Goal: Book appointment/travel/reservation

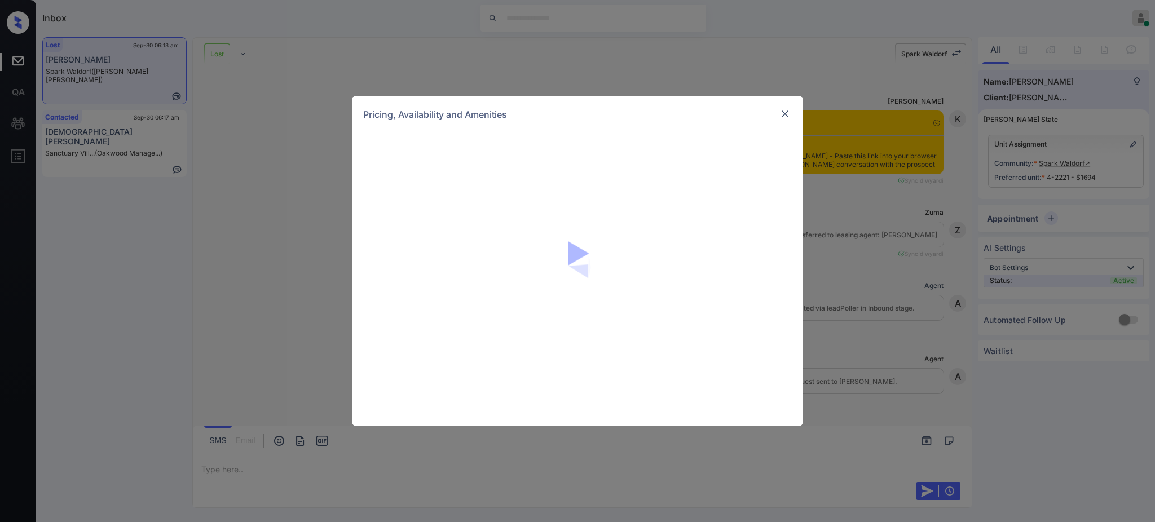
scroll to position [3178, 0]
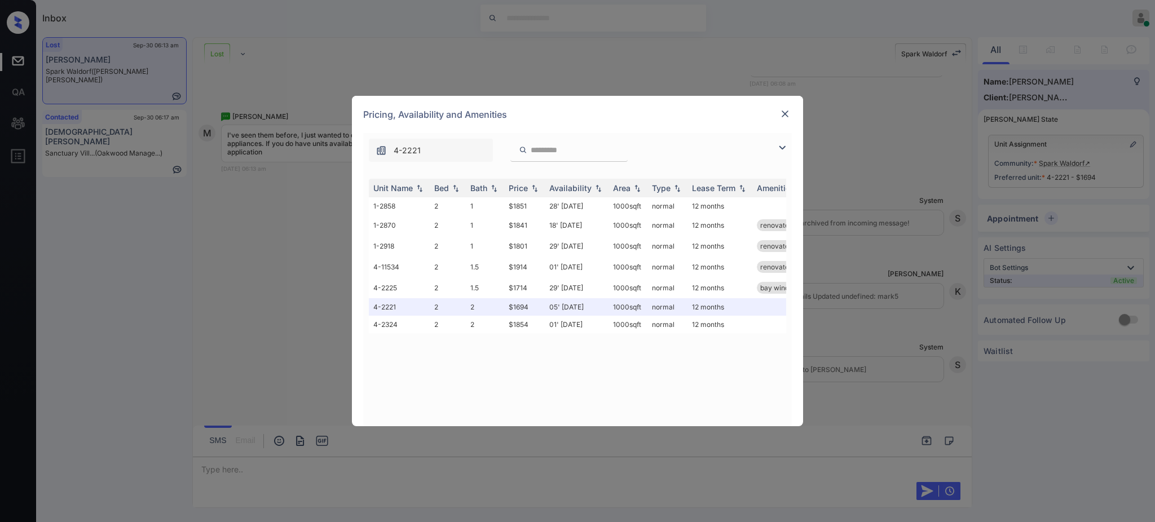
click at [787, 117] on img at bounding box center [784, 113] width 11 height 11
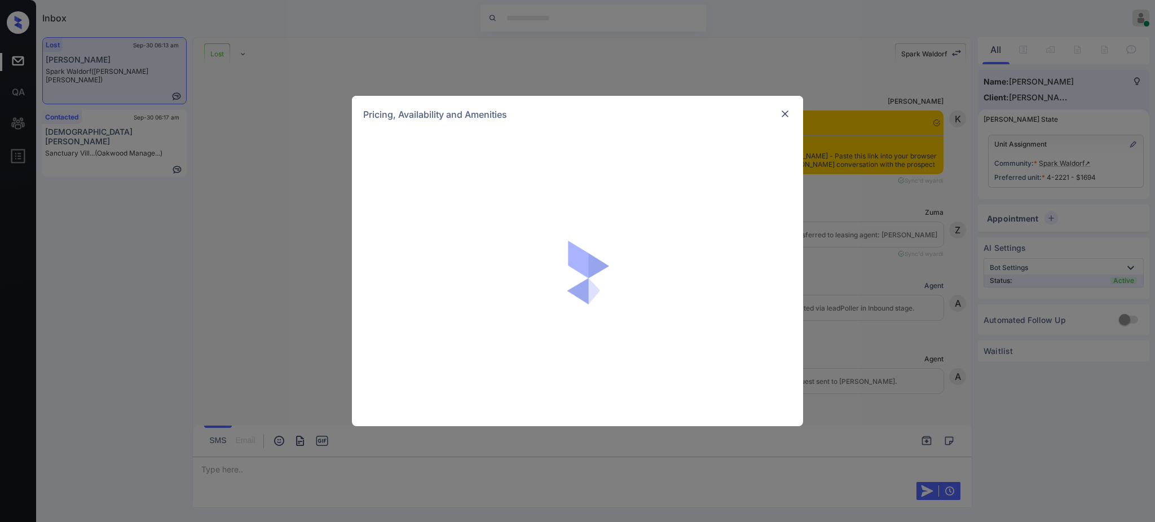
scroll to position [3178, 0]
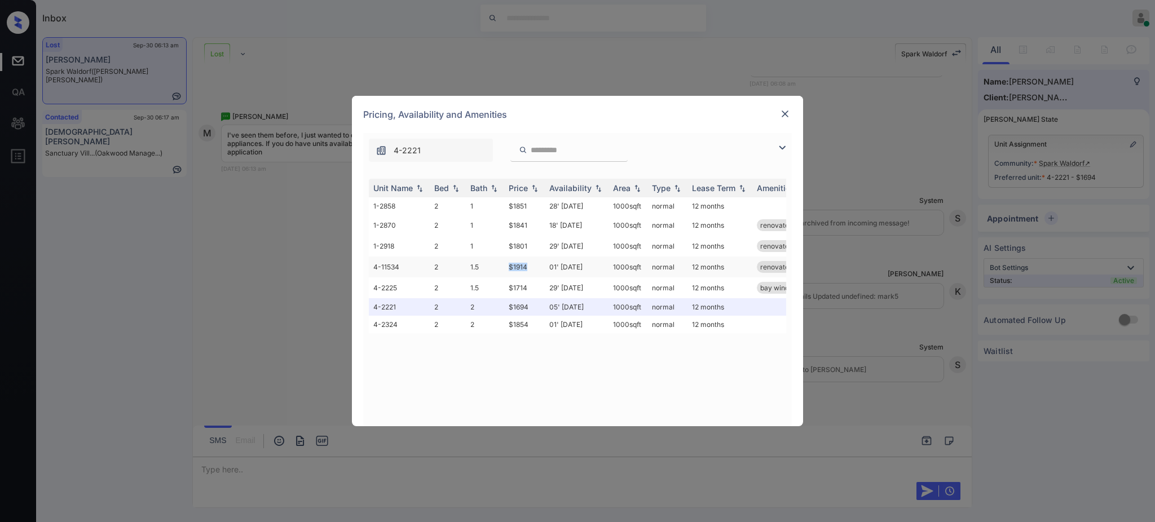
drag, startPoint x: 498, startPoint y: 269, endPoint x: 545, endPoint y: 271, distance: 47.4
click at [536, 271] on tr "4-11534 2 1.5 $1914 01' Oct 25 1000 sqft normal 12 months renovated" at bounding box center [663, 267] width 589 height 21
copy tr "$1914"
drag, startPoint x: 500, startPoint y: 329, endPoint x: 533, endPoint y: 327, distance: 33.9
click at [533, 327] on tr "4-2324 2 2 $1854 01' Oct 25 1000 sqft normal 12 months" at bounding box center [663, 324] width 589 height 17
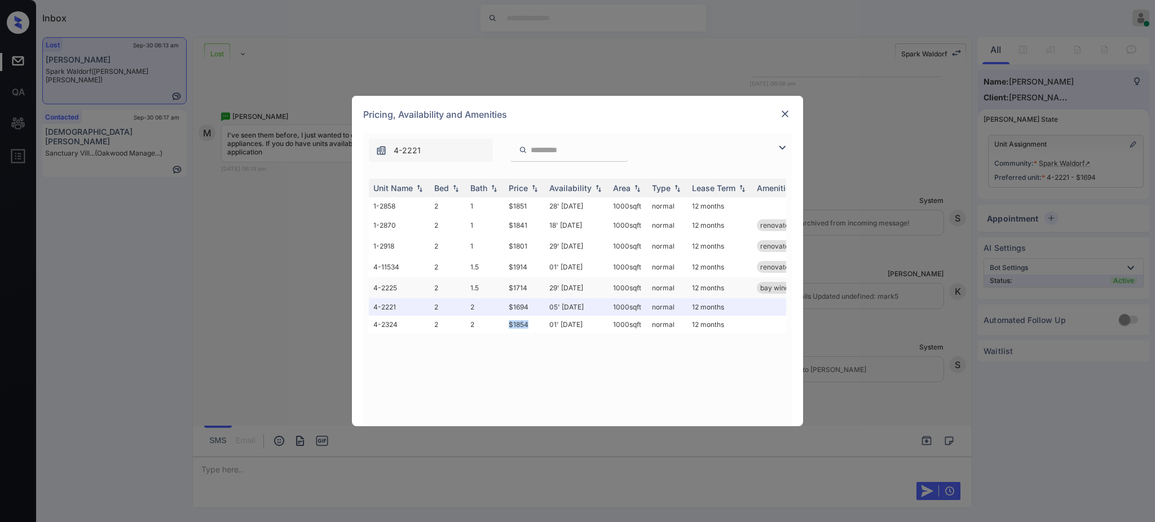
copy tr "$1854"
drag, startPoint x: 502, startPoint y: 304, endPoint x: 551, endPoint y: 312, distance: 49.6
click at [540, 307] on tr "4-2221 2 2 $1694 05' Sep 25 1000 sqft normal 12 months" at bounding box center [663, 306] width 589 height 17
copy tr "$1694"
click at [783, 114] on img at bounding box center [784, 113] width 11 height 11
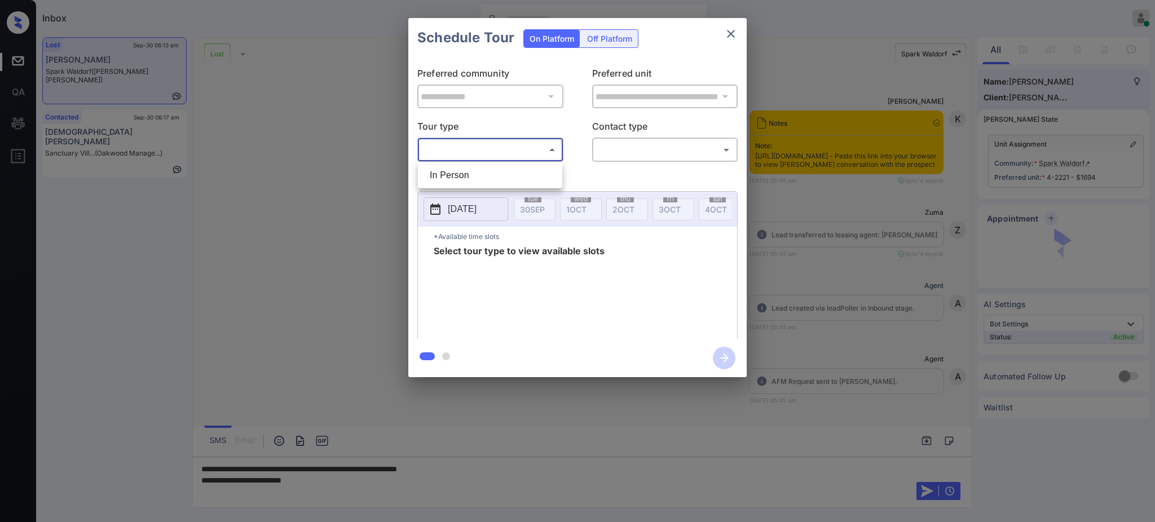
scroll to position [3178, 0]
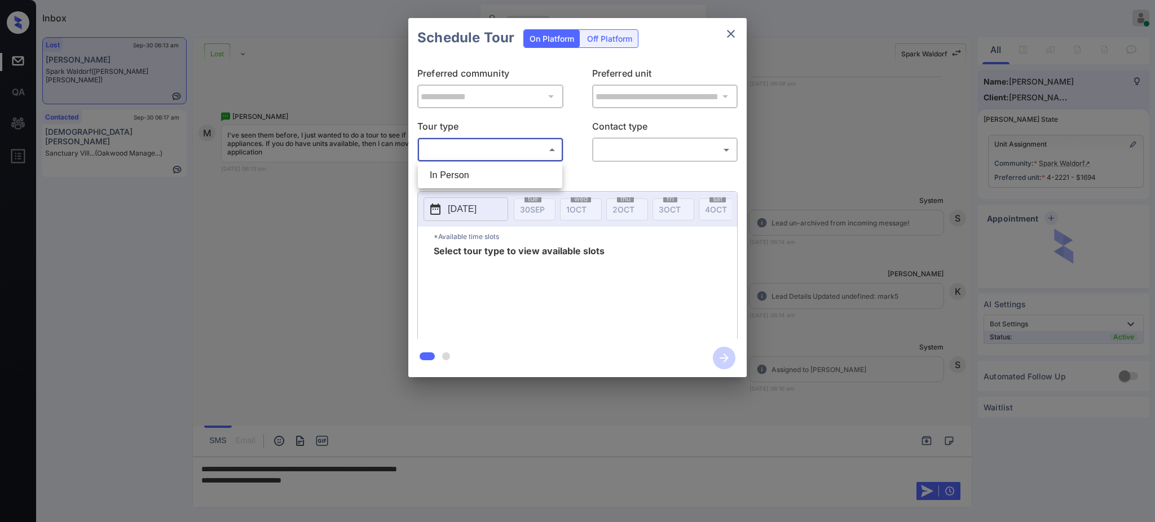
click at [484, 170] on li "In Person" at bounding box center [490, 175] width 139 height 20
type input "********"
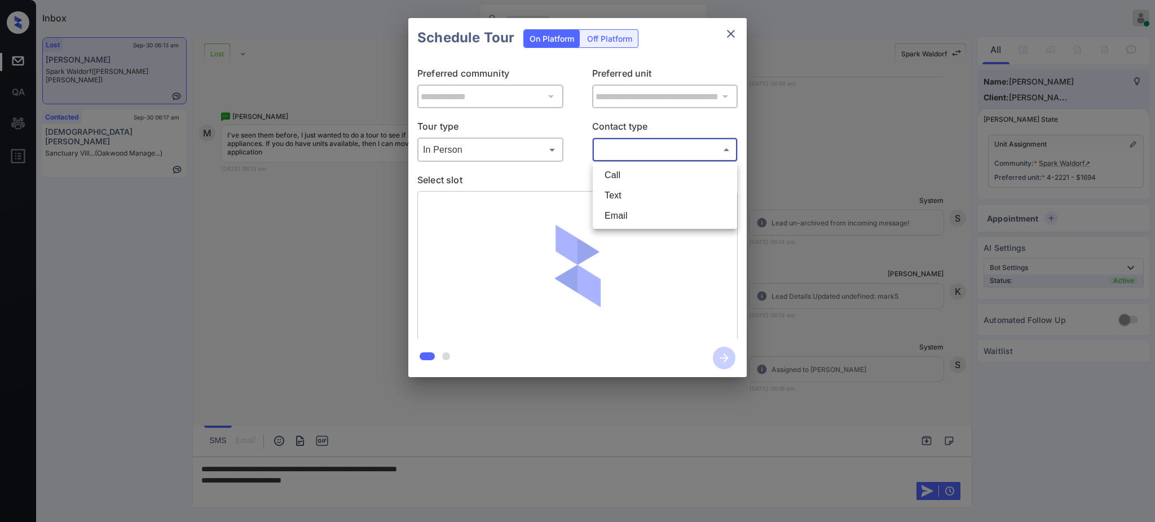
click at [651, 152] on body "Inbox Ajay Kumar Online Set yourself offline Set yourself on break Profile Swit…" at bounding box center [577, 261] width 1155 height 522
click at [633, 189] on li "Text" at bounding box center [664, 196] width 139 height 20
type input "****"
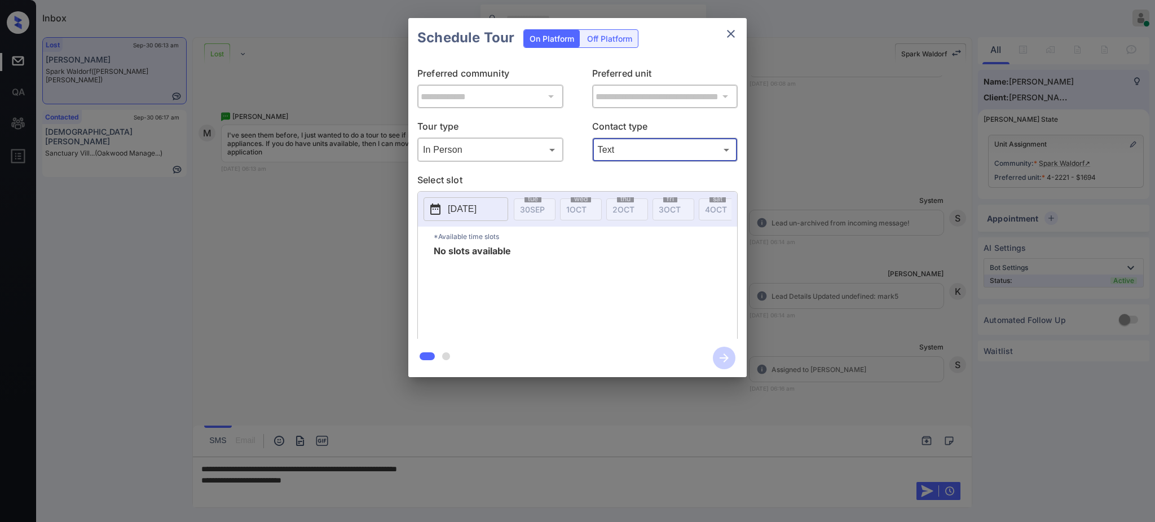
click at [463, 215] on p "2025-09-30" at bounding box center [462, 209] width 29 height 14
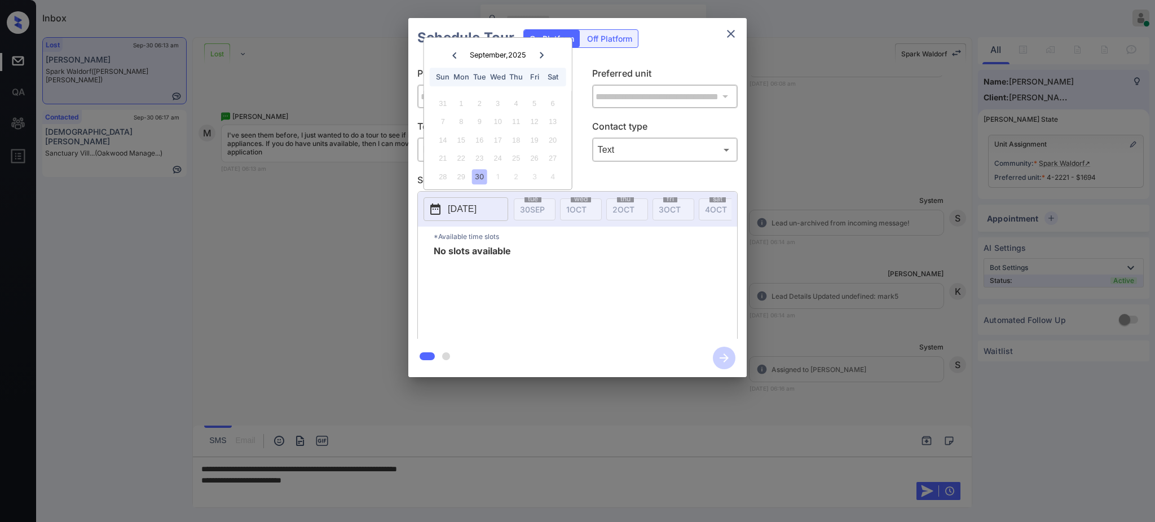
click at [549, 50] on div "September , 2025 Sun Mon Tue Wed Thu Fri Sat" at bounding box center [498, 64] width 148 height 53
click at [546, 50] on div at bounding box center [541, 55] width 15 height 14
click at [513, 96] on div "2" at bounding box center [516, 103] width 15 height 15
click at [483, 102] on div "30" at bounding box center [479, 103] width 15 height 15
click at [474, 177] on div "30" at bounding box center [479, 176] width 15 height 15
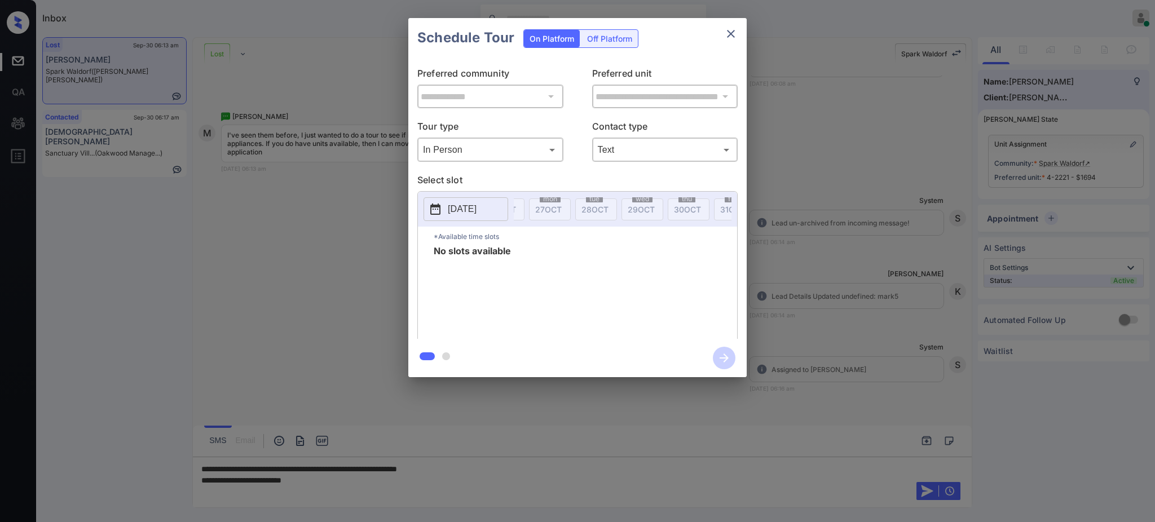
scroll to position [0, 1243]
click at [686, 208] on div "tue 30 SEP wed 1 OCT thu 2 OCT fri 3 OCT sat 4 OCT sun 5 OCT mon 6 OCT tue 7 OC…" at bounding box center [658, 209] width 2774 height 22
click at [474, 206] on p "[DATE]" at bounding box center [462, 209] width 29 height 14
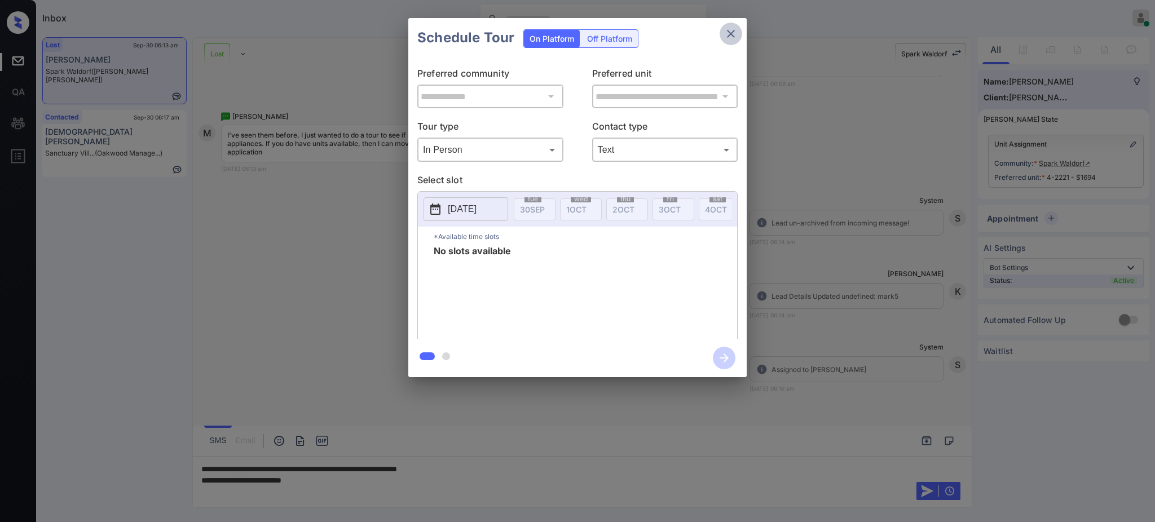
click at [724, 37] on icon "close" at bounding box center [731, 34] width 14 height 14
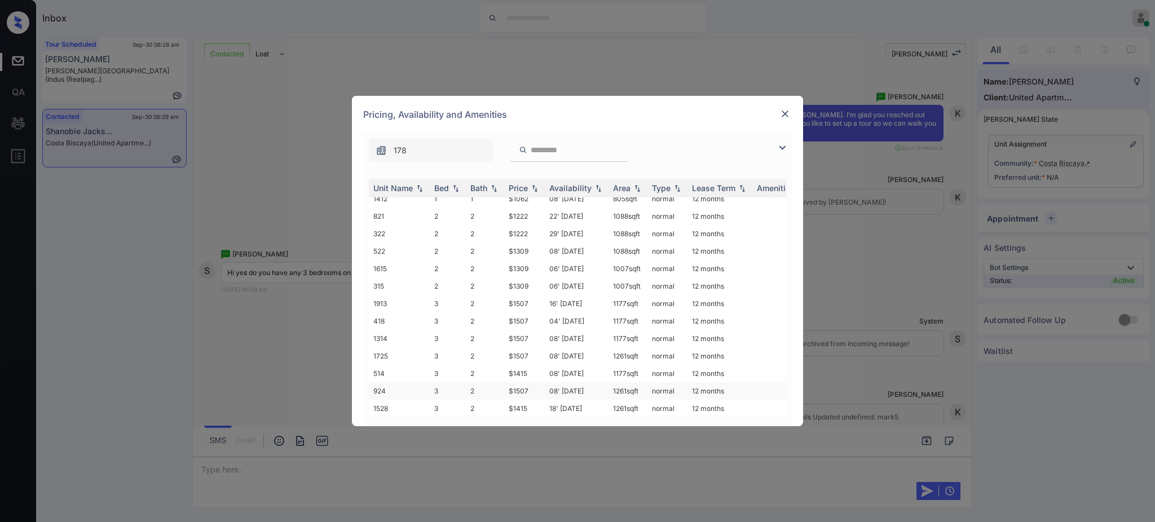
scroll to position [55, 0]
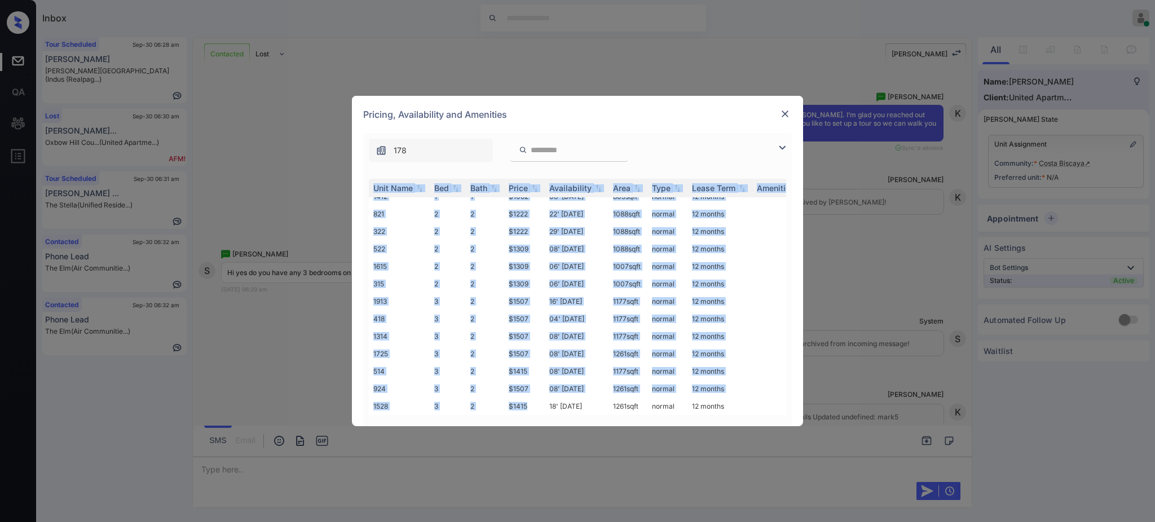
drag, startPoint x: 532, startPoint y: 402, endPoint x: 543, endPoint y: 407, distance: 11.9
click at [543, 407] on div "Unit Name Bed Bath Price Availability Area Type Lease Term Amenities 1721 1 1 $…" at bounding box center [577, 297] width 417 height 236
click at [787, 114] on img at bounding box center [784, 113] width 11 height 11
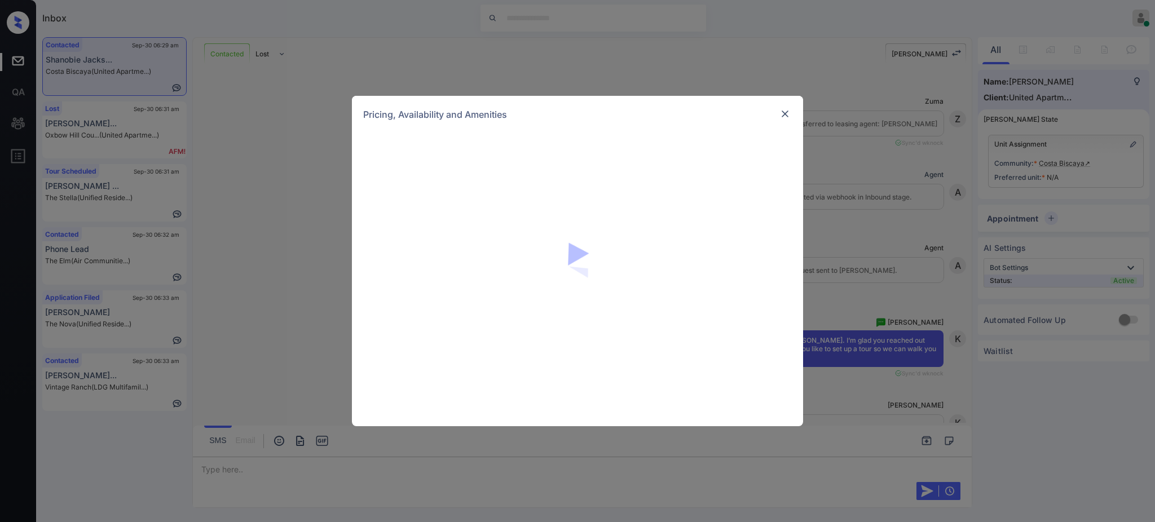
scroll to position [444, 0]
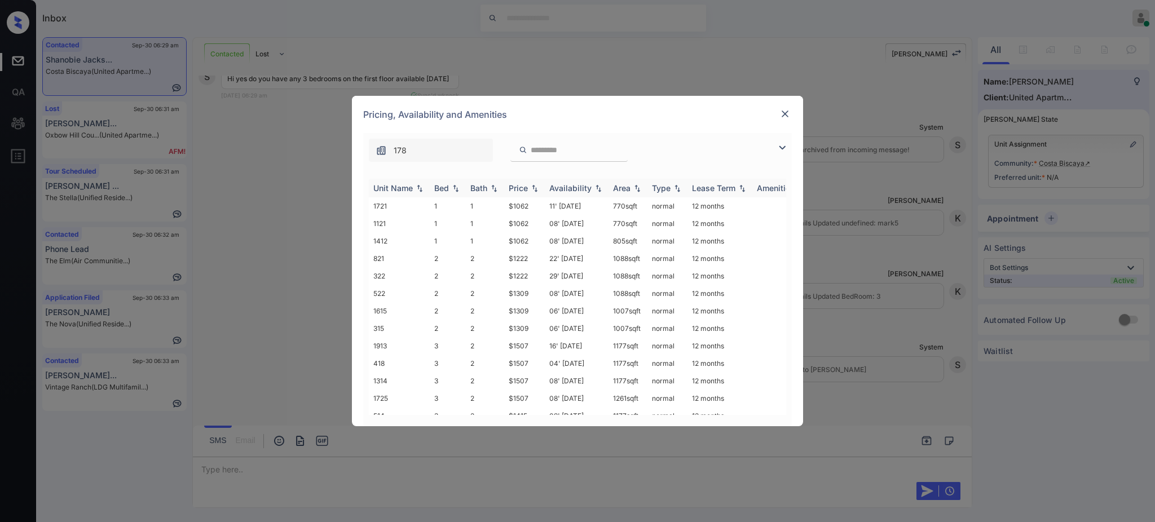
click at [444, 190] on div "Bed" at bounding box center [441, 188] width 15 height 10
drag, startPoint x: 501, startPoint y: 313, endPoint x: 530, endPoint y: 312, distance: 29.3
click at [530, 312] on tr "1528 3 2 $1415 18' Nov 25 1261 sqft normal 12 months" at bounding box center [663, 310] width 589 height 17
copy tr "$1415"
drag, startPoint x: 500, startPoint y: 277, endPoint x: 544, endPoint y: 277, distance: 43.4
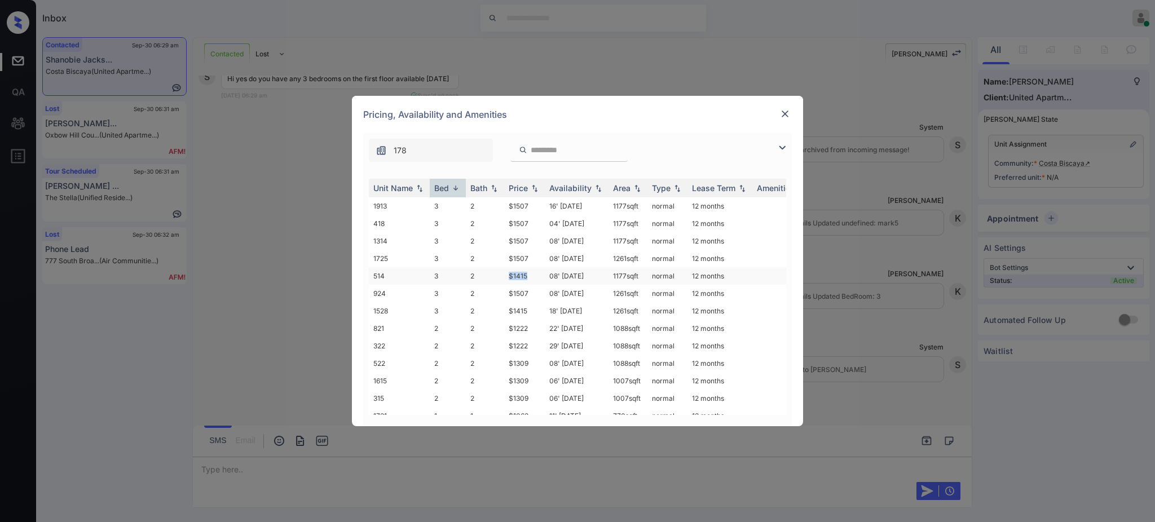
click at [542, 277] on tr "514 3 2 $1415 08' [DATE] sqft normal 12 months" at bounding box center [663, 275] width 589 height 17
copy tr "$1415"
click at [782, 112] on img at bounding box center [784, 113] width 11 height 11
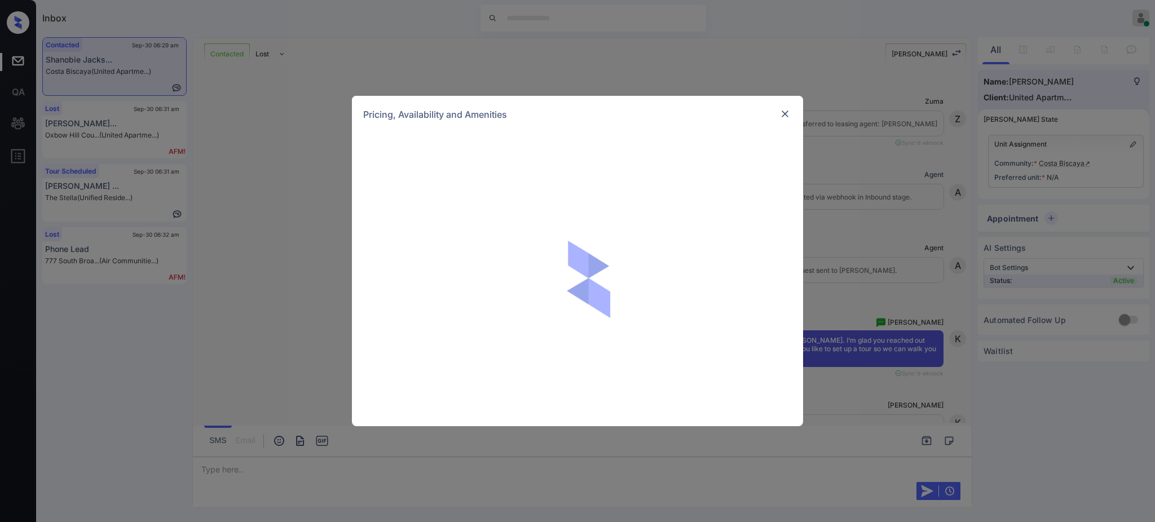
scroll to position [444, 0]
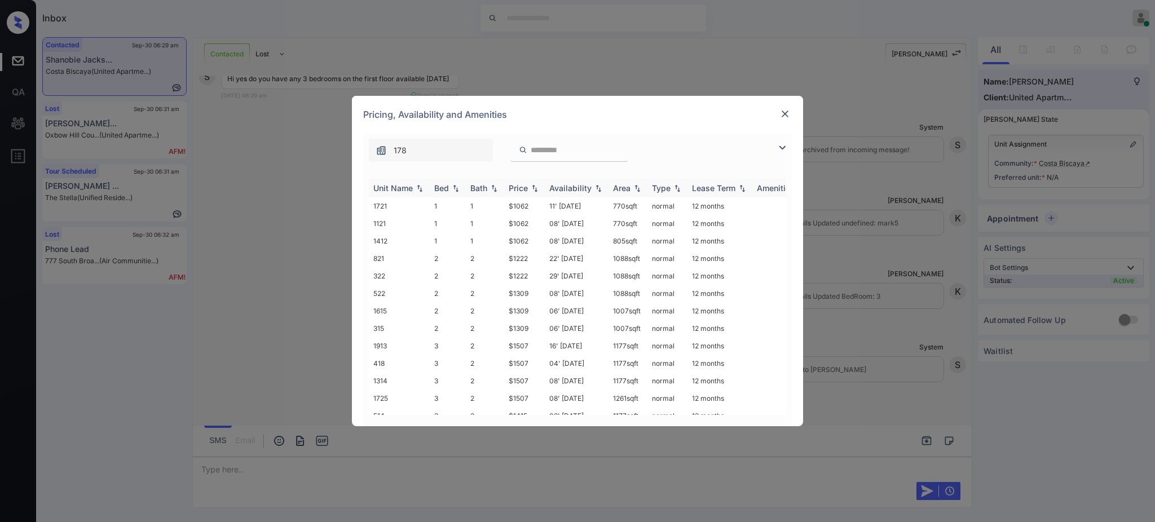
click at [440, 192] on div "Bed" at bounding box center [441, 188] width 15 height 10
drag, startPoint x: 500, startPoint y: 277, endPoint x: 534, endPoint y: 278, distance: 34.4
click at [534, 278] on tr "514 3 2 $1415 08' [DATE] sqft normal 12 months" at bounding box center [663, 275] width 589 height 17
copy tr "$1415"
click at [788, 116] on img at bounding box center [784, 113] width 11 height 11
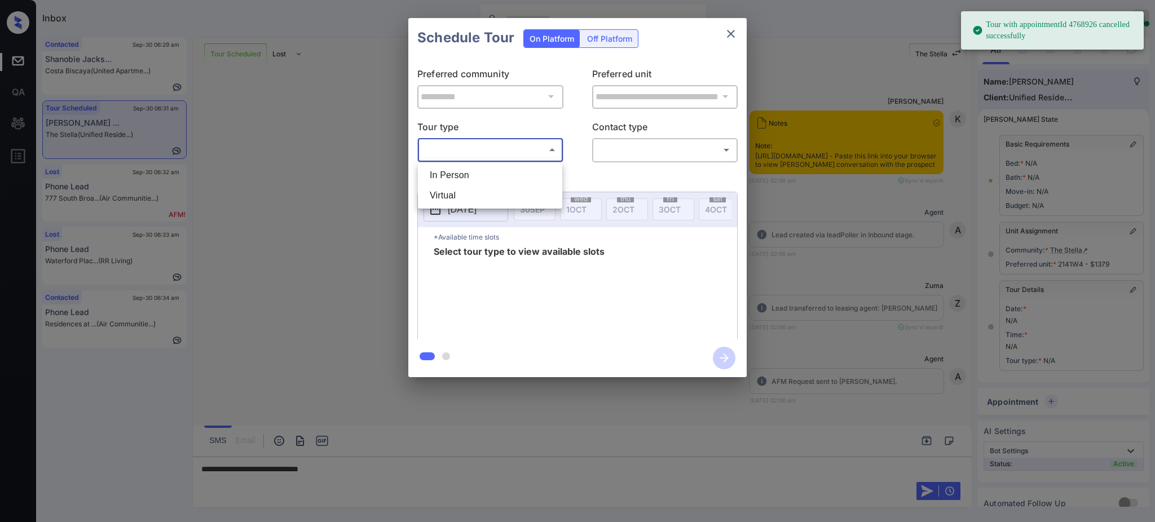
scroll to position [50, 0]
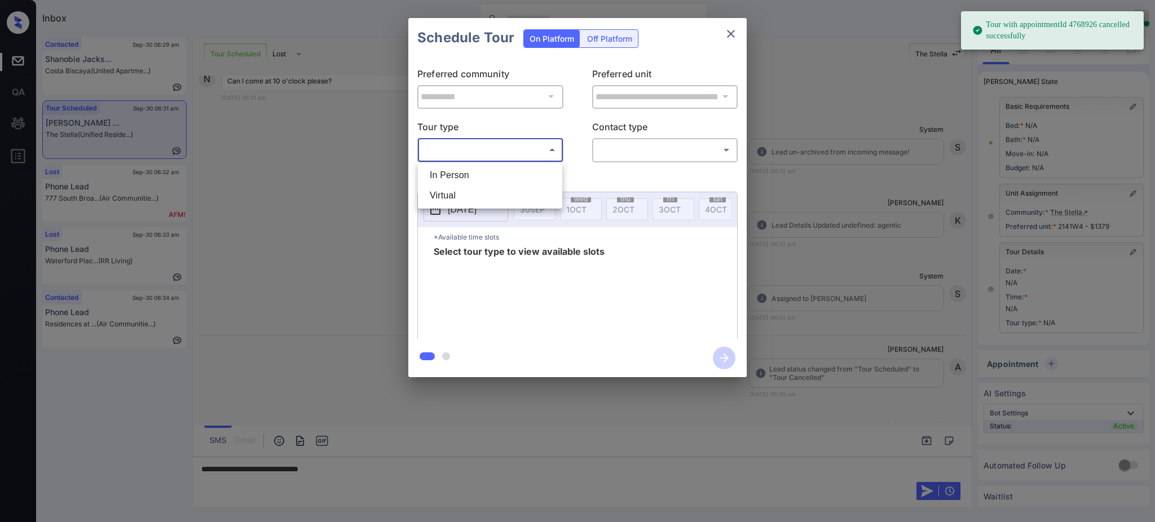
click at [484, 179] on li "In Person" at bounding box center [490, 175] width 139 height 20
type input "********"
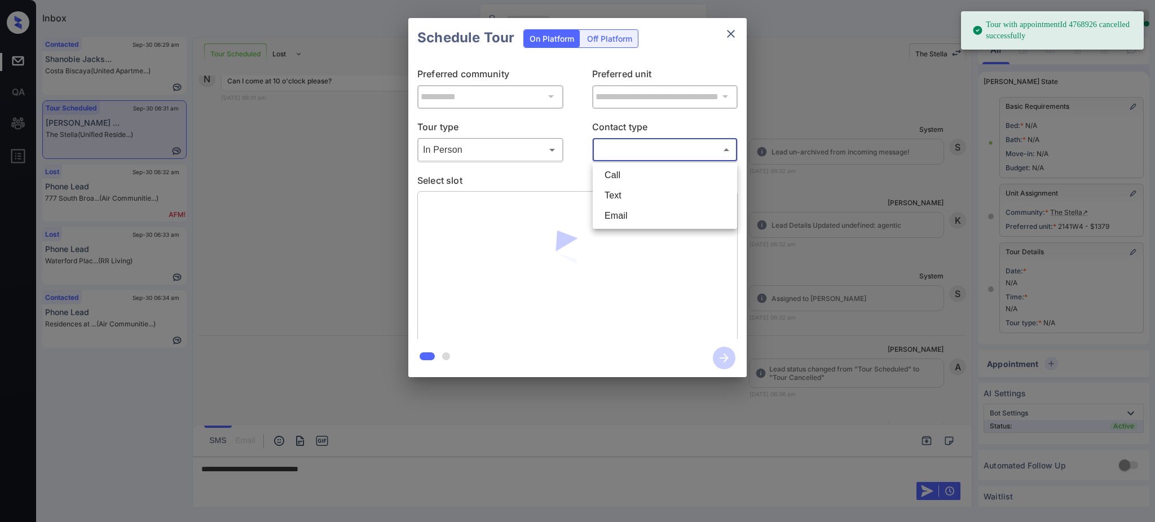
click at [607, 156] on body "Tour with appointmentId 4768926 cancelled successfully Inbox Ajay Kumar Online …" at bounding box center [577, 261] width 1155 height 522
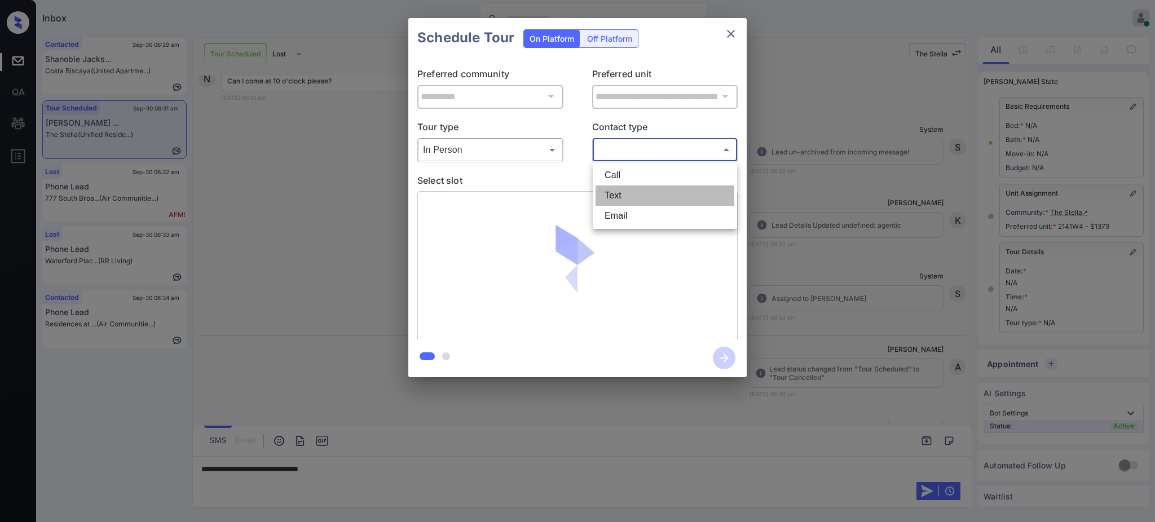
click at [611, 187] on li "Text" at bounding box center [664, 196] width 139 height 20
type input "****"
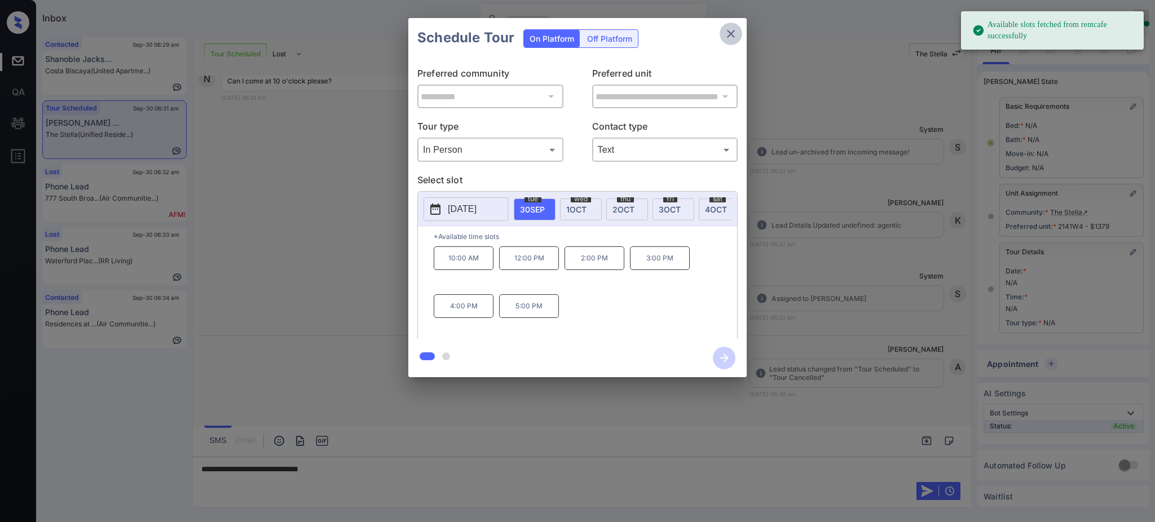
click at [729, 42] on button "close" at bounding box center [730, 34] width 23 height 23
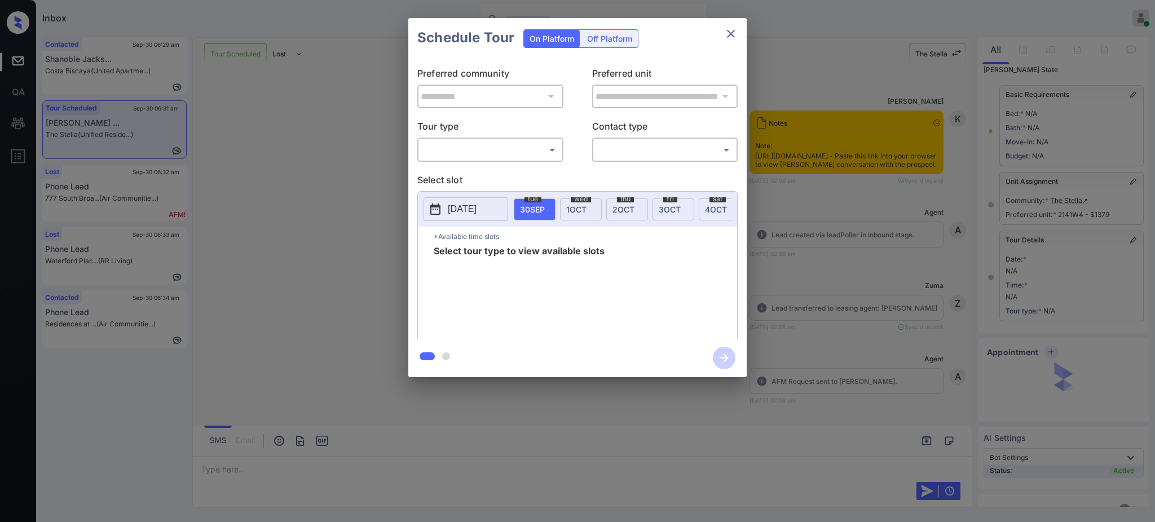
scroll to position [2064, 0]
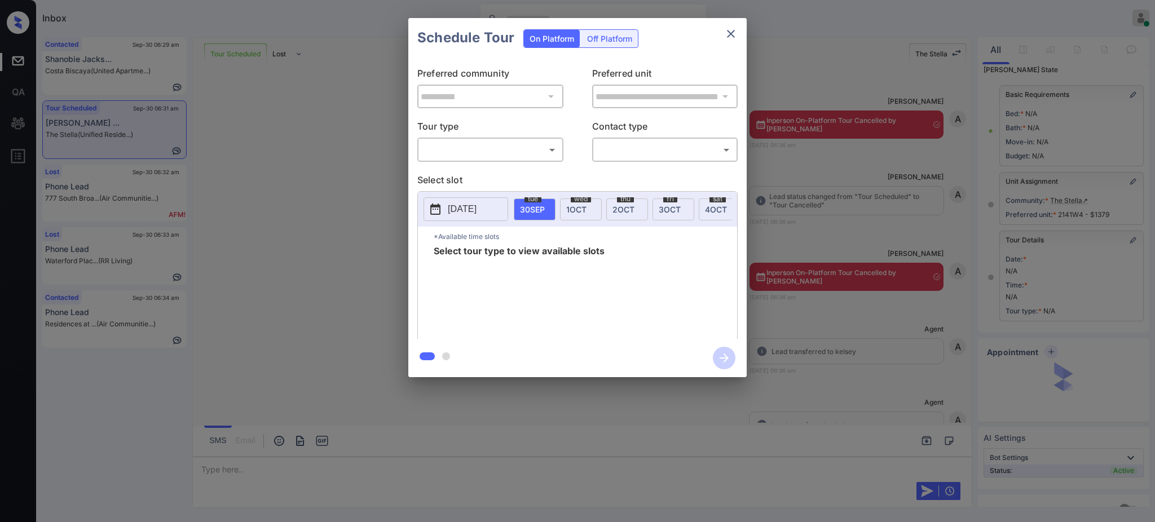
click at [465, 157] on body "Inbox Ajay Kumar Online Set yourself offline Set yourself on break Profile Swit…" at bounding box center [577, 261] width 1155 height 522
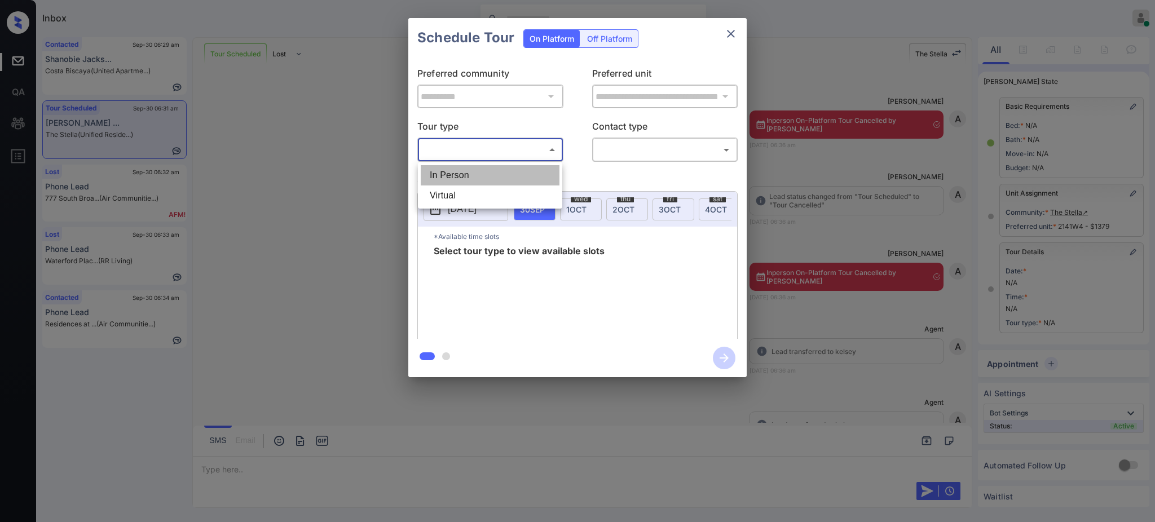
click at [462, 184] on li "In Person" at bounding box center [490, 175] width 139 height 20
type input "********"
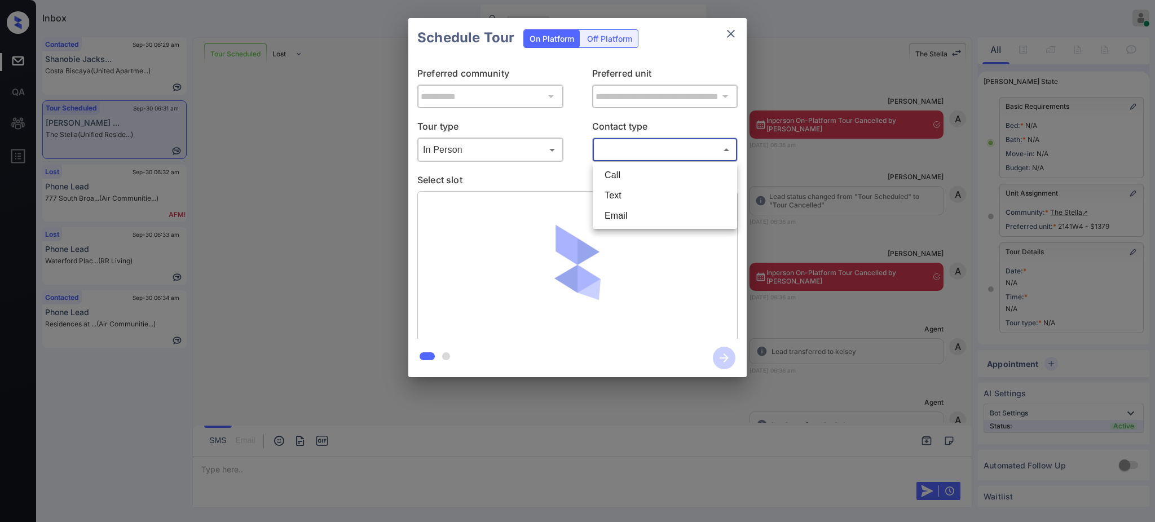
click at [617, 156] on body "Inbox Ajay Kumar Online Set yourself offline Set yourself on break Profile Swit…" at bounding box center [577, 261] width 1155 height 522
click at [615, 202] on li "Text" at bounding box center [664, 196] width 139 height 20
type input "****"
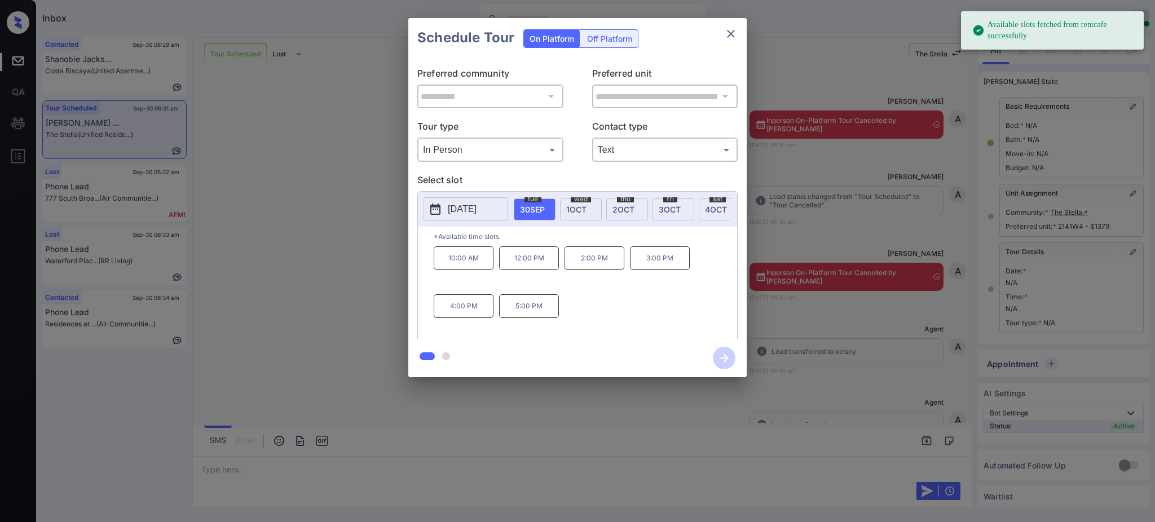
drag, startPoint x: 542, startPoint y: 202, endPoint x: 512, endPoint y: 244, distance: 51.3
click at [539, 204] on div "tue 30 SEP" at bounding box center [535, 209] width 42 height 22
click at [471, 270] on p "10:00 AM" at bounding box center [464, 258] width 60 height 24
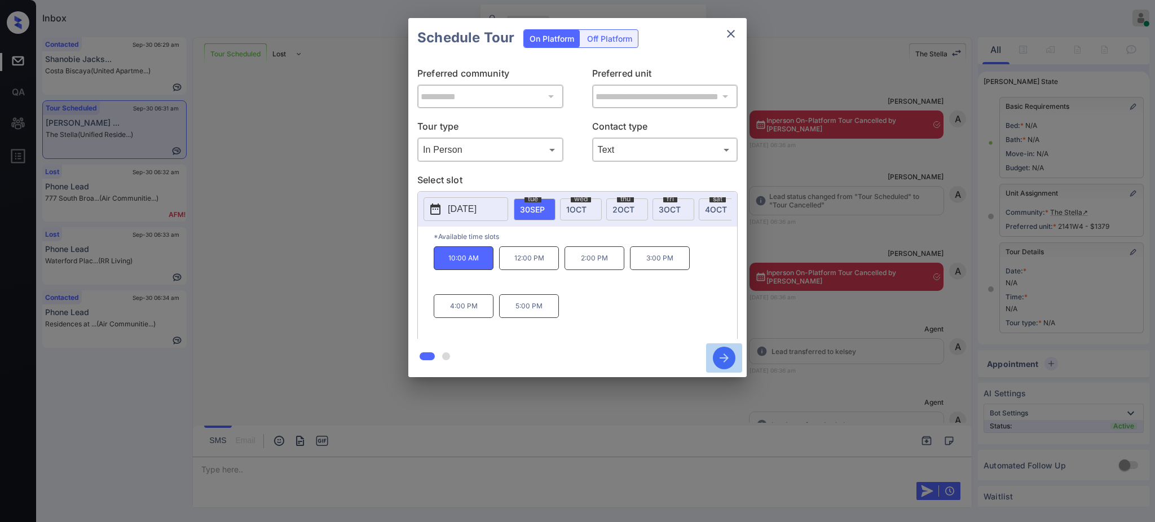
click at [725, 357] on icon "button" at bounding box center [724, 358] width 23 height 23
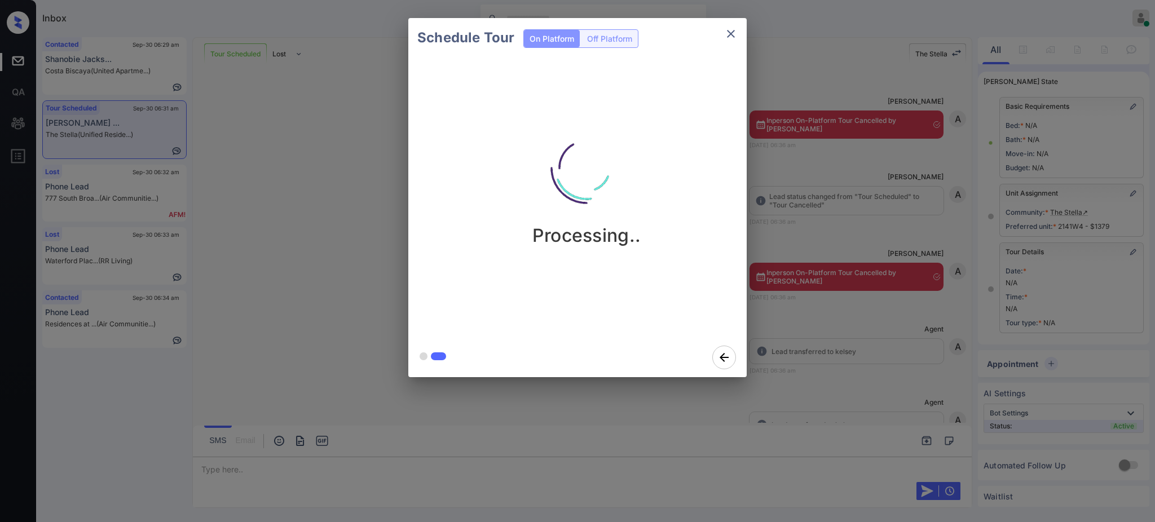
click at [816, 275] on div "Schedule Tour On Platform Off Platform Processing.." at bounding box center [577, 197] width 1155 height 395
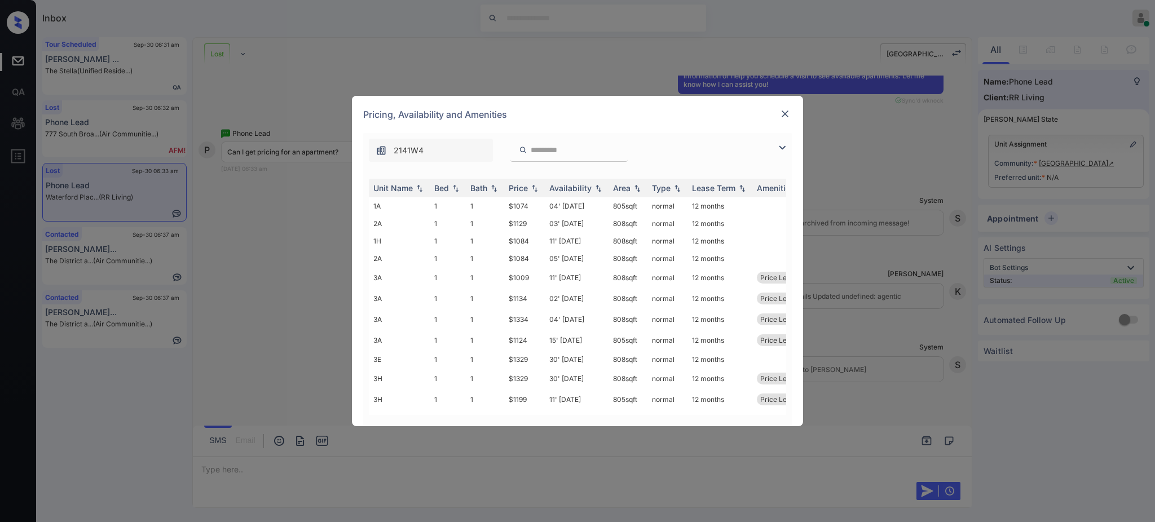
click at [782, 114] on img at bounding box center [784, 113] width 11 height 11
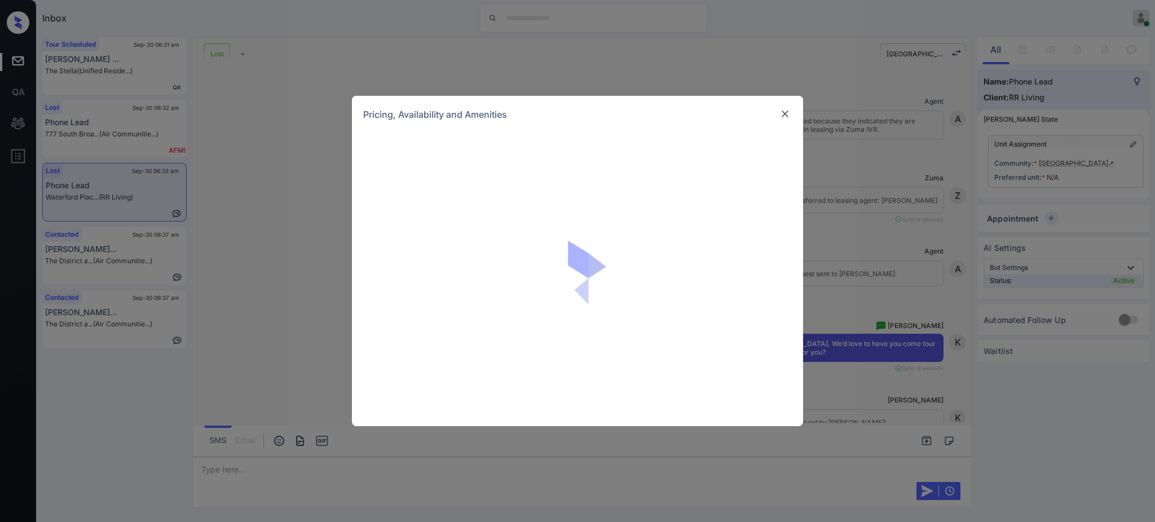
scroll to position [1630, 0]
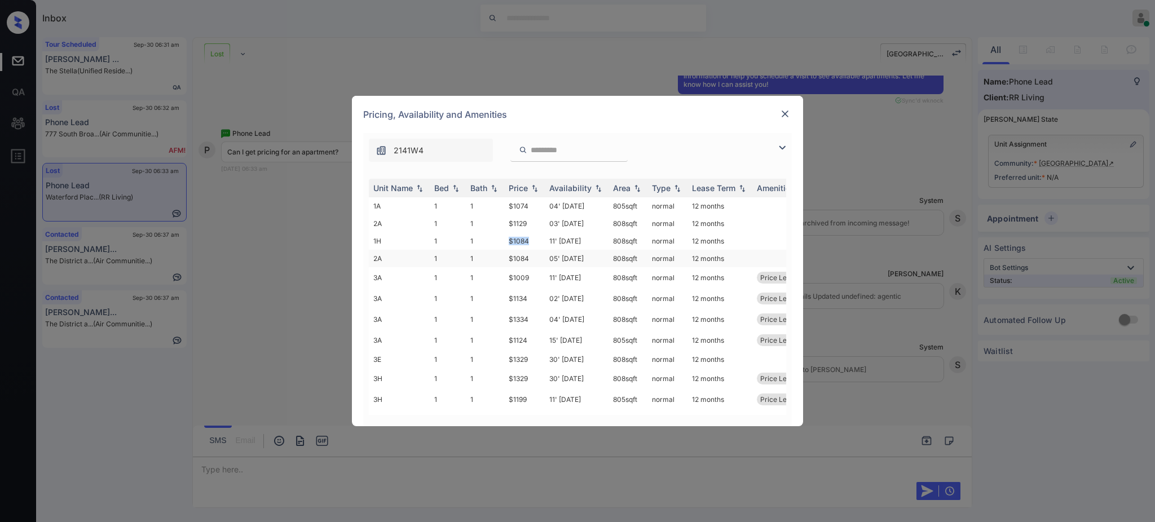
drag, startPoint x: 502, startPoint y: 242, endPoint x: 519, endPoint y: 267, distance: 30.5
click at [529, 246] on tr "1H 1 1 $1084 11' Sep 25 808 sqft normal 12 months" at bounding box center [663, 240] width 589 height 17
drag, startPoint x: 504, startPoint y: 277, endPoint x: 530, endPoint y: 275, distance: 26.6
click at [530, 275] on td "$1009" at bounding box center [524, 277] width 41 height 21
copy td "$1009"
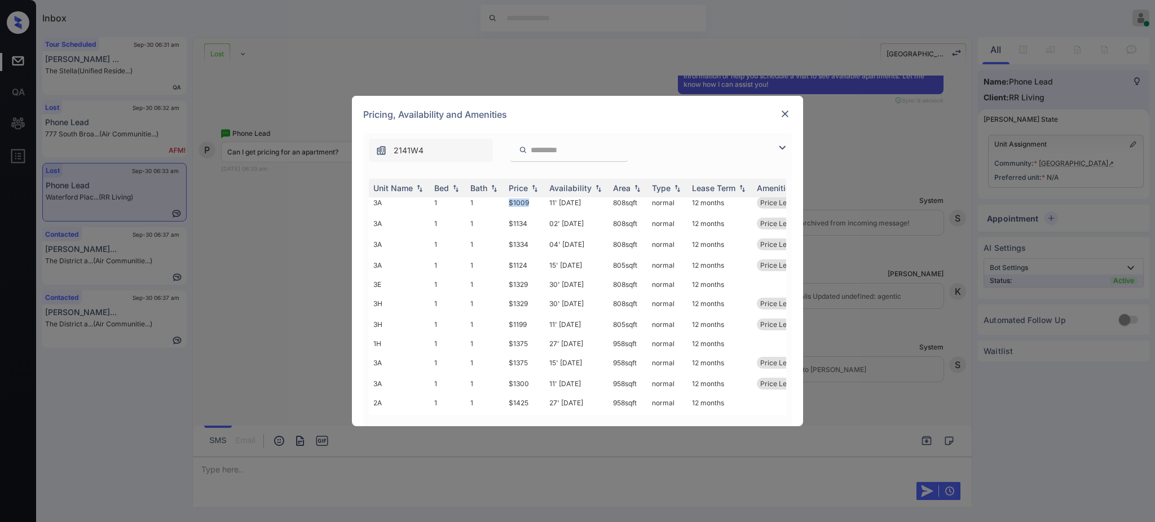
scroll to position [0, 0]
copy td "$1009"
click at [785, 112] on img at bounding box center [784, 113] width 11 height 11
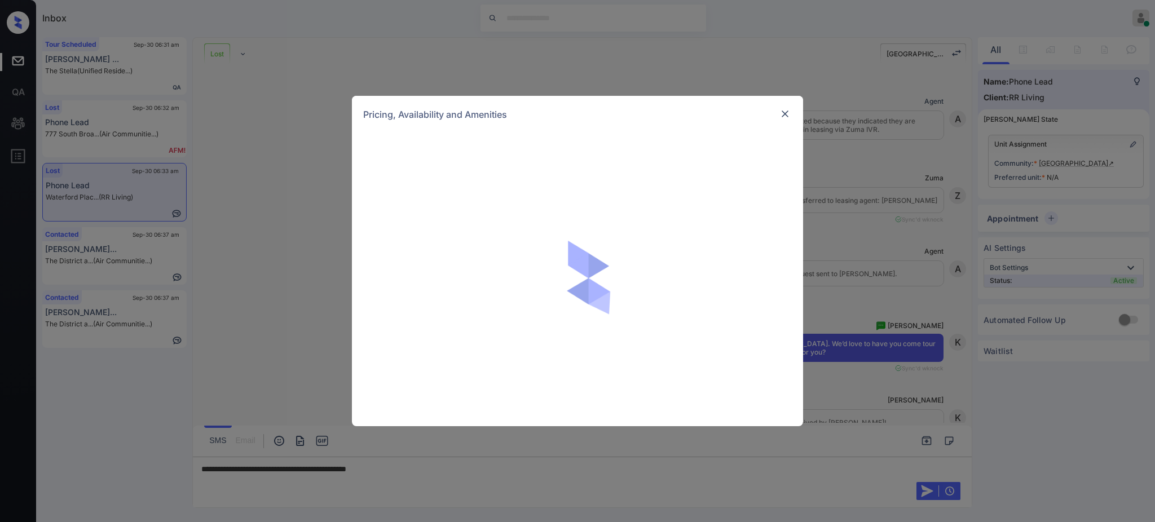
scroll to position [1630, 0]
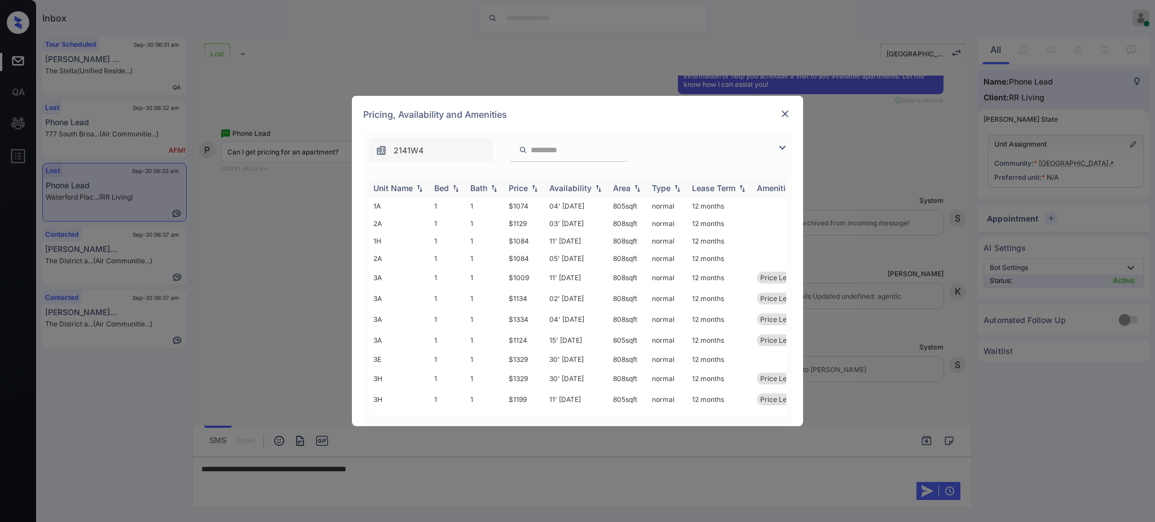
click at [438, 187] on div "Bed" at bounding box center [441, 188] width 15 height 10
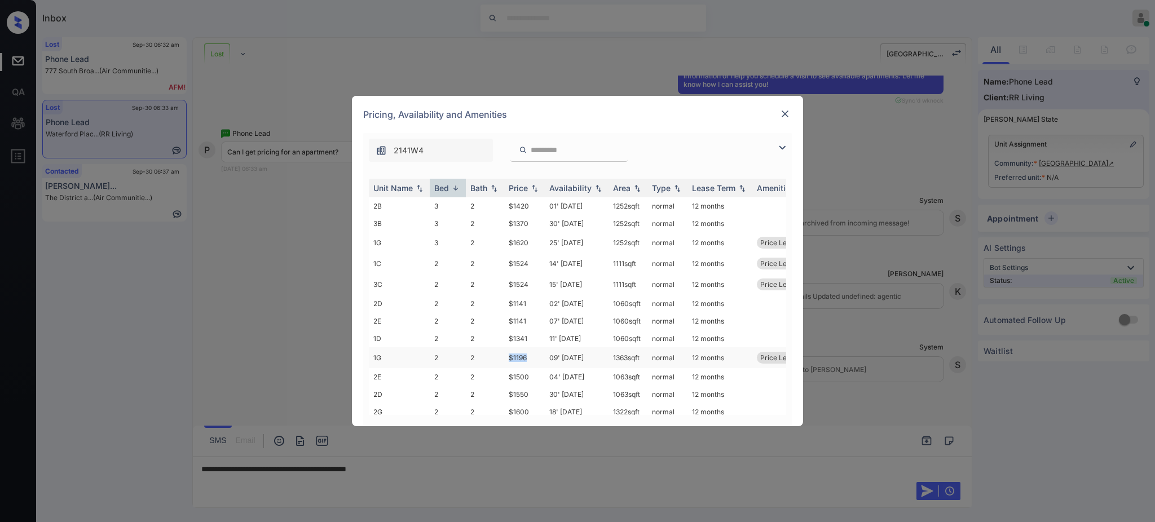
drag, startPoint x: 509, startPoint y: 359, endPoint x: 529, endPoint y: 359, distance: 20.9
click at [529, 359] on td "$1196" at bounding box center [524, 357] width 41 height 21
copy td "$1196"
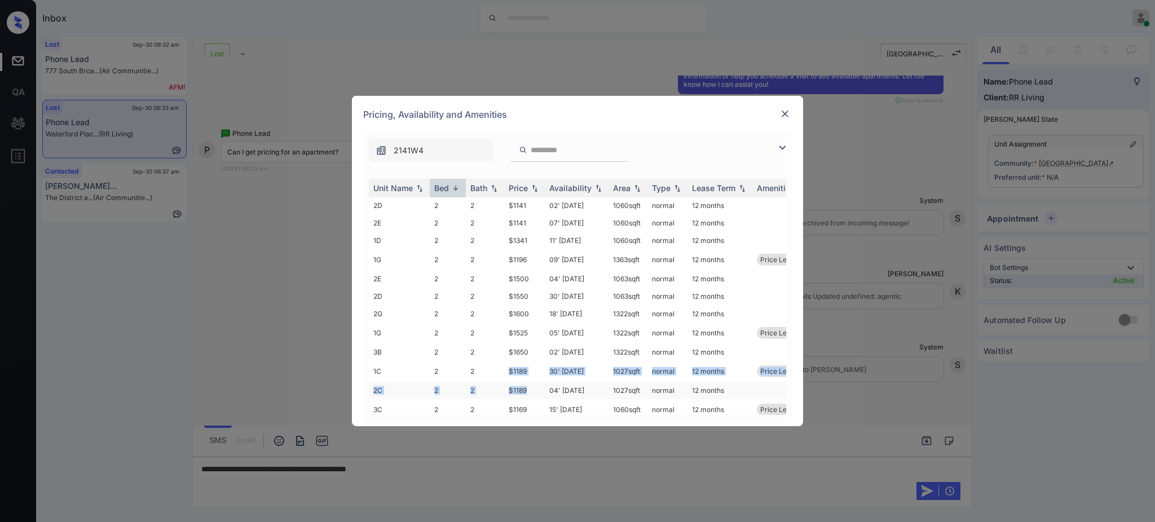
scroll to position [111, 0]
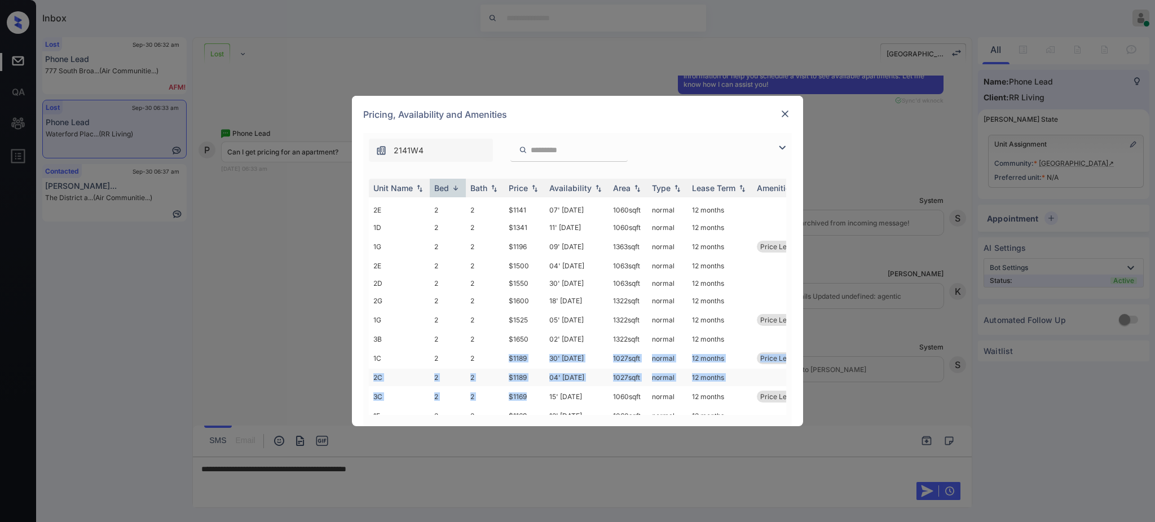
drag, startPoint x: 502, startPoint y: 396, endPoint x: 536, endPoint y: 394, distance: 34.5
click at [536, 394] on tbody "2B 3 2 $1420 01' Oct 25 1252 sqft normal 12 months 3B 3 2 $1370 30' Sep 25 1252…" at bounding box center [663, 473] width 589 height 774
click at [536, 394] on td "$1169" at bounding box center [524, 396] width 41 height 21
drag, startPoint x: 502, startPoint y: 359, endPoint x: 548, endPoint y: 365, distance: 46.1
click at [529, 356] on tr "1C 2 2 $1189 30' Sep 25 1027 sqft normal 12 months Price Leader" at bounding box center [663, 358] width 589 height 21
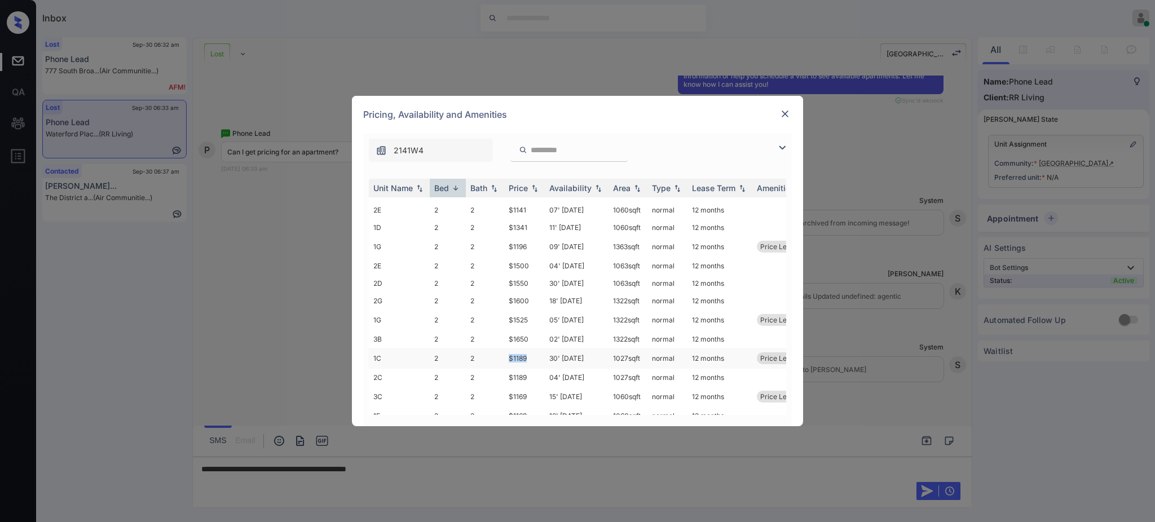
copy tr "$1189"
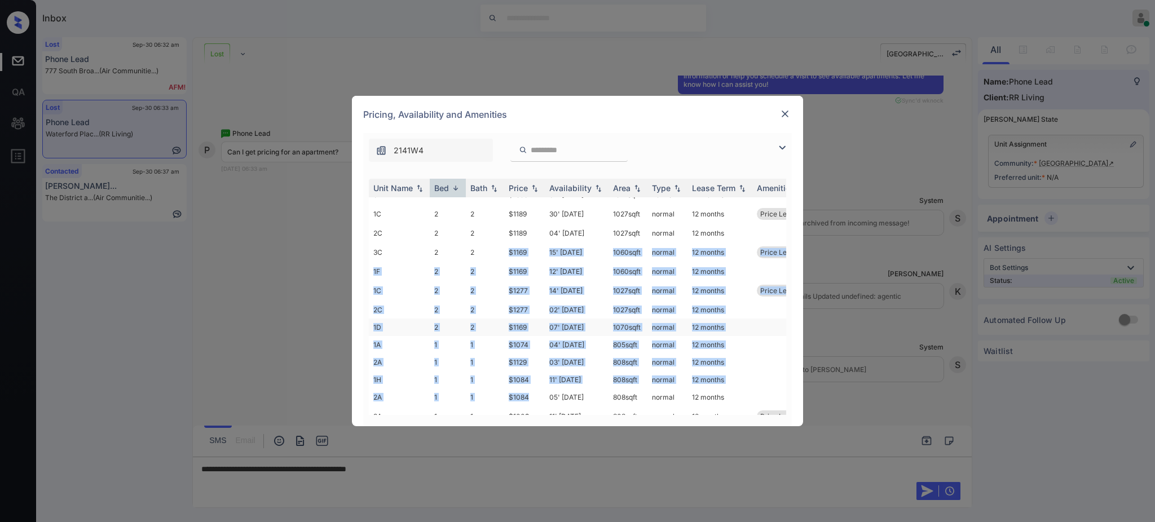
drag, startPoint x: 506, startPoint y: 398, endPoint x: 526, endPoint y: 318, distance: 82.5
click at [530, 388] on tbody "2B 3 2 $1420 01' Oct 25 1252 sqft normal 12 months 3B 3 2 $1370 30' Sep 25 1252…" at bounding box center [663, 329] width 589 height 774
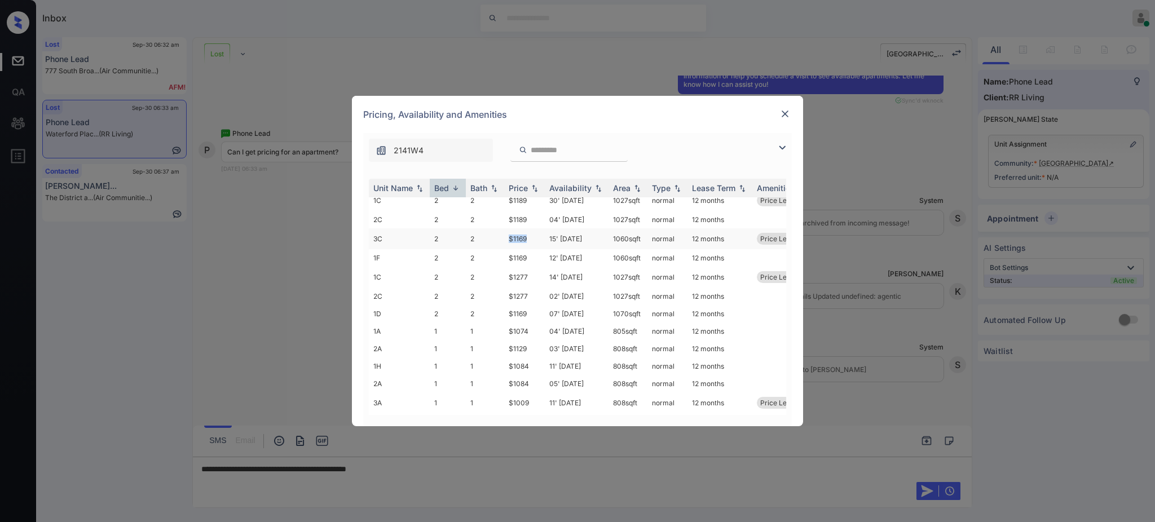
drag, startPoint x: 500, startPoint y: 243, endPoint x: 527, endPoint y: 242, distance: 26.5
click at [527, 242] on tr "3C 2 2 $1169 15' Oct 25 1060 sqft normal 12 months Price Leader" at bounding box center [663, 238] width 589 height 21
copy tr "$1169"
click at [782, 112] on img at bounding box center [784, 113] width 11 height 11
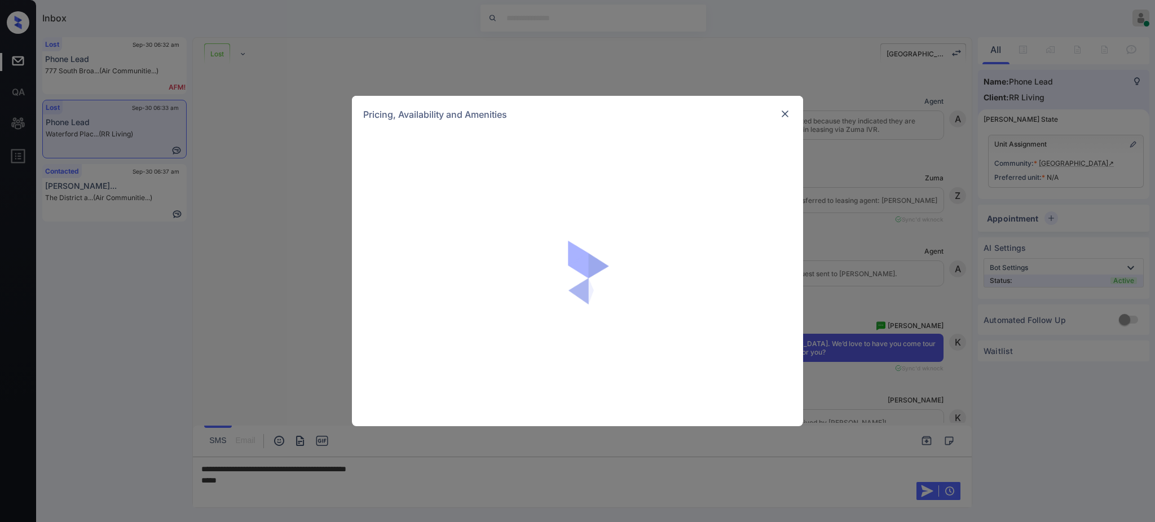
scroll to position [1630, 0]
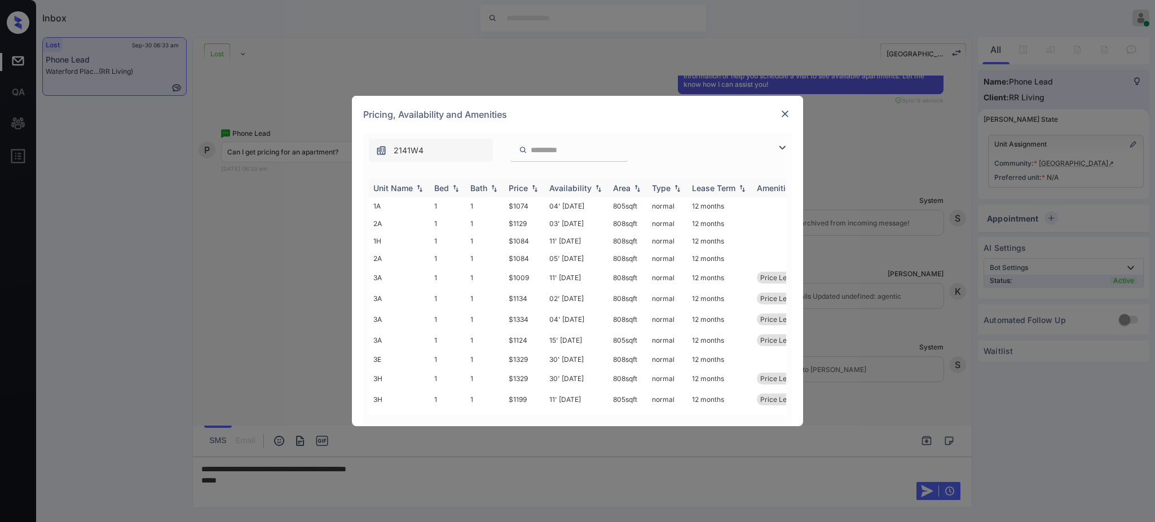
click at [441, 194] on th "Bed" at bounding box center [448, 188] width 36 height 19
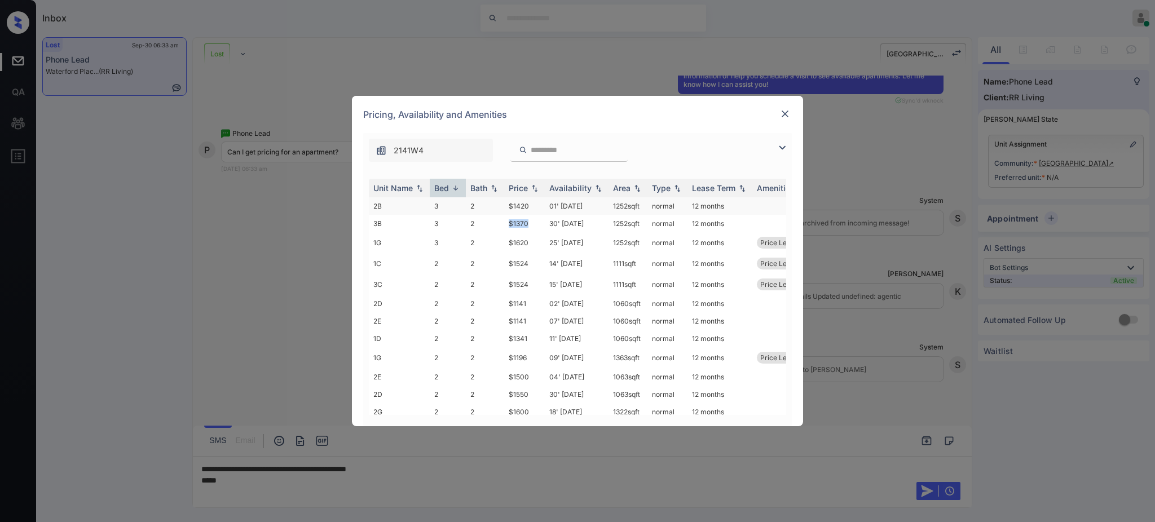
drag, startPoint x: 502, startPoint y: 224, endPoint x: 593, endPoint y: 214, distance: 91.4
click at [529, 228] on tr "3B 3 2 $1370 30' [DATE] sqft normal 12 months" at bounding box center [663, 223] width 589 height 17
copy tr "$1370"
click at [780, 117] on img at bounding box center [784, 113] width 11 height 11
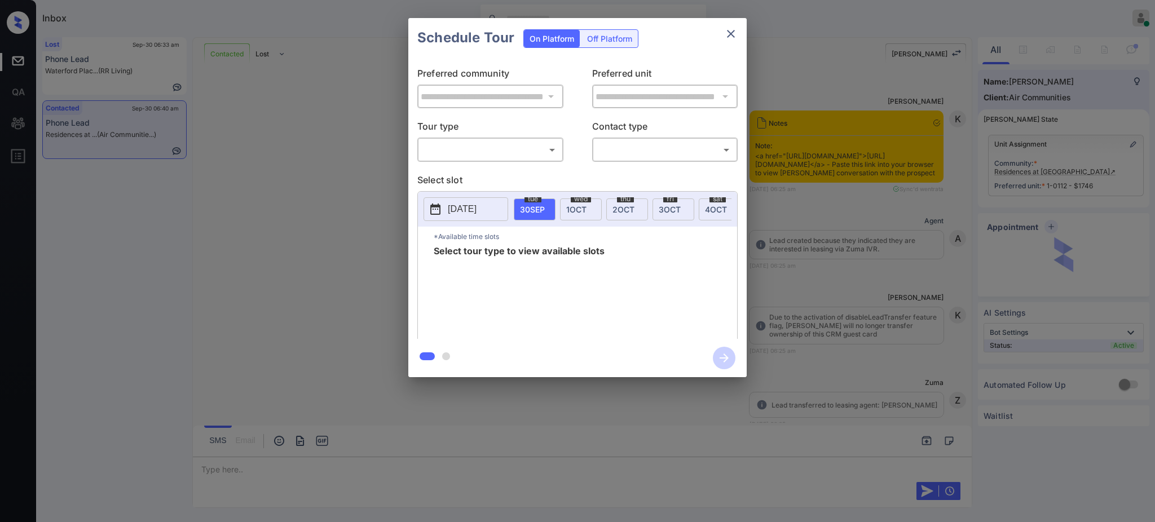
scroll to position [2682, 0]
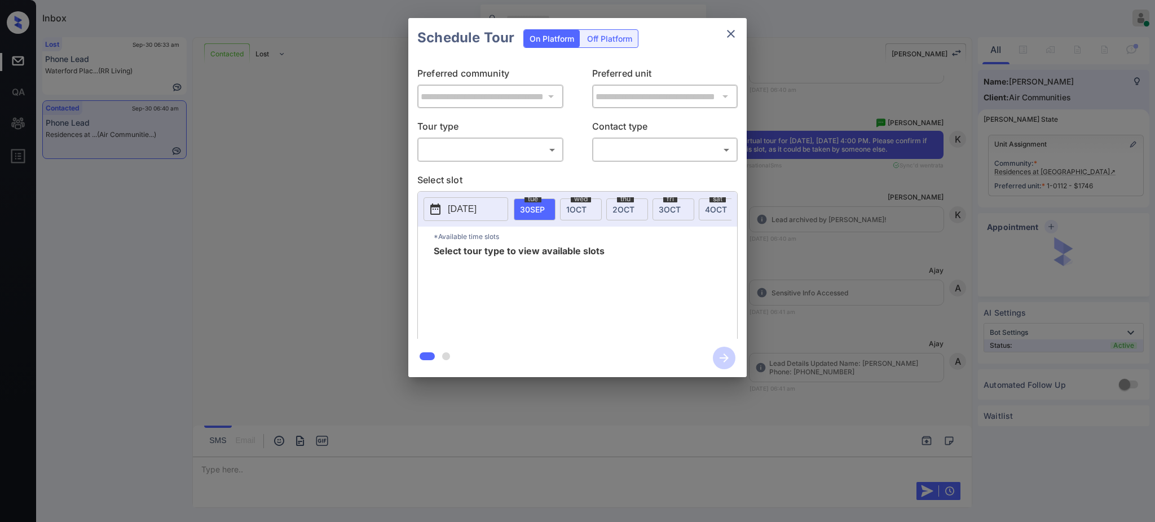
click at [484, 156] on body "Inbox Ajay Kumar Online Set yourself offline Set yourself on break Profile Swit…" at bounding box center [577, 261] width 1155 height 522
drag, startPoint x: 466, startPoint y: 192, endPoint x: 615, endPoint y: 143, distance: 156.4
click at [466, 193] on li "Virtual" at bounding box center [490, 196] width 139 height 20
type input "*******"
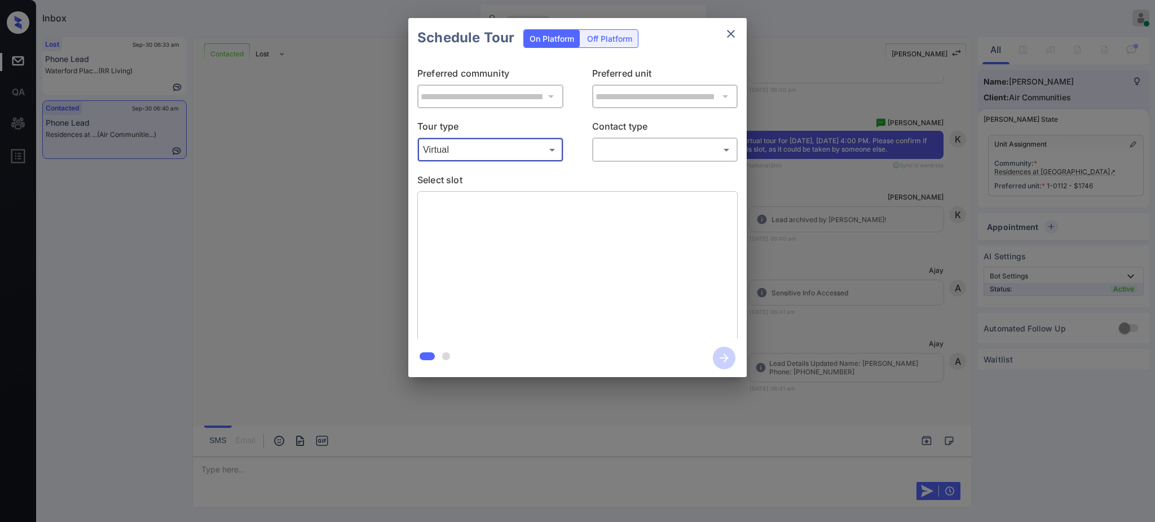
click at [619, 151] on body "Inbox Ajay Kumar Online Set yourself offline Set yourself on break Profile Swit…" at bounding box center [577, 261] width 1155 height 522
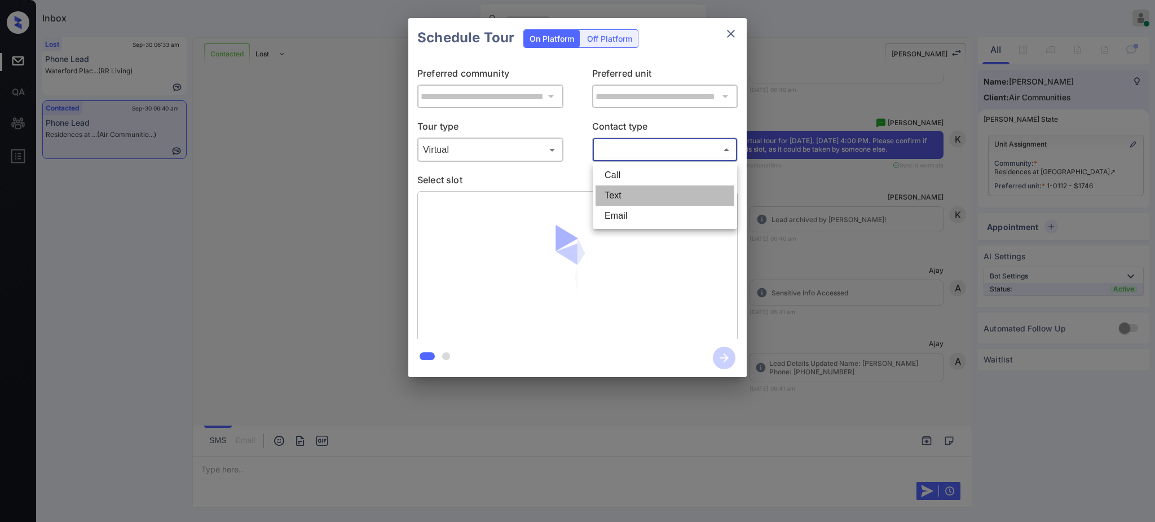
click at [617, 191] on li "Text" at bounding box center [664, 196] width 139 height 20
type input "****"
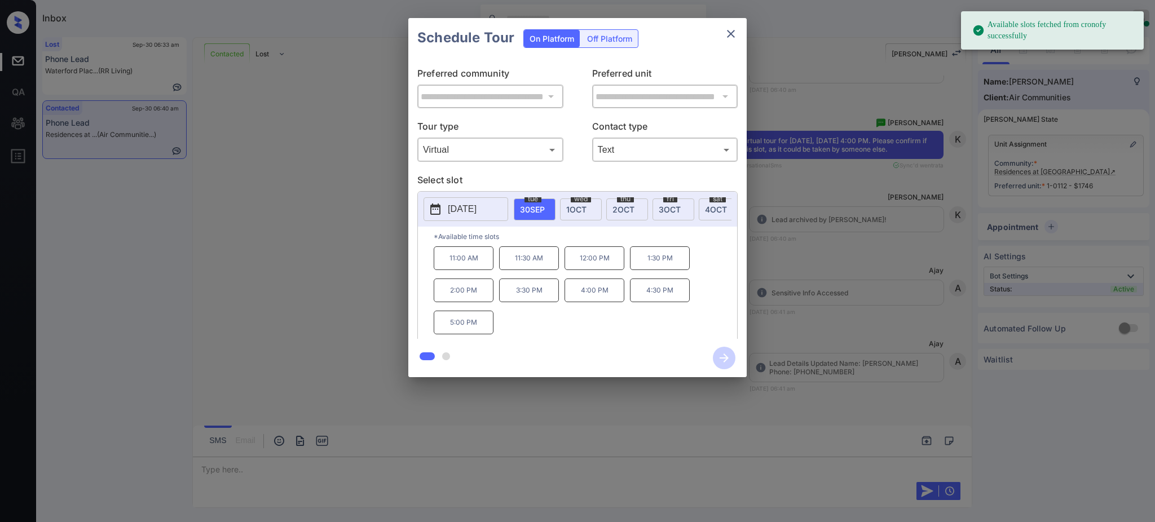
click at [831, 273] on div "**********" at bounding box center [577, 197] width 1155 height 395
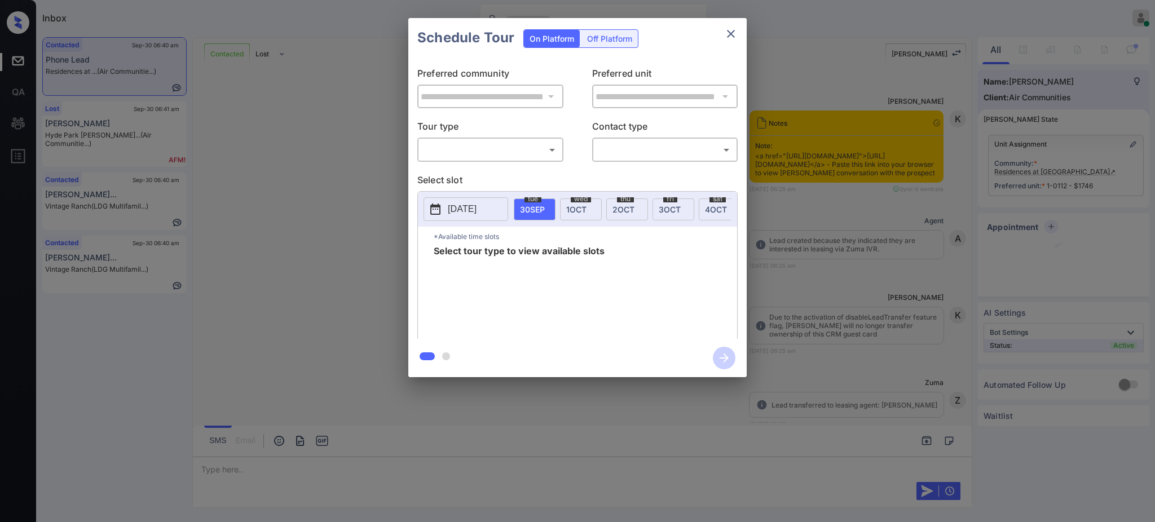
click at [500, 140] on div "​ ​" at bounding box center [490, 150] width 146 height 24
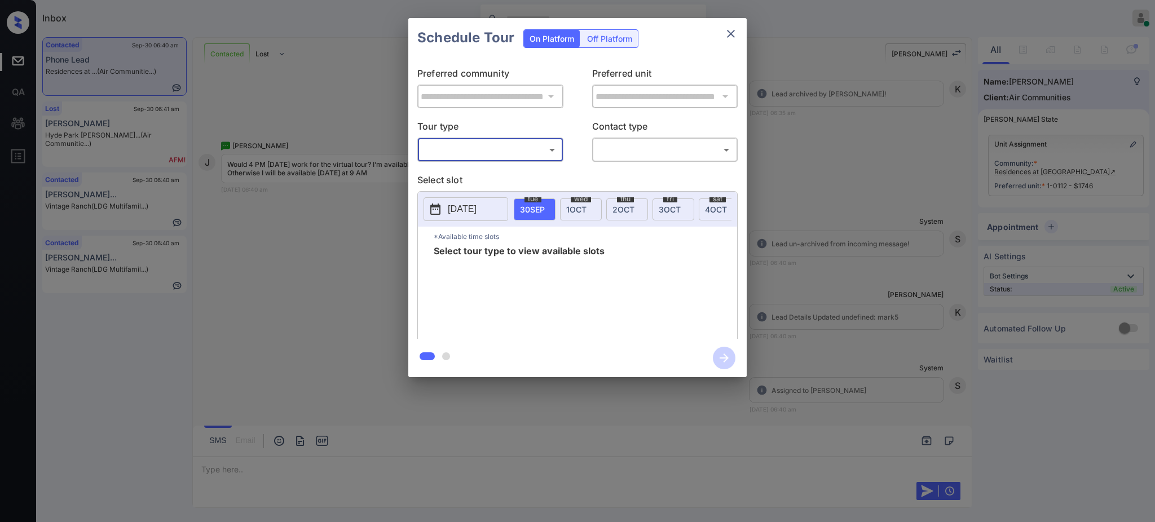
click at [497, 148] on body "Inbox [PERSON_NAME] Online Set yourself offline Set yourself on break Profile S…" at bounding box center [577, 261] width 1155 height 522
click at [465, 193] on li "Virtual" at bounding box center [490, 196] width 139 height 20
type input "*******"
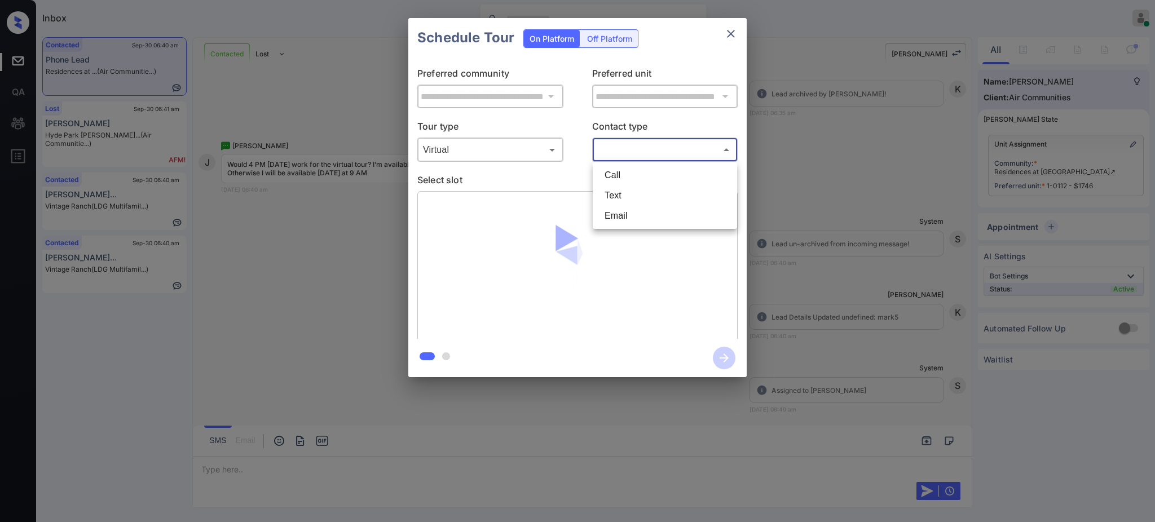
drag, startPoint x: 623, startPoint y: 144, endPoint x: 616, endPoint y: 179, distance: 35.0
click at [623, 145] on body "Inbox [PERSON_NAME] Online Set yourself offline Set yourself on break Profile S…" at bounding box center [577, 261] width 1155 height 522
click at [616, 195] on li "Text" at bounding box center [664, 196] width 139 height 20
type input "****"
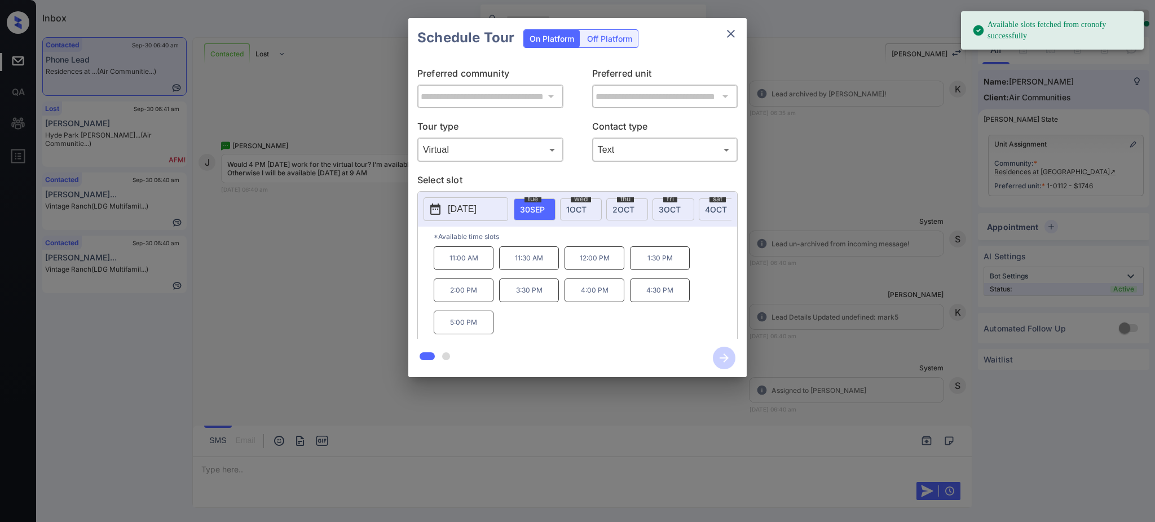
click at [544, 196] on div "[DATE] 30 SEP [DATE] [DATE] [DATE] [DATE] [DATE] [DATE] [DATE] [DATE] [DATE] [D…" at bounding box center [577, 209] width 319 height 35
click at [593, 295] on p "4:00 PM" at bounding box center [594, 291] width 60 height 24
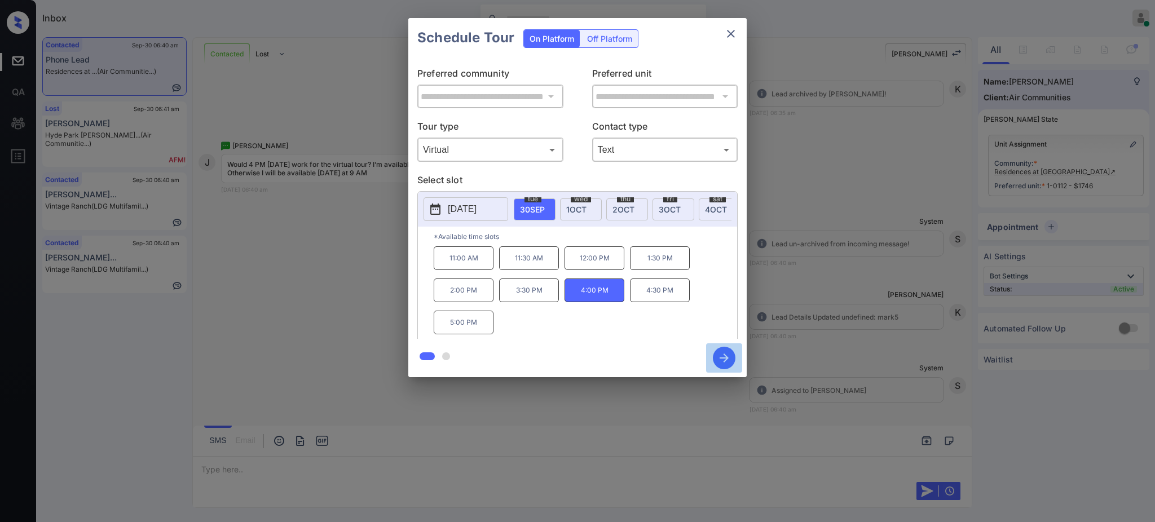
click at [722, 355] on icon "button" at bounding box center [724, 358] width 23 height 23
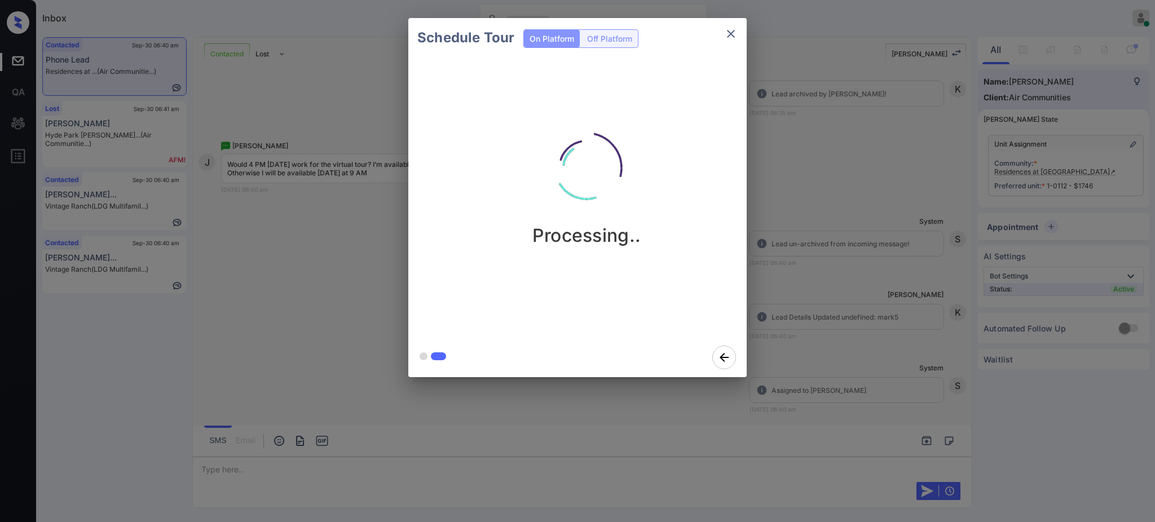
click at [837, 316] on div "Schedule Tour On Platform Off Platform Processing.." at bounding box center [577, 197] width 1155 height 395
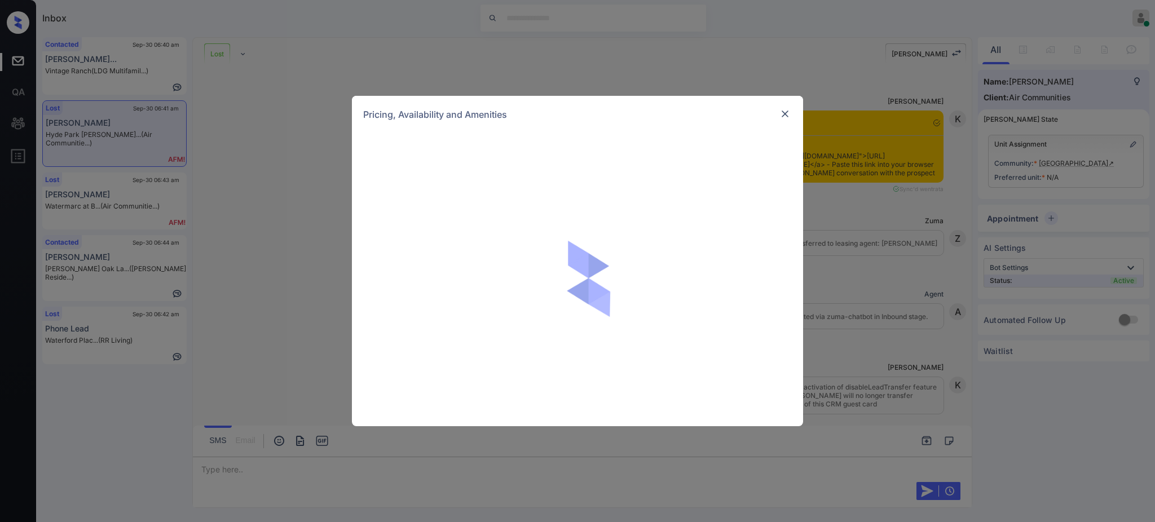
scroll to position [1990, 0]
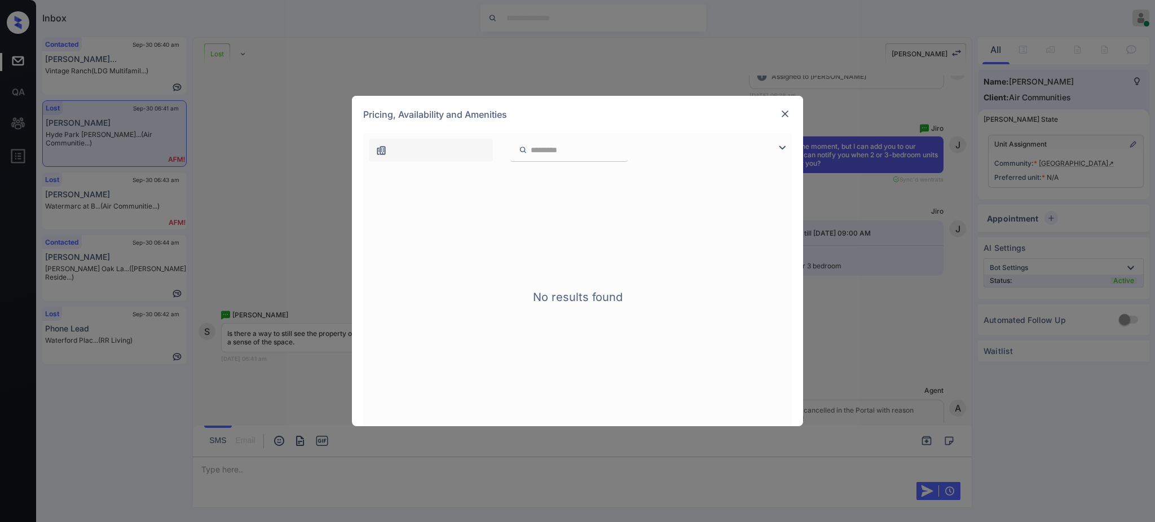
drag, startPoint x: 695, startPoint y: 211, endPoint x: 718, endPoint y: 184, distance: 35.5
click at [700, 201] on div "No results found" at bounding box center [577, 296] width 429 height 259
click at [785, 113] on img at bounding box center [784, 113] width 11 height 11
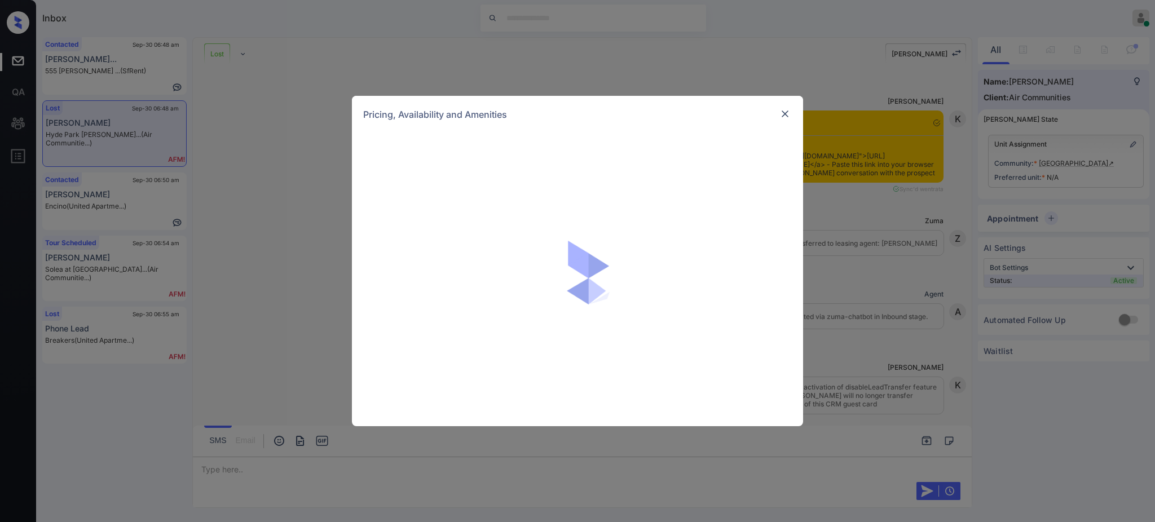
scroll to position [3868, 0]
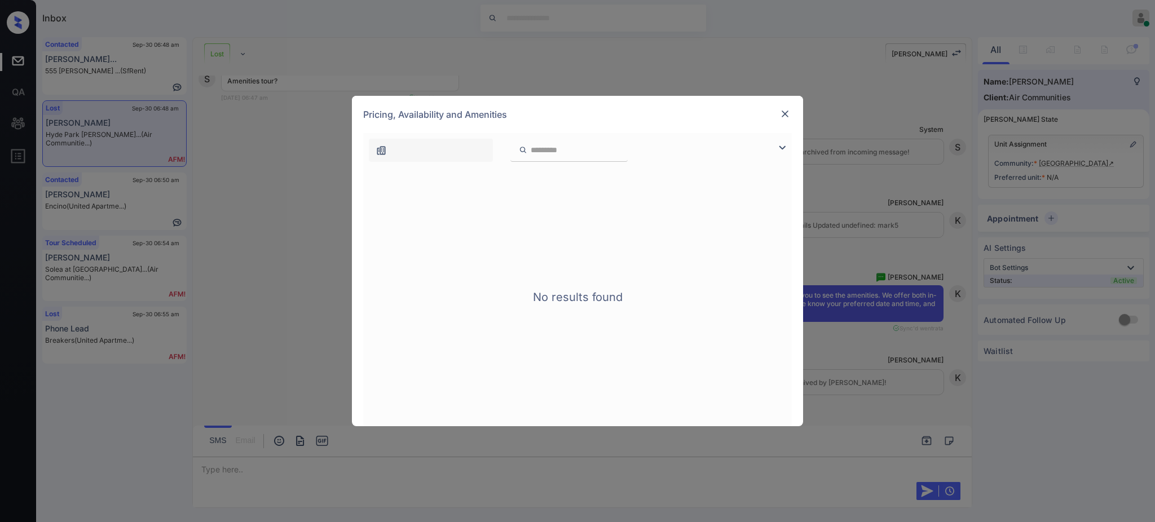
click at [926, 218] on div "**********" at bounding box center [577, 261] width 1155 height 522
drag, startPoint x: 811, startPoint y: 235, endPoint x: 760, endPoint y: 66, distance: 176.2
click at [808, 234] on div "**********" at bounding box center [577, 261] width 1155 height 522
click at [785, 114] on img at bounding box center [784, 113] width 11 height 11
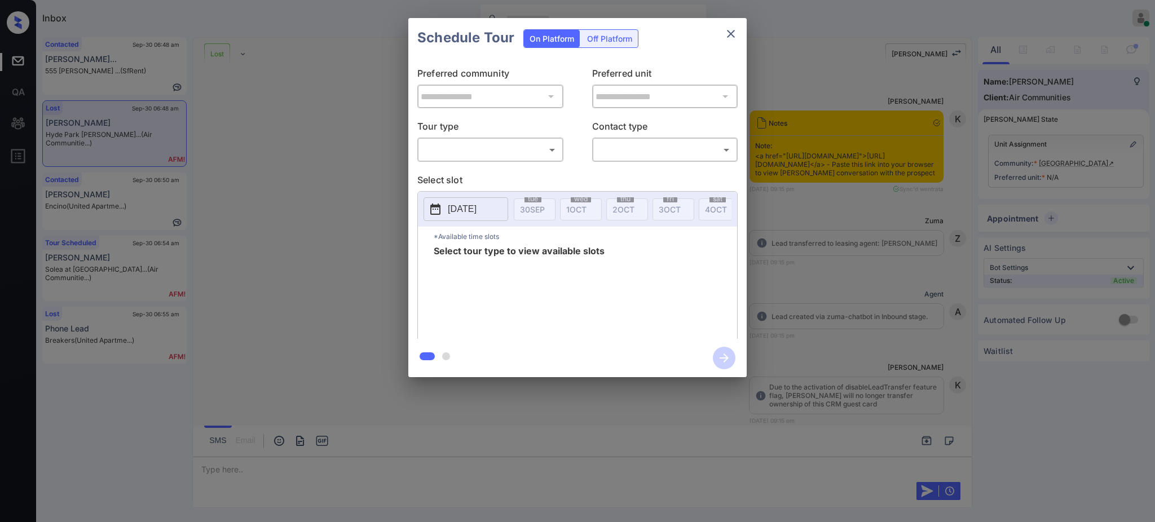
scroll to position [4018, 0]
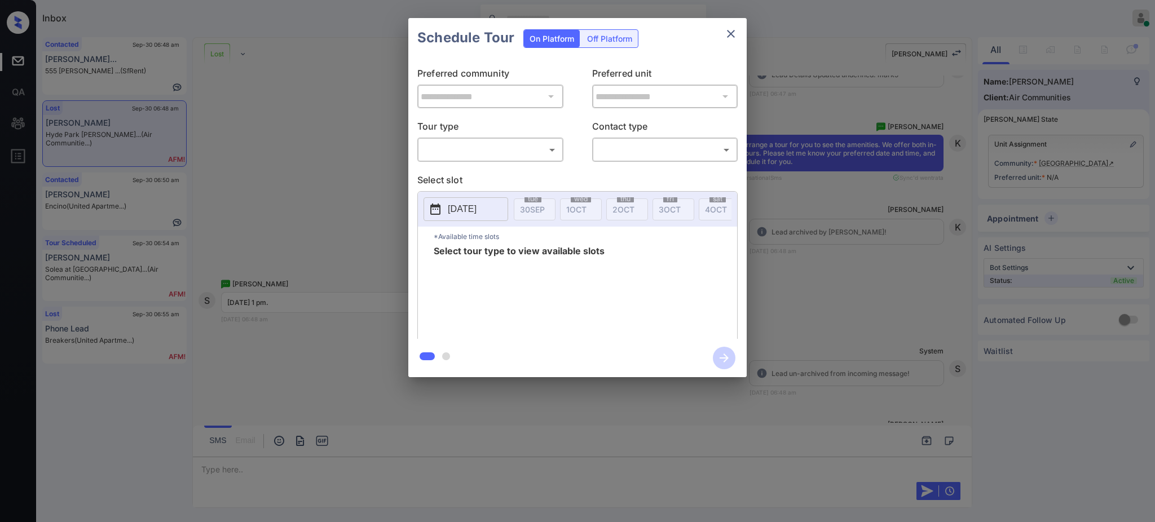
click at [480, 143] on body "Inbox [PERSON_NAME] Online Set yourself offline Set yourself on break Profile S…" at bounding box center [577, 261] width 1155 height 522
click at [467, 171] on li "In Person" at bounding box center [490, 175] width 139 height 20
type input "********"
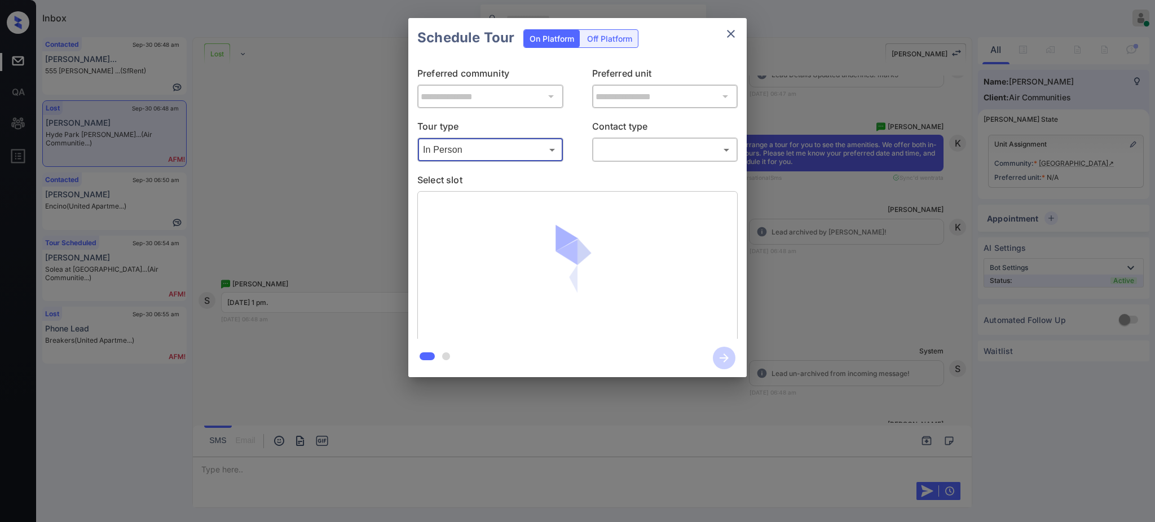
click at [623, 147] on body "Inbox Ajay Kumar Online Set yourself offline Set yourself on break Profile Swit…" at bounding box center [577, 261] width 1155 height 522
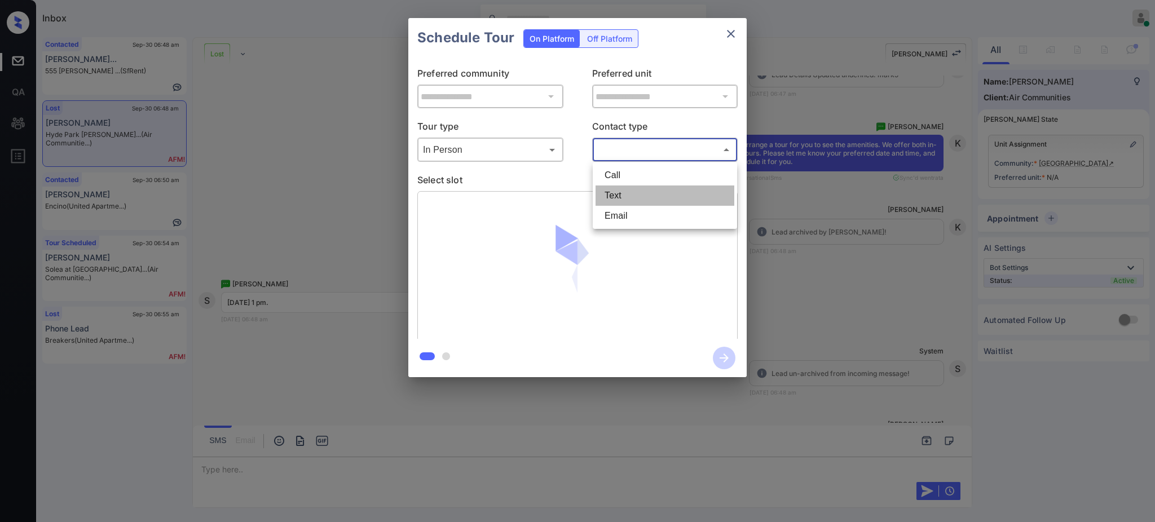
click at [624, 195] on li "Text" at bounding box center [664, 196] width 139 height 20
type input "****"
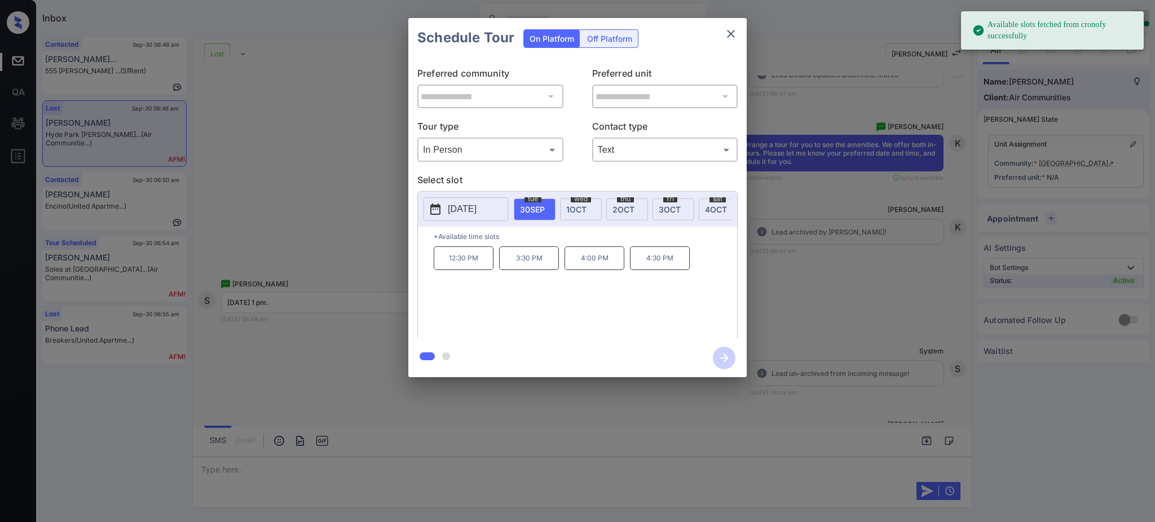
click at [447, 202] on button "2025-09-30" at bounding box center [465, 209] width 85 height 24
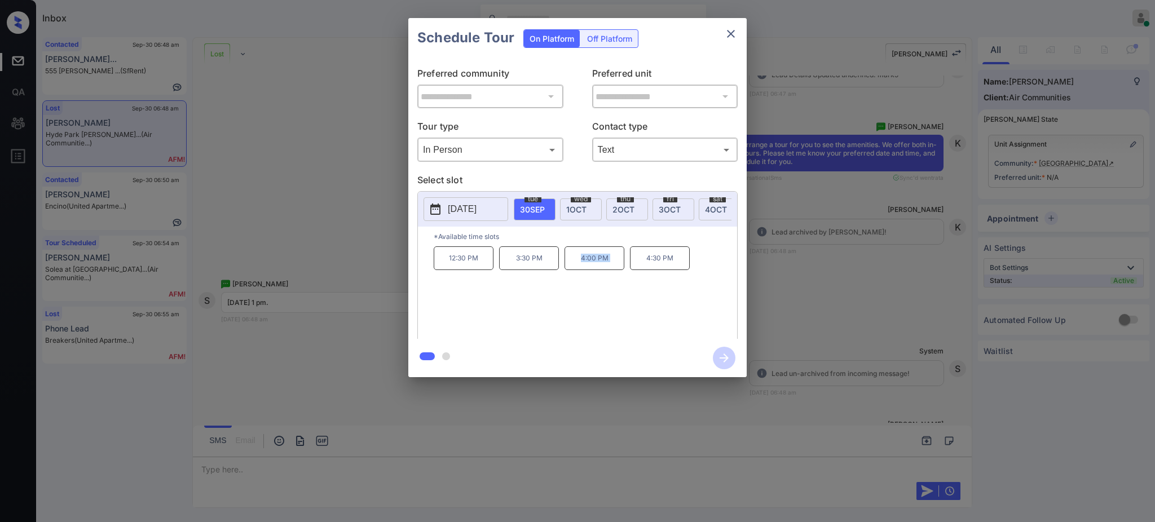
drag, startPoint x: 577, startPoint y: 264, endPoint x: 639, endPoint y: 272, distance: 62.5
click at [639, 272] on div "12:30 PM 3:30 PM 4:00 PM 4:30 PM" at bounding box center [585, 291] width 303 height 90
copy p "4:00 PM"
click at [736, 33] on icon "close" at bounding box center [731, 34] width 14 height 14
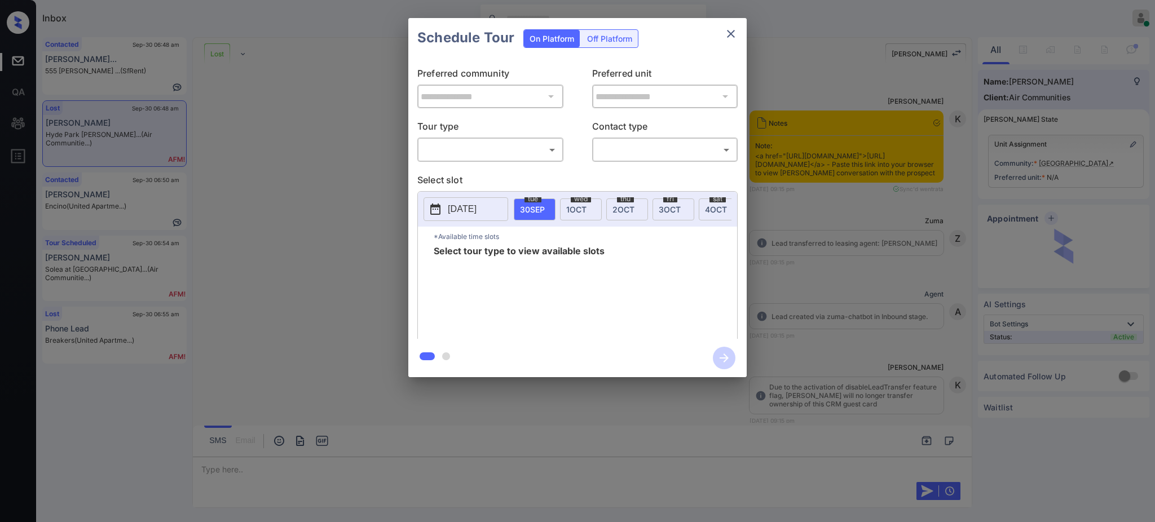
scroll to position [4244, 0]
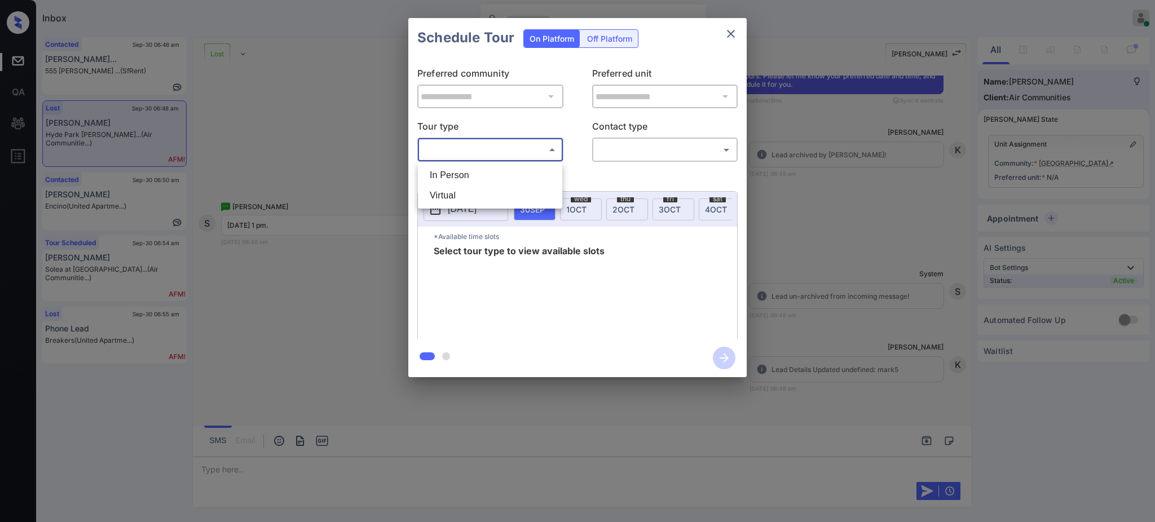
click at [524, 145] on body "Inbox Ajay Kumar Online Set yourself offline Set yourself on break Profile Swit…" at bounding box center [577, 261] width 1155 height 522
drag, startPoint x: 497, startPoint y: 170, endPoint x: 540, endPoint y: 170, distance: 42.9
click at [497, 171] on li "In Person" at bounding box center [490, 175] width 139 height 20
type input "********"
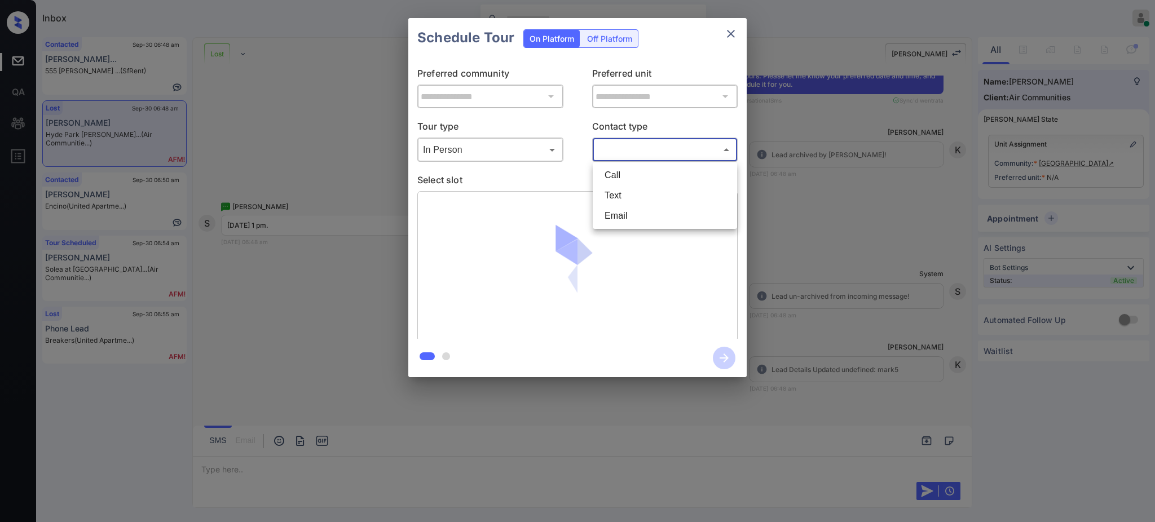
click at [614, 148] on body "Inbox Ajay Kumar Online Set yourself offline Set yourself on break Profile Swit…" at bounding box center [577, 261] width 1155 height 522
click at [614, 190] on li "Text" at bounding box center [664, 196] width 139 height 20
type input "****"
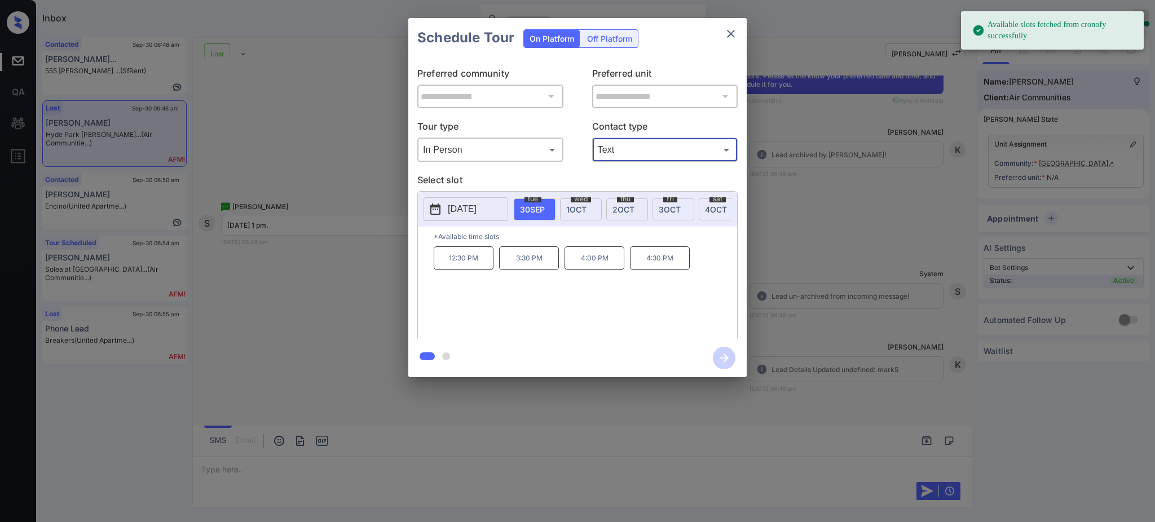
click at [619, 209] on span "2 OCT" at bounding box center [623, 210] width 22 height 10
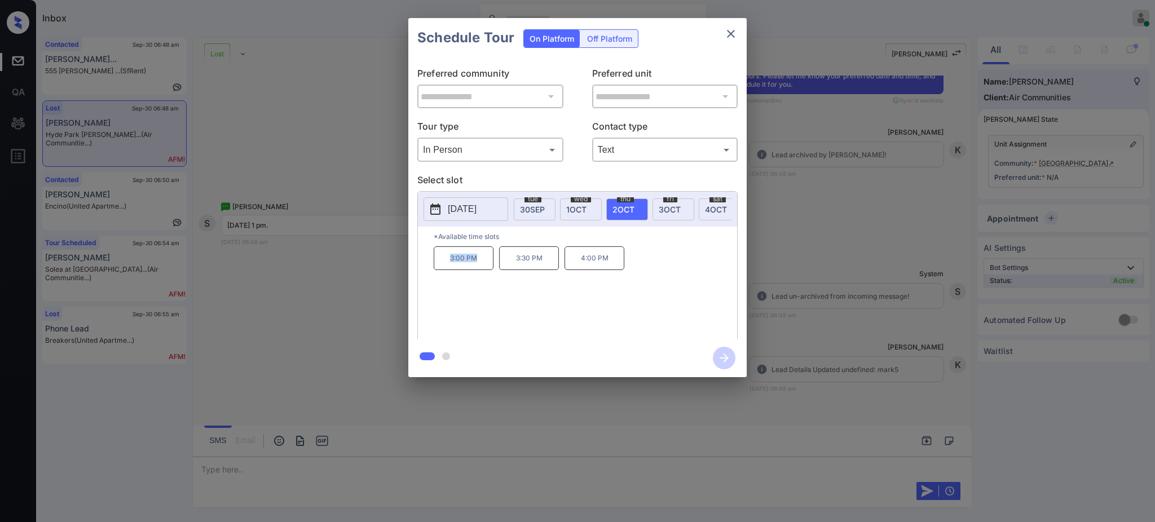
drag, startPoint x: 442, startPoint y: 272, endPoint x: 482, endPoint y: 271, distance: 39.5
click at [482, 270] on p "3:00 PM" at bounding box center [464, 258] width 60 height 24
copy p "3:00 PM"
click at [738, 26] on button "close" at bounding box center [730, 34] width 23 height 23
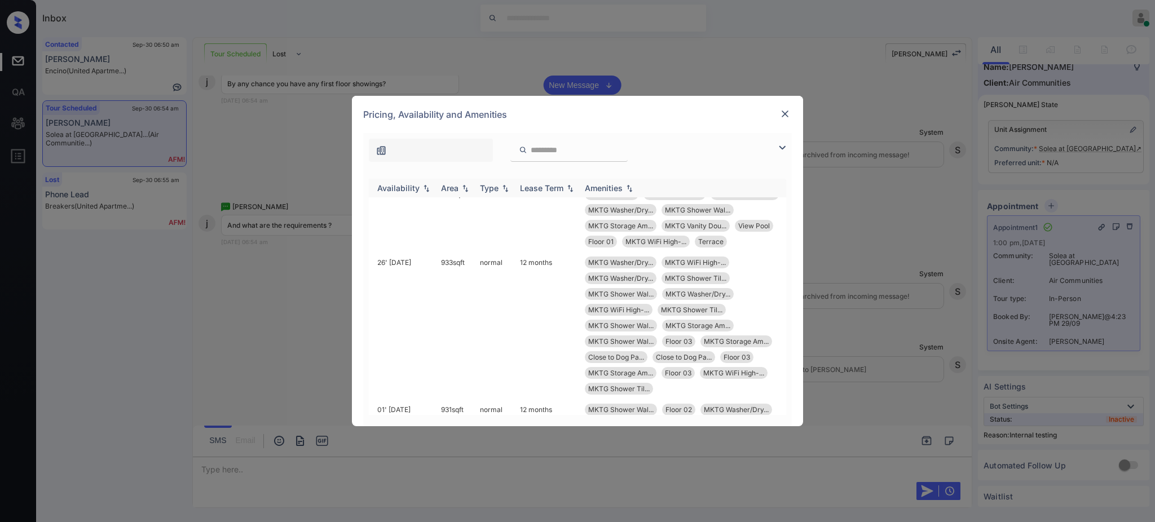
scroll to position [526, 183]
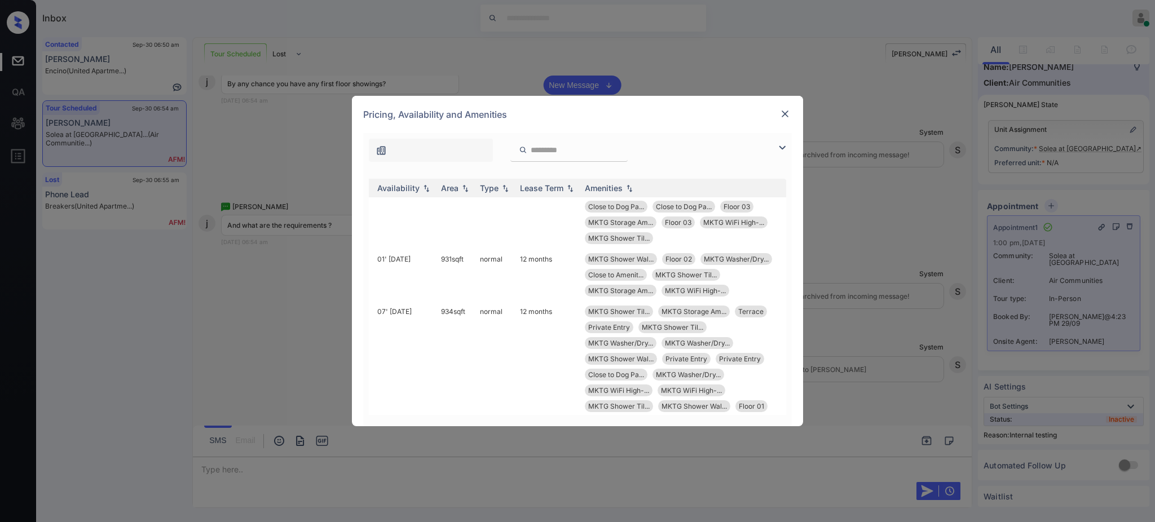
click at [789, 116] on img at bounding box center [784, 113] width 11 height 11
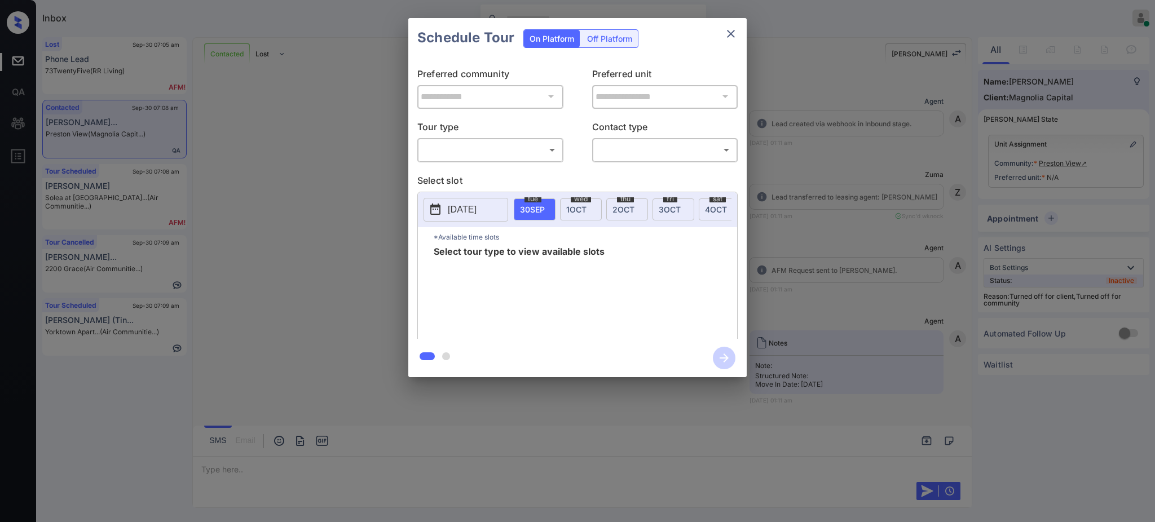
scroll to position [3087, 0]
click at [495, 151] on body "Inbox Ajay Kumar Online Set yourself offline Set yourself on break Profile Swit…" at bounding box center [577, 261] width 1155 height 522
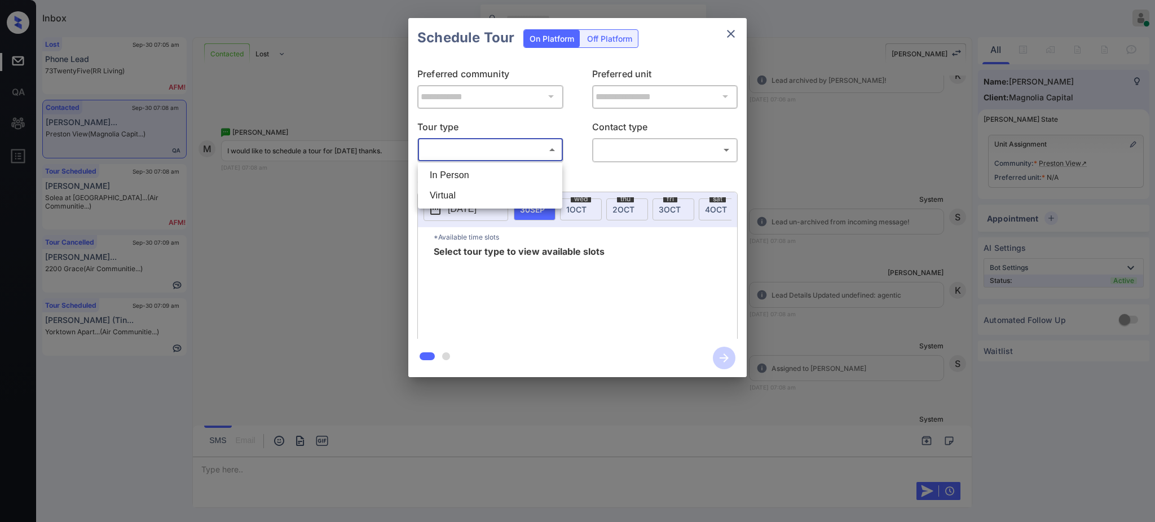
click at [466, 173] on li "In Person" at bounding box center [490, 175] width 139 height 20
type input "********"
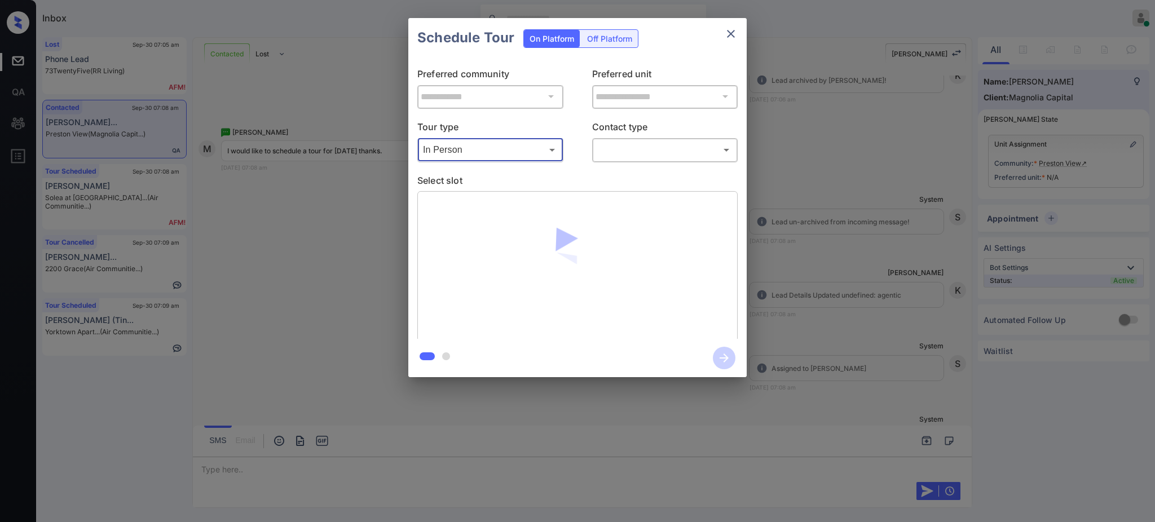
click at [620, 149] on body "Inbox Ajay Kumar Online Set yourself offline Set yourself on break Profile Swit…" at bounding box center [577, 261] width 1155 height 522
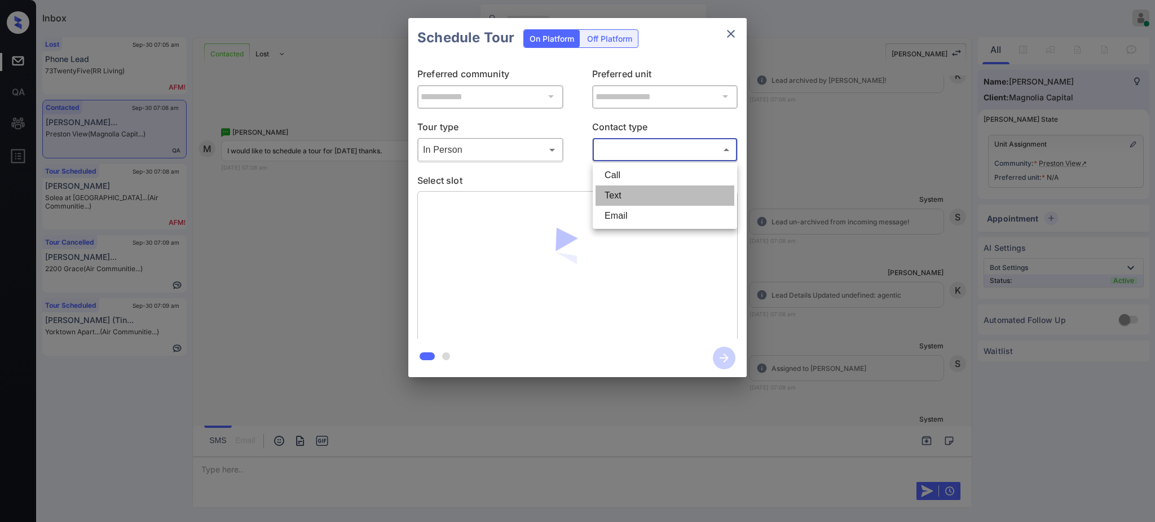
click at [615, 192] on li "Text" at bounding box center [664, 196] width 139 height 20
type input "****"
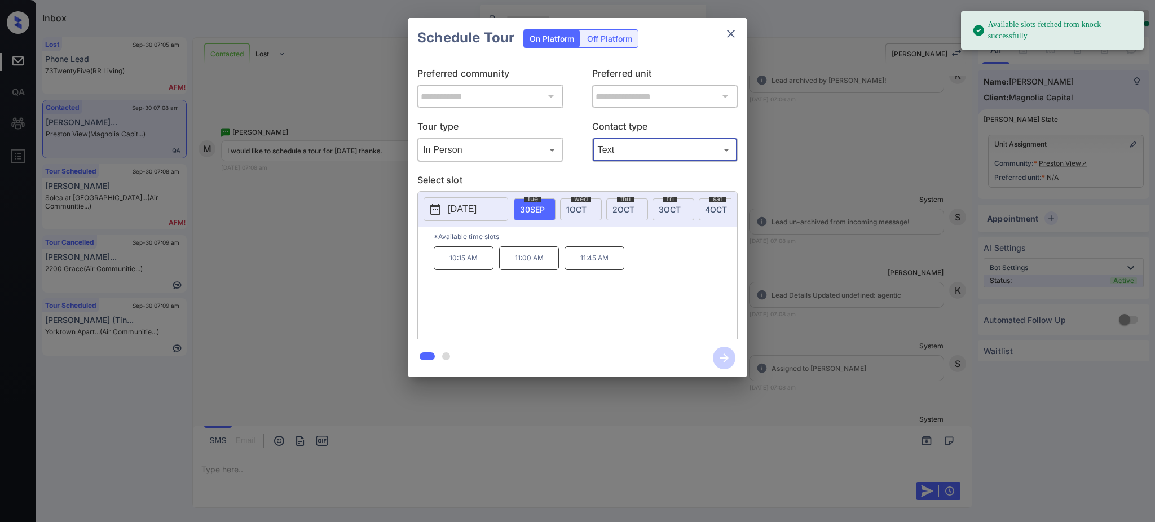
click at [454, 205] on p "2025-09-30" at bounding box center [462, 209] width 29 height 14
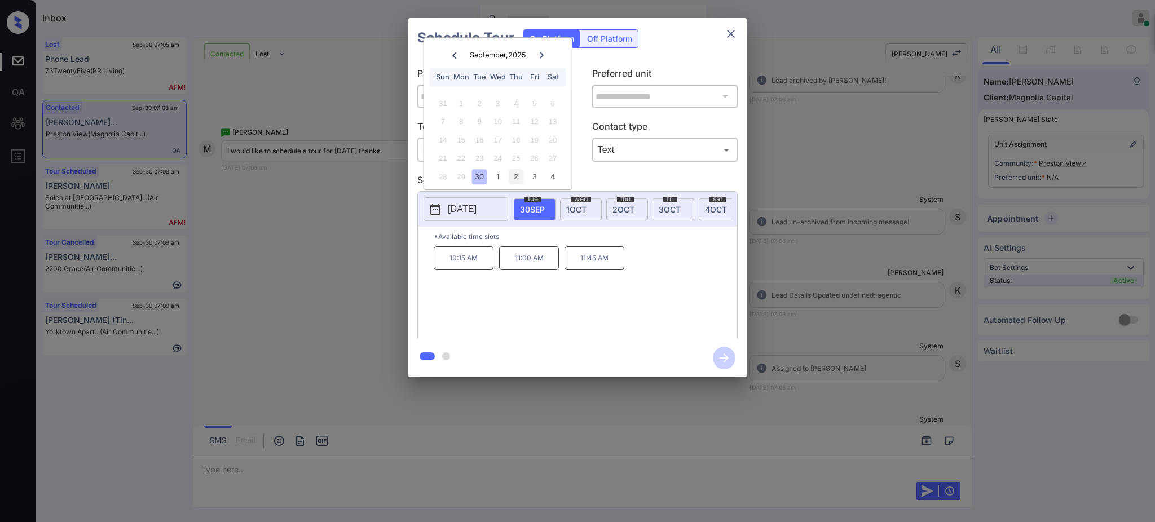
click at [513, 174] on div "2" at bounding box center [516, 176] width 15 height 15
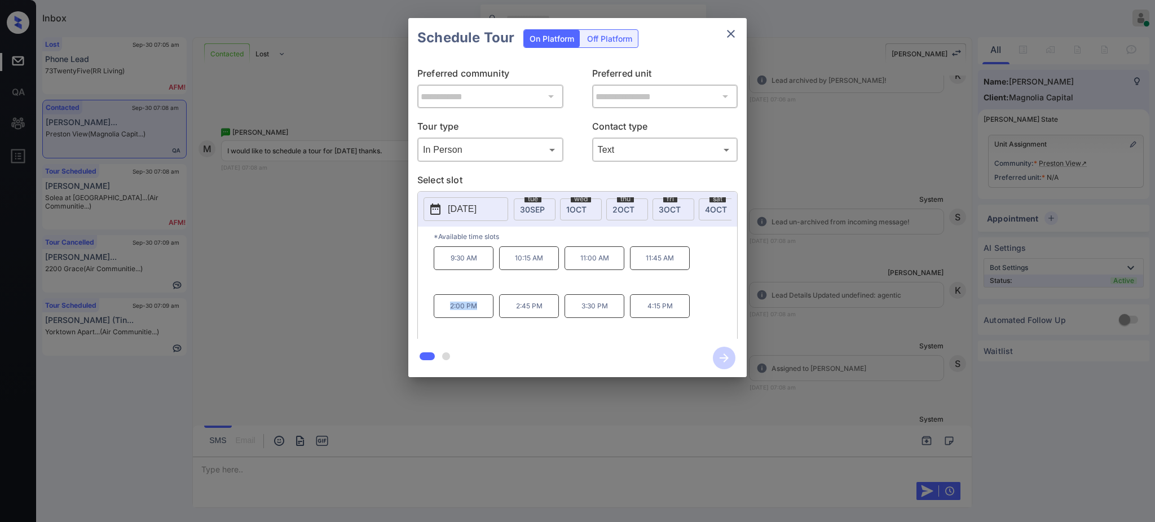
drag, startPoint x: 443, startPoint y: 315, endPoint x: 485, endPoint y: 316, distance: 41.7
click at [478, 317] on p "2:00 PM" at bounding box center [464, 306] width 60 height 24
copy p "2:00 PM"
click at [732, 39] on icon "close" at bounding box center [731, 34] width 14 height 14
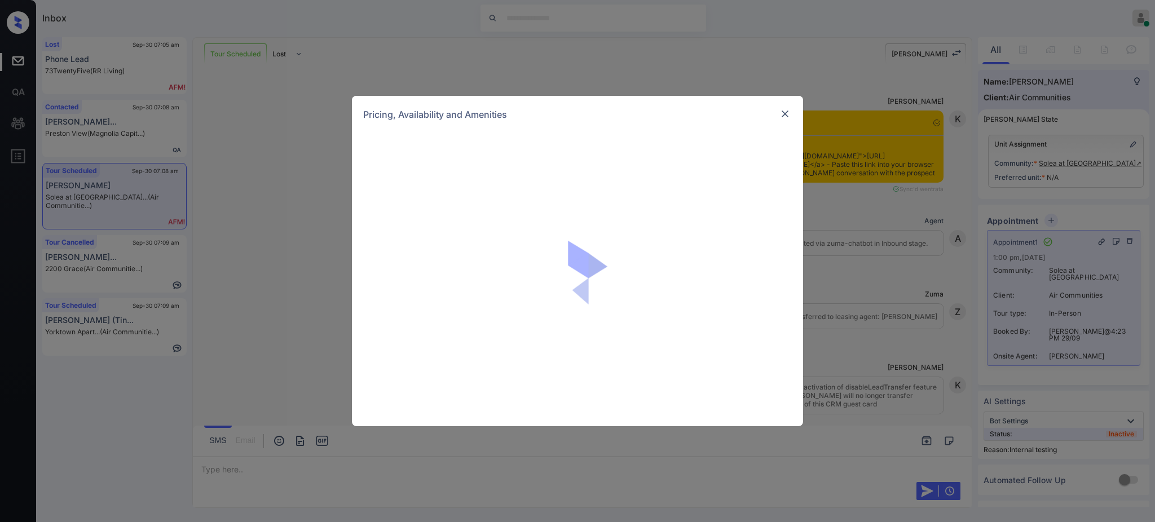
scroll to position [2313, 0]
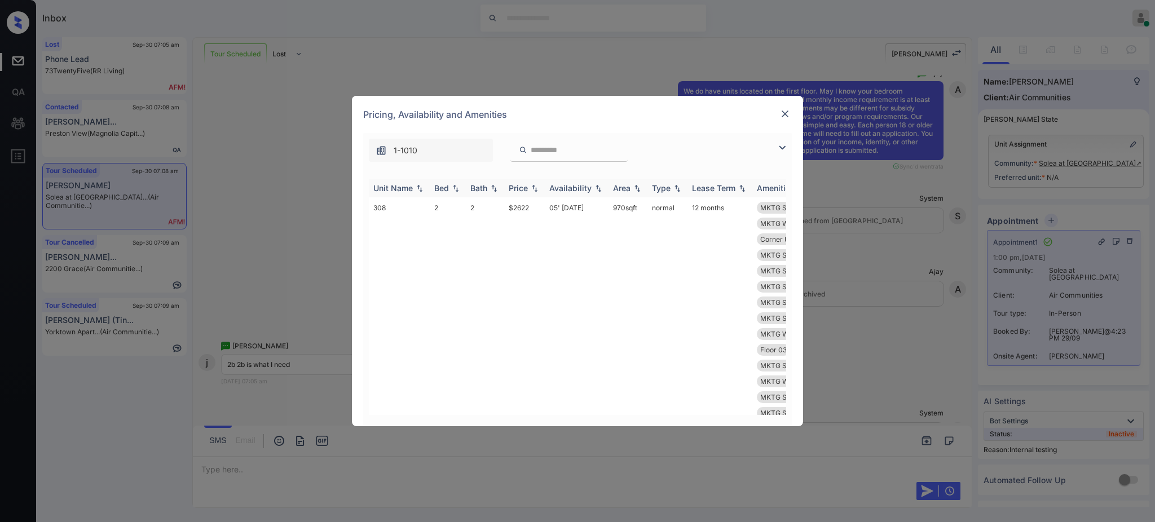
click at [444, 193] on div "Bed" at bounding box center [441, 188] width 15 height 10
click at [444, 191] on div "Bed" at bounding box center [441, 188] width 15 height 10
click at [448, 189] on div "Bed" at bounding box center [441, 188] width 15 height 10
click at [436, 190] on div "Bed" at bounding box center [441, 188] width 15 height 10
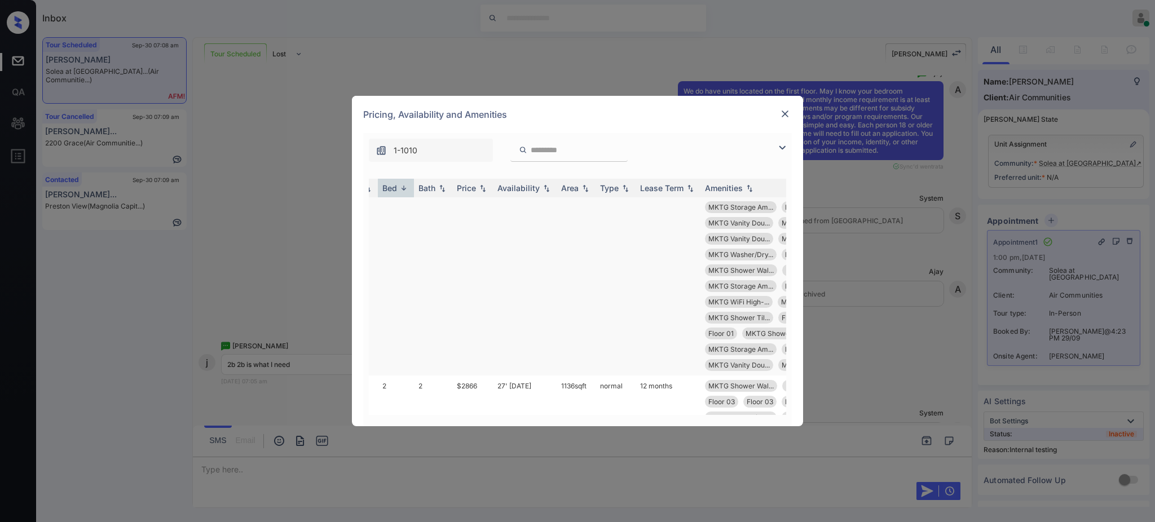
scroll to position [1128, 52]
drag, startPoint x: 449, startPoint y: 343, endPoint x: 491, endPoint y: 347, distance: 41.4
click at [488, 345] on tr "104 2 2 $2891 11' Oct 25 1136 sqft normal 12 months MKTG Storage Am... MKTG WiF…" at bounding box center [611, 428] width 589 height 195
copy tr "$2891"
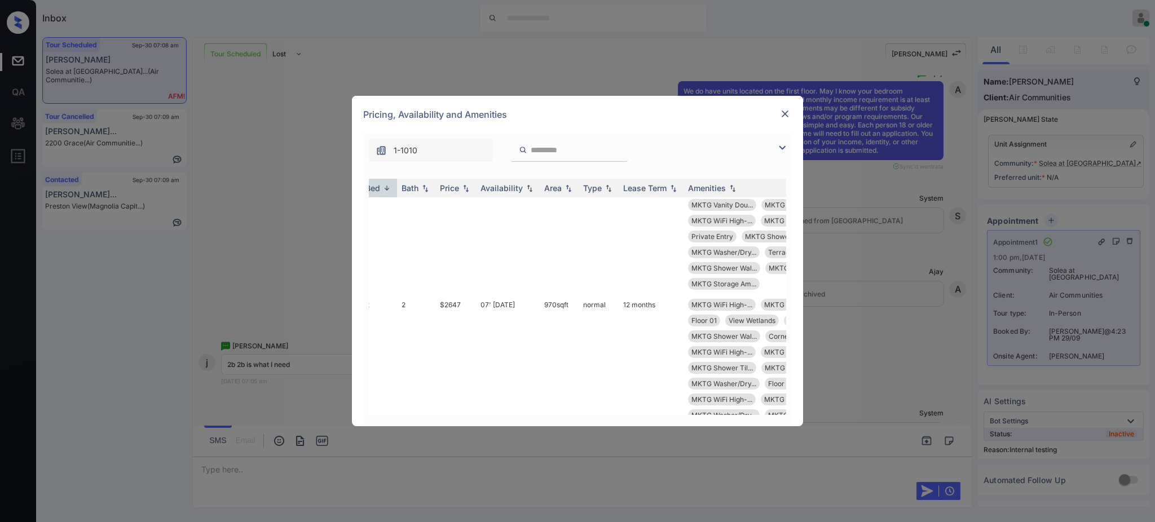
scroll to position [4661, 67]
drag, startPoint x: 441, startPoint y: 304, endPoint x: 468, endPoint y: 310, distance: 27.8
click at [468, 310] on td "$2647" at bounding box center [458, 415] width 41 height 242
copy td "$2647"
drag, startPoint x: 795, startPoint y: 111, endPoint x: 786, endPoint y: 115, distance: 9.8
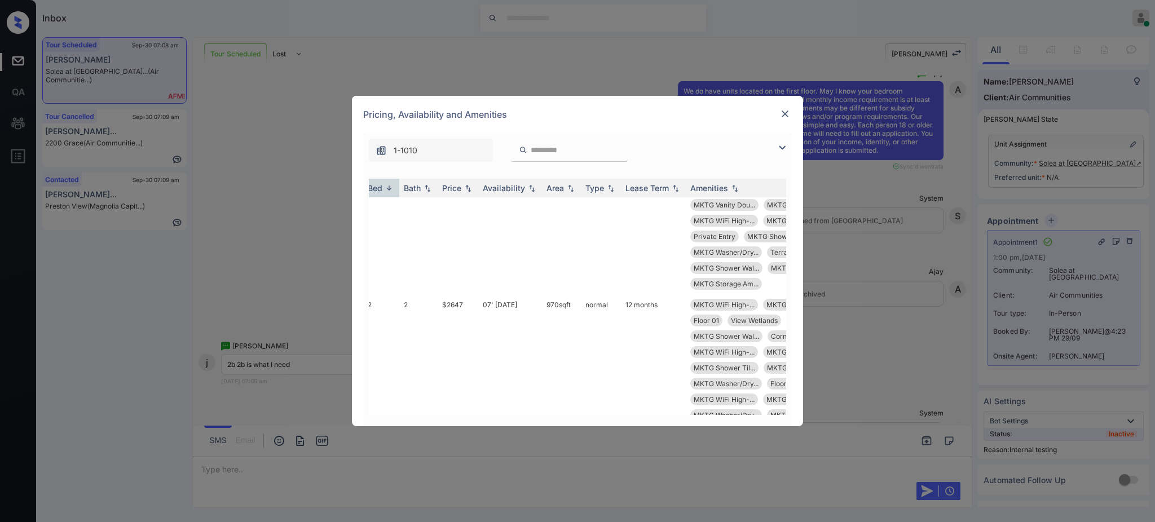
click at [792, 111] on div "Pricing, Availability and Amenities" at bounding box center [577, 114] width 451 height 37
click at [786, 115] on img at bounding box center [784, 113] width 11 height 11
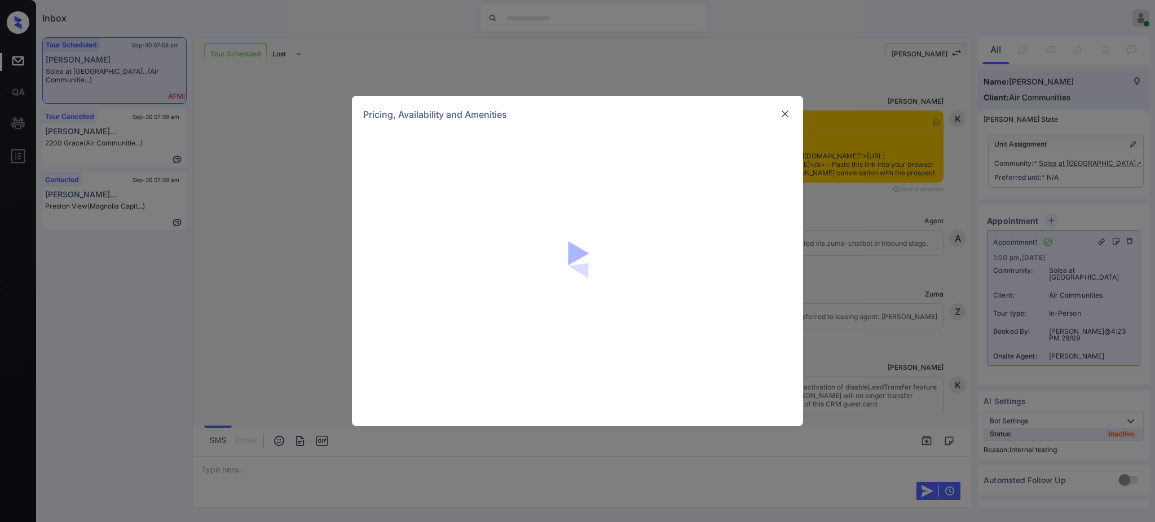
scroll to position [3065, 0]
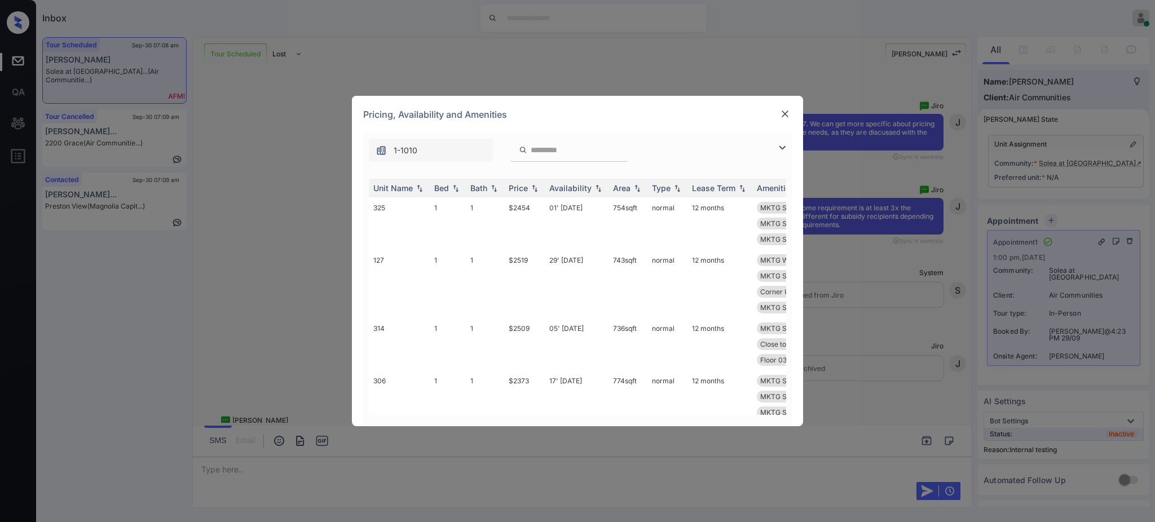
click at [548, 152] on input "search" at bounding box center [575, 150] width 92 height 10
paste input "******"
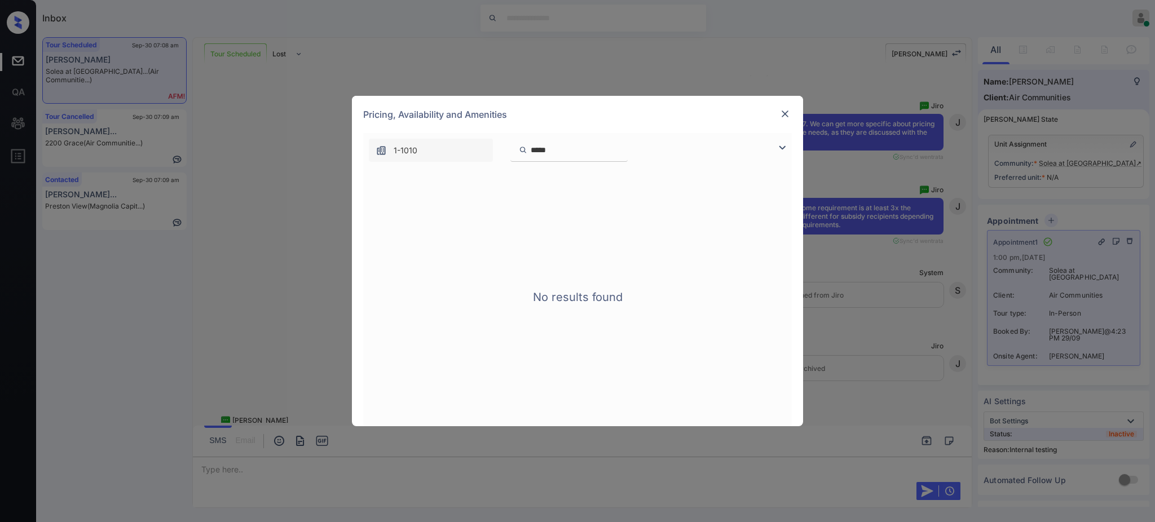
click at [534, 144] on div "*****" at bounding box center [568, 150] width 117 height 23
click at [534, 149] on input "*****" at bounding box center [575, 150] width 92 height 10
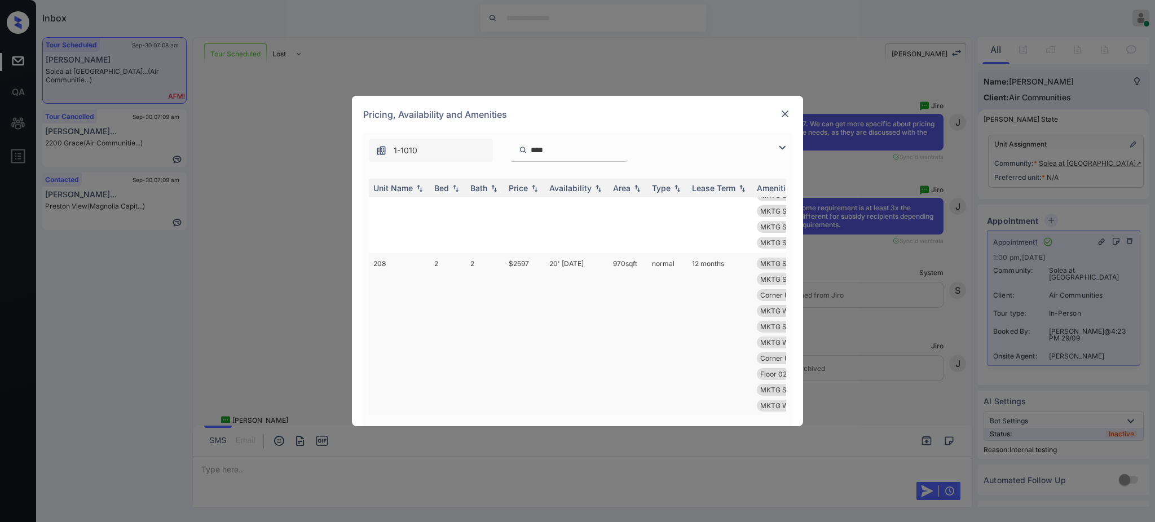
scroll to position [0, 0]
click at [551, 149] on input "****" at bounding box center [575, 150] width 92 height 10
type input "*"
click at [441, 193] on div "Bed" at bounding box center [441, 188] width 15 height 10
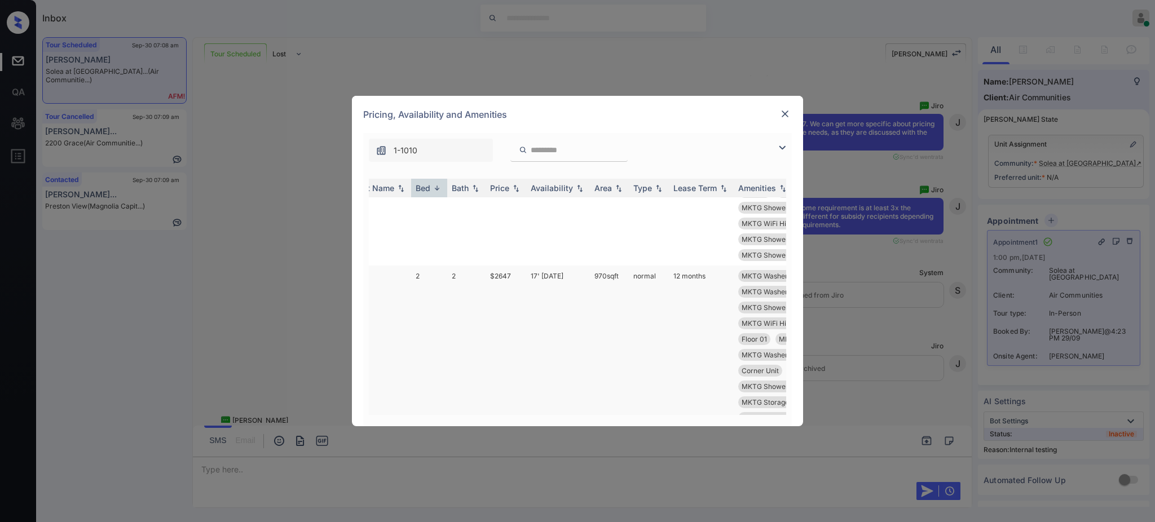
scroll to position [1503, 16]
drag, startPoint x: 489, startPoint y: 273, endPoint x: 524, endPoint y: 279, distance: 35.3
click at [522, 276] on td "$2647" at bounding box center [508, 379] width 41 height 226
copy td "$2647"
click at [780, 117] on img at bounding box center [784, 113] width 11 height 11
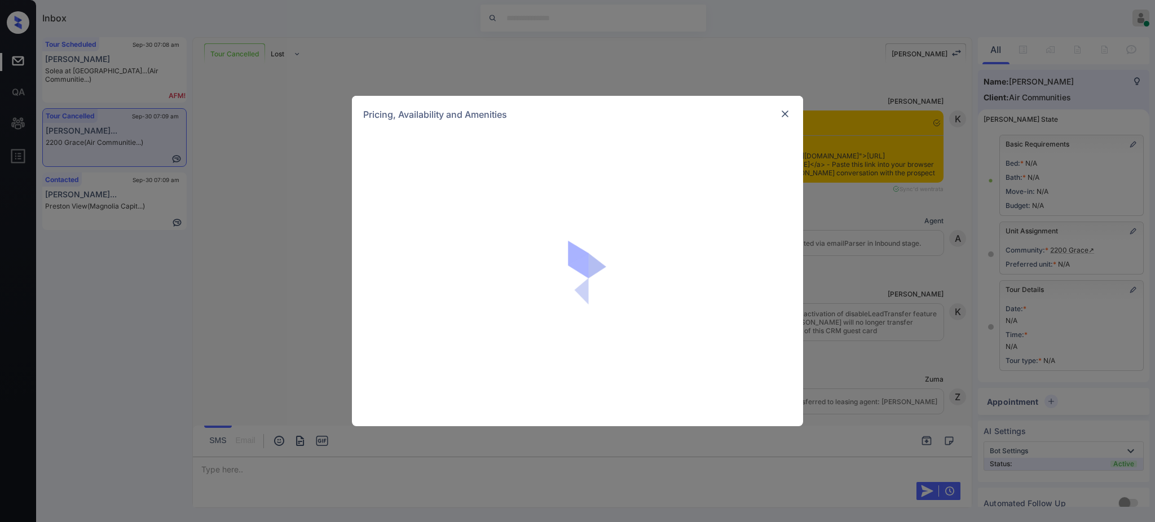
scroll to position [4252, 0]
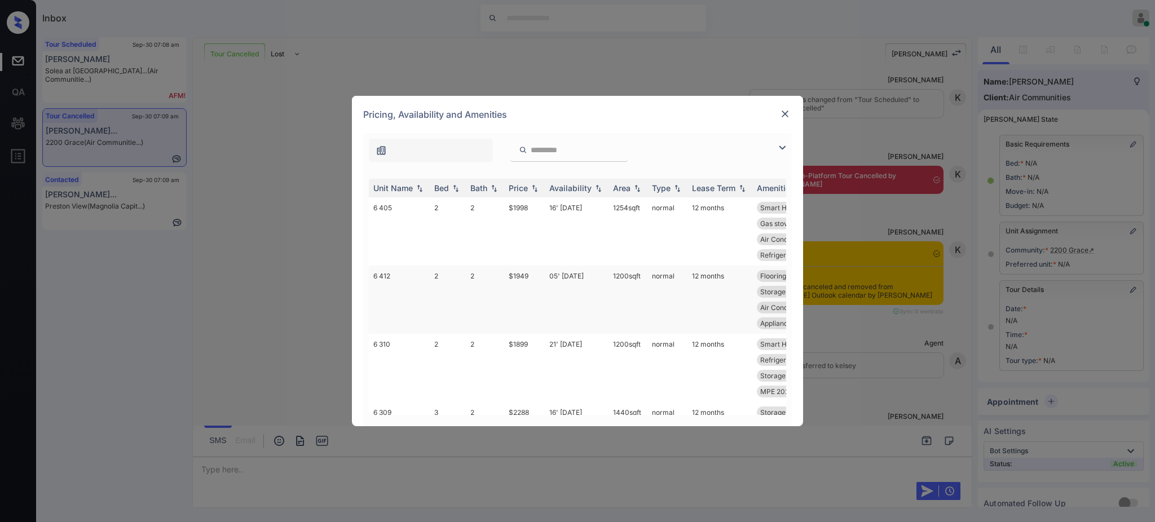
drag, startPoint x: 531, startPoint y: 281, endPoint x: 527, endPoint y: 276, distance: 6.0
click at [530, 279] on td "$1949" at bounding box center [524, 300] width 41 height 68
click at [527, 276] on td "$1949" at bounding box center [524, 300] width 41 height 68
drag, startPoint x: 527, startPoint y: 276, endPoint x: 614, endPoint y: 222, distance: 102.3
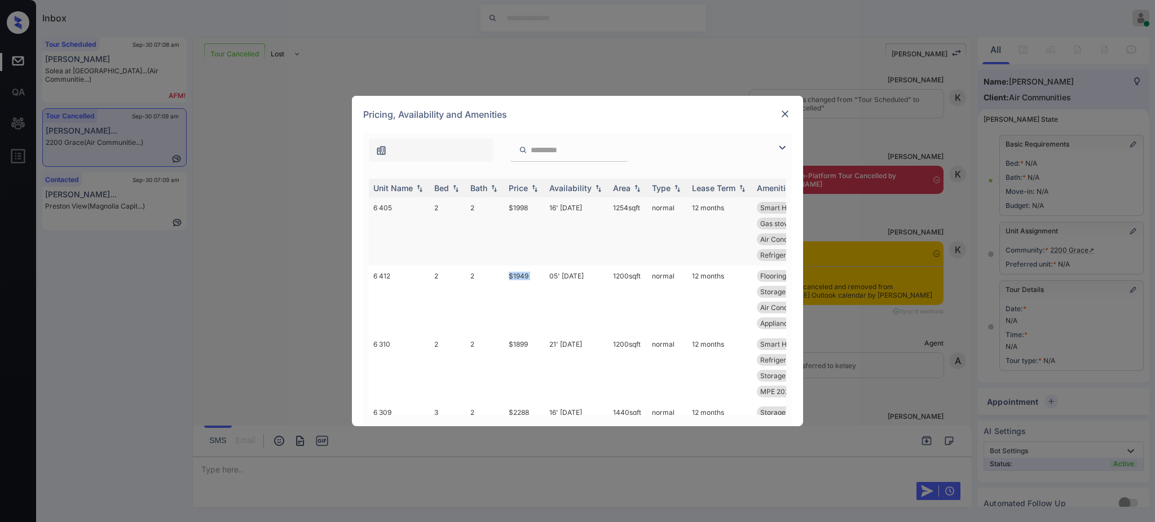
click at [540, 268] on td "$1949" at bounding box center [524, 300] width 41 height 68
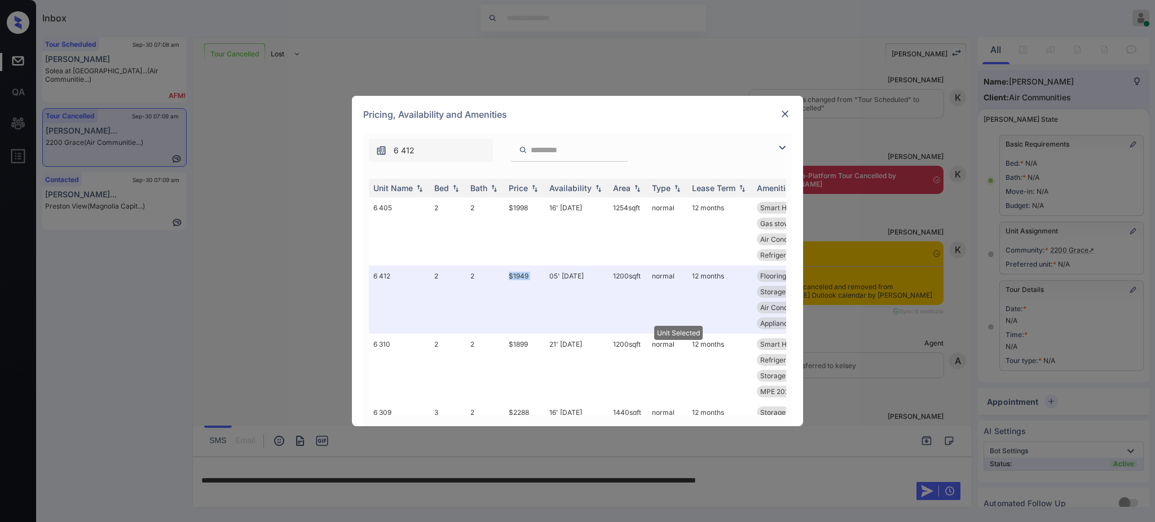
click at [782, 113] on img at bounding box center [784, 113] width 11 height 11
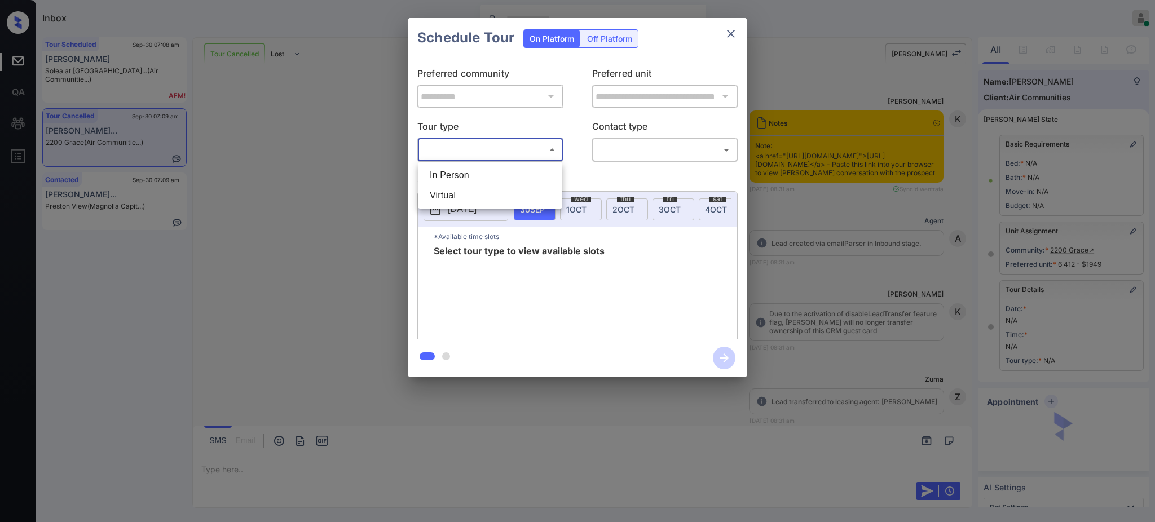
click at [483, 175] on li "In Person" at bounding box center [490, 175] width 139 height 20
type input "********"
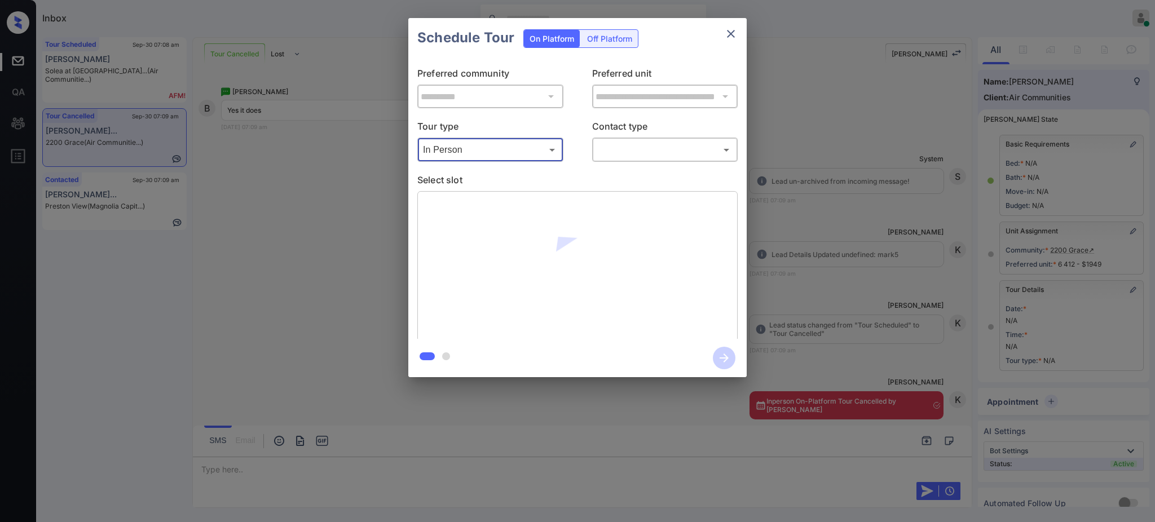
click at [626, 142] on body "Inbox Ajay Kumar Online Set yourself offline Set yourself on break Profile Swit…" at bounding box center [577, 261] width 1155 height 522
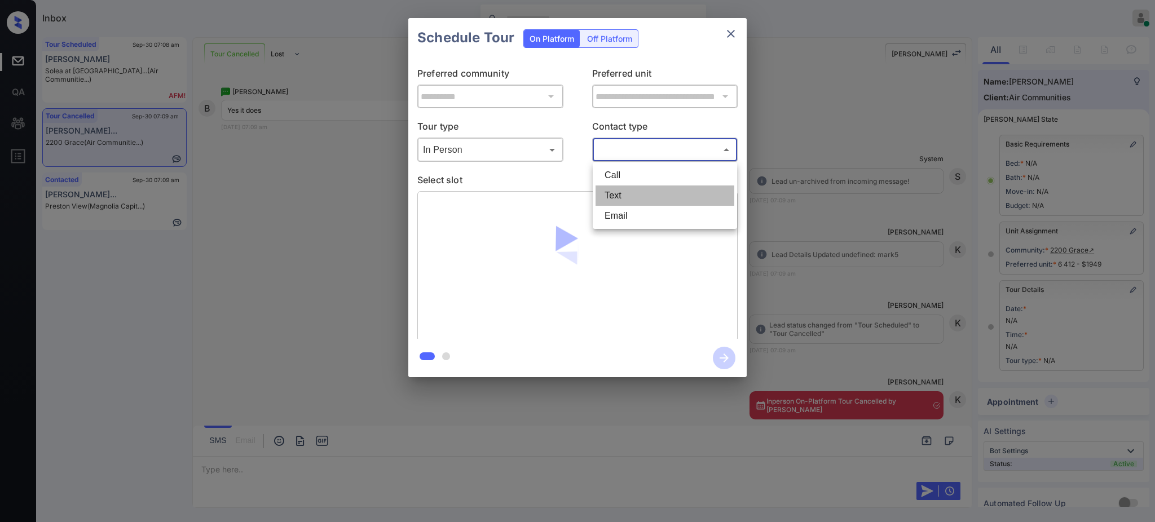
click at [601, 192] on li "Text" at bounding box center [664, 196] width 139 height 20
type input "****"
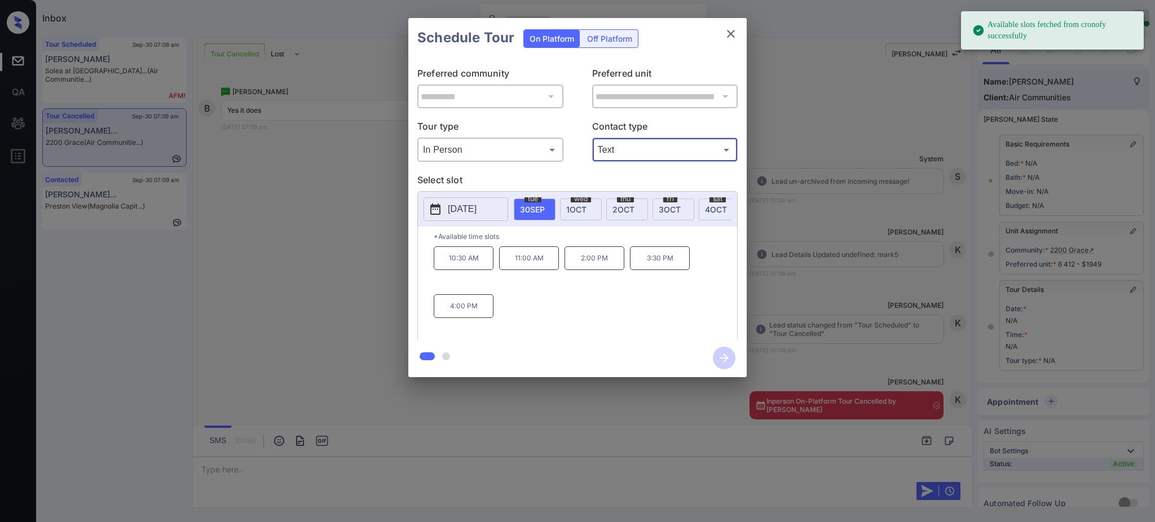
click at [448, 202] on button "[DATE]" at bounding box center [465, 209] width 85 height 24
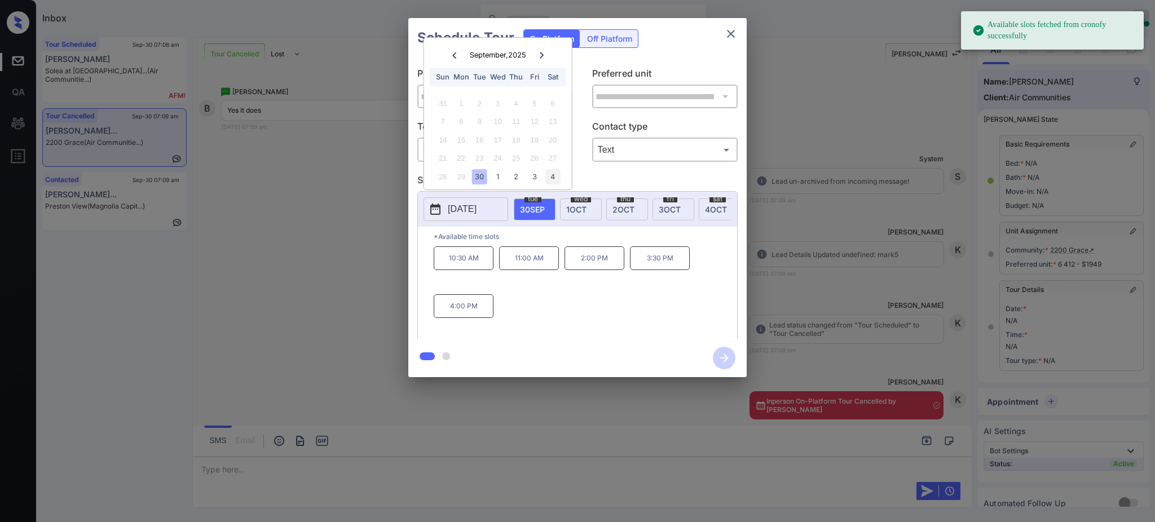
click at [552, 178] on div "4" at bounding box center [552, 176] width 15 height 15
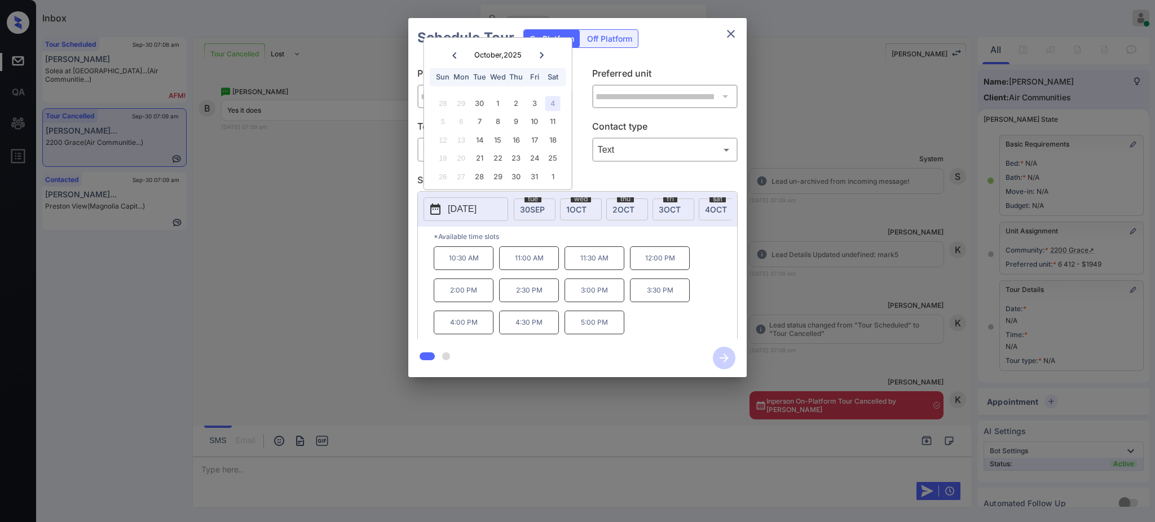
click at [527, 270] on p "11:00 AM" at bounding box center [529, 258] width 60 height 24
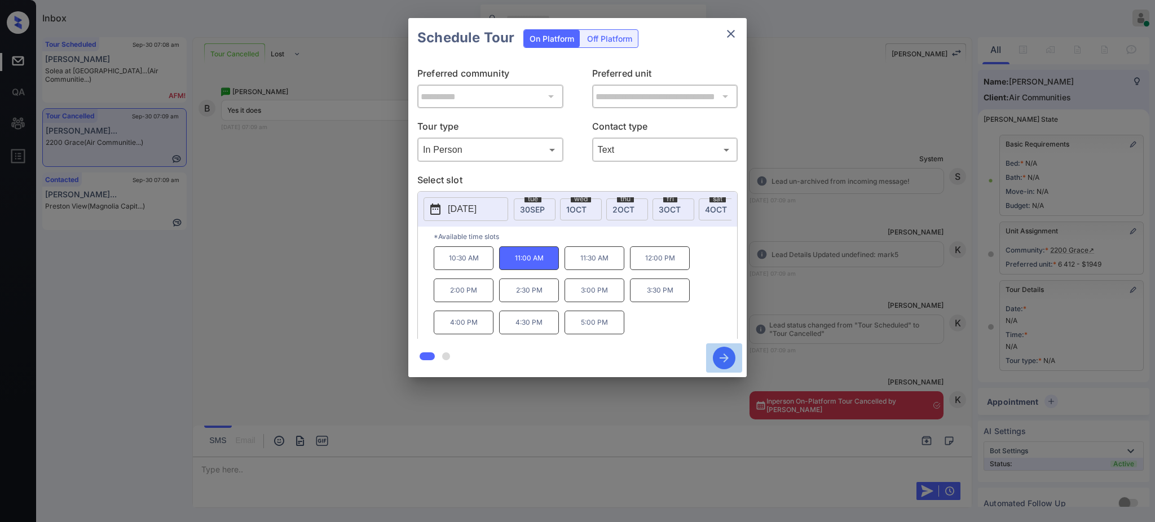
click at [721, 359] on icon "button" at bounding box center [724, 358] width 23 height 23
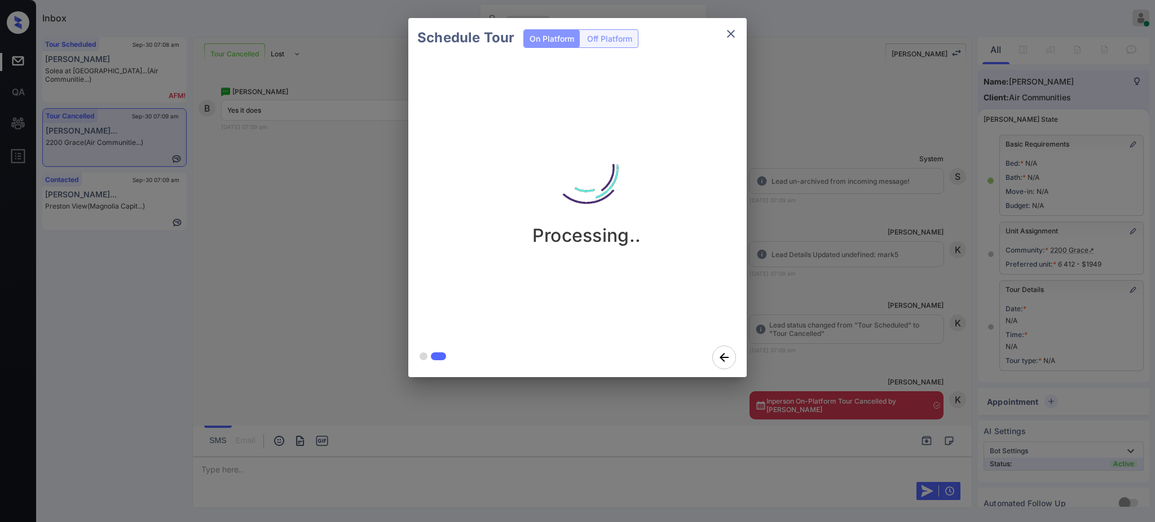
click at [822, 295] on div "Schedule Tour On Platform Off Platform Processing.." at bounding box center [577, 197] width 1155 height 395
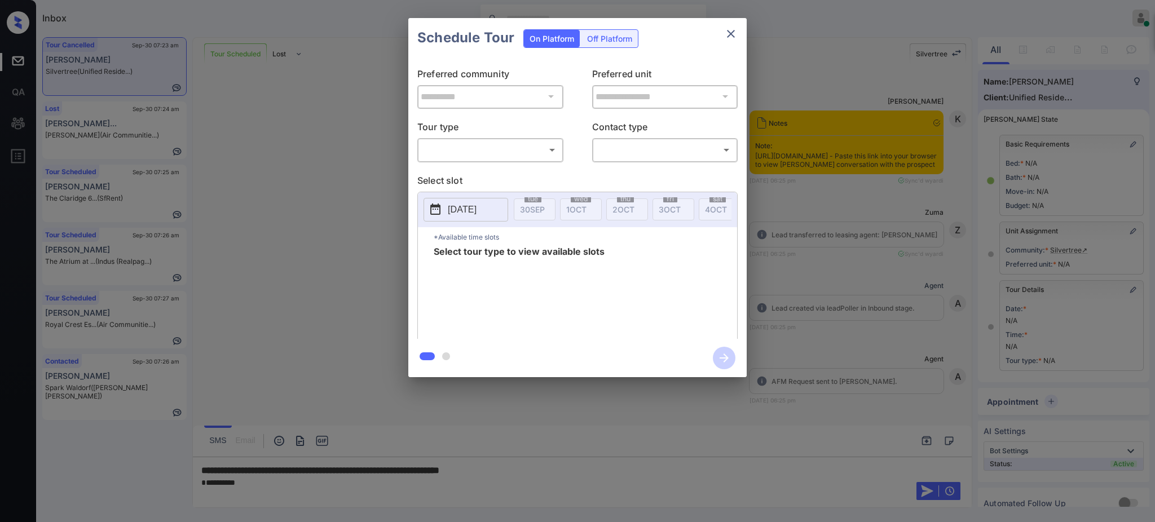
scroll to position [7979, 0]
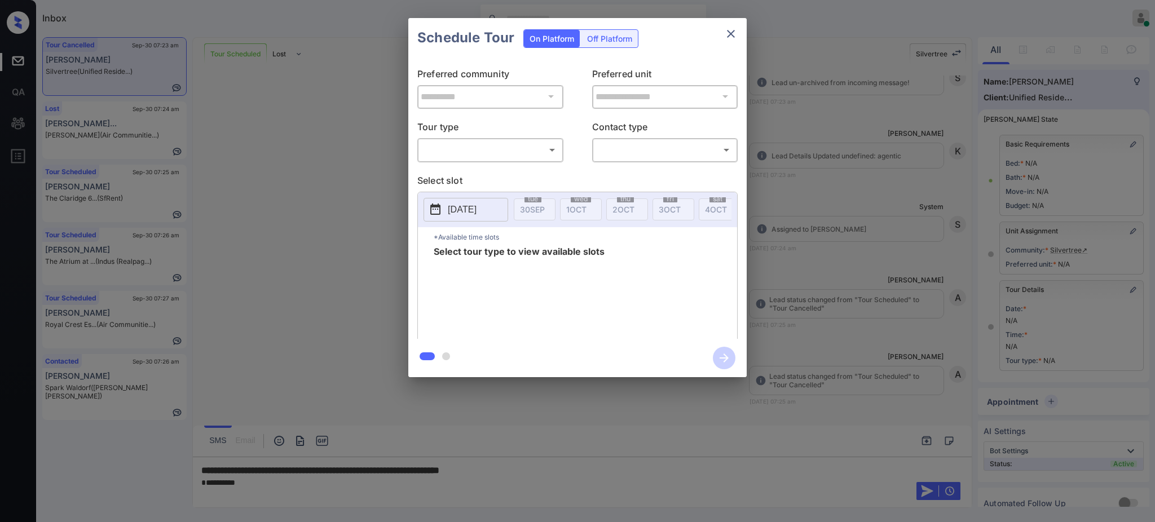
click at [262, 497] on div at bounding box center [577, 261] width 1155 height 522
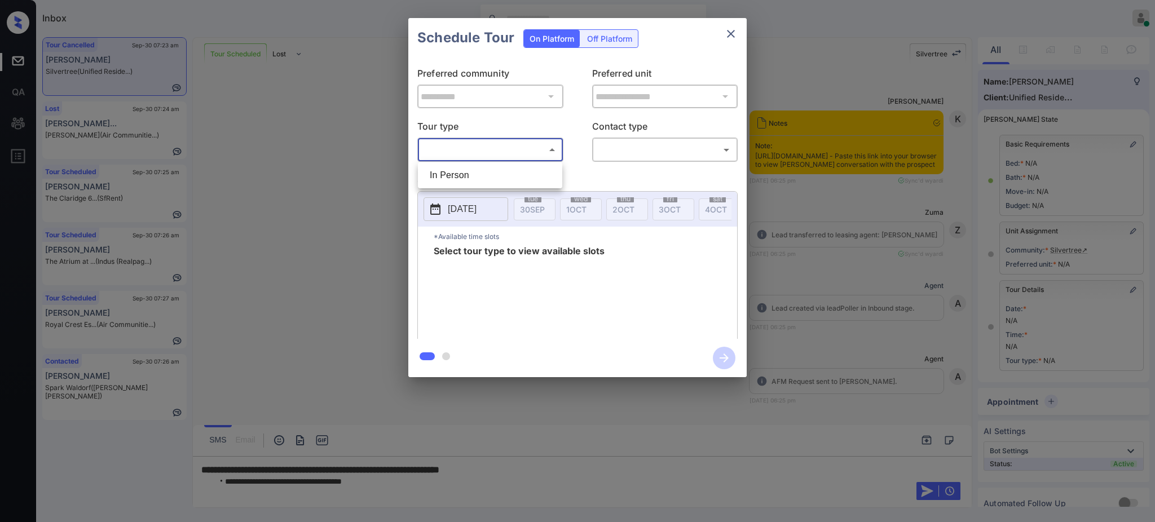
scroll to position [7979, 0]
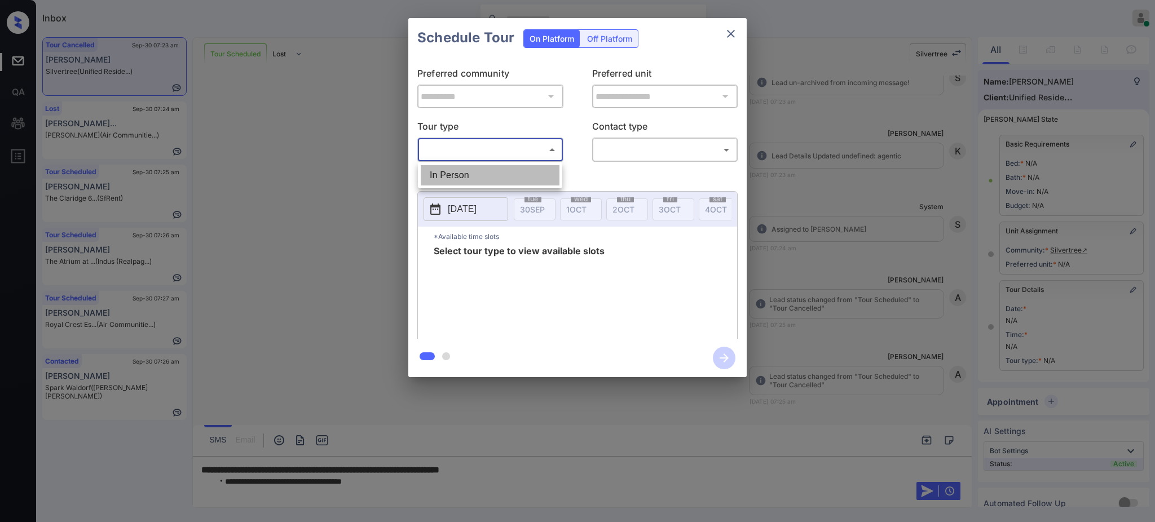
click at [495, 170] on li "In Person" at bounding box center [490, 175] width 139 height 20
type input "********"
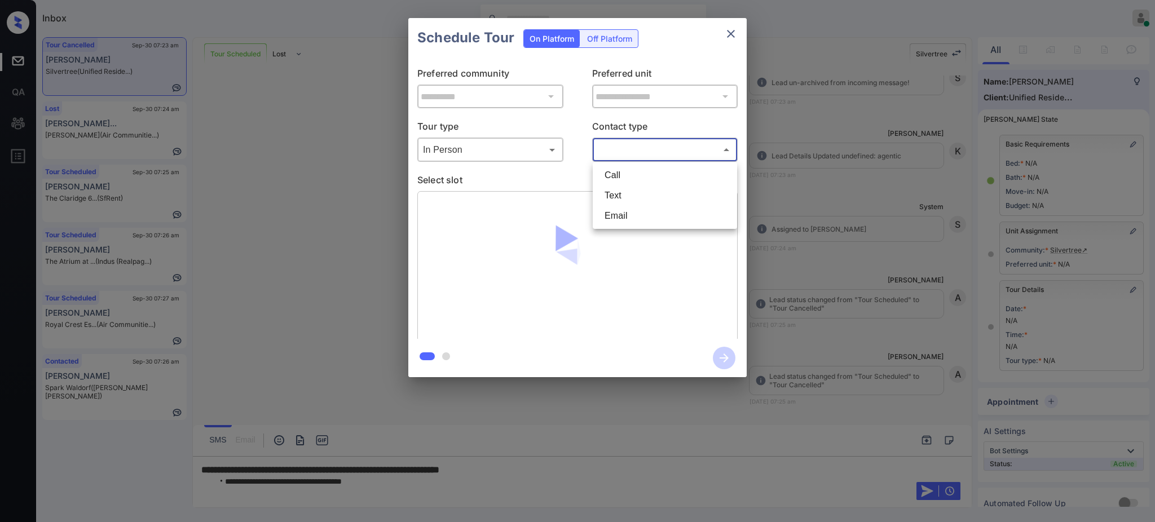
click at [641, 149] on body "Inbox Ajay Kumar Online Set yourself offline Set yourself on break Profile Swit…" at bounding box center [577, 261] width 1155 height 522
click at [616, 195] on li "Text" at bounding box center [664, 196] width 139 height 20
type input "****"
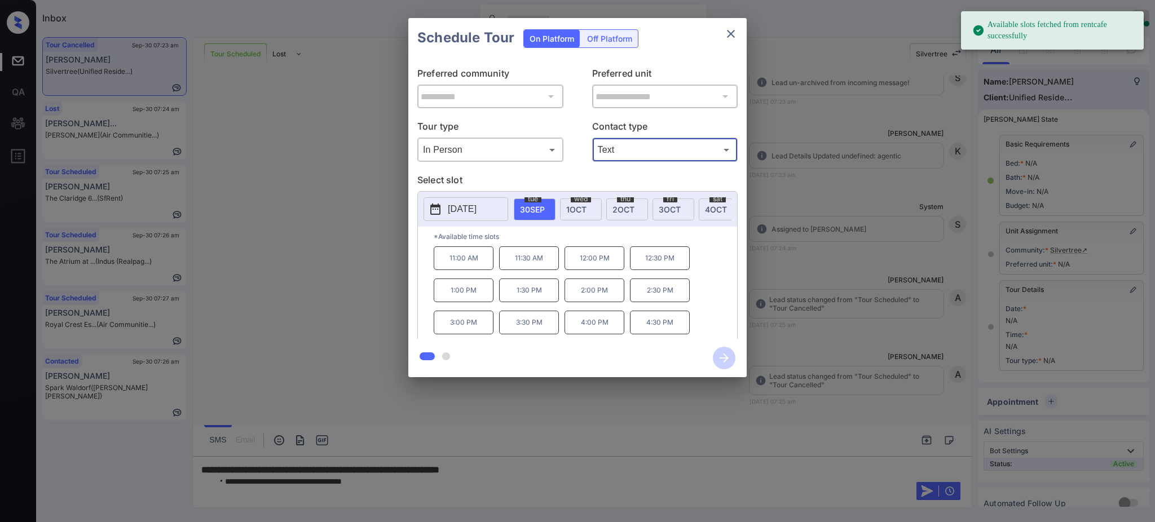
click at [475, 213] on p "[DATE]" at bounding box center [462, 209] width 29 height 14
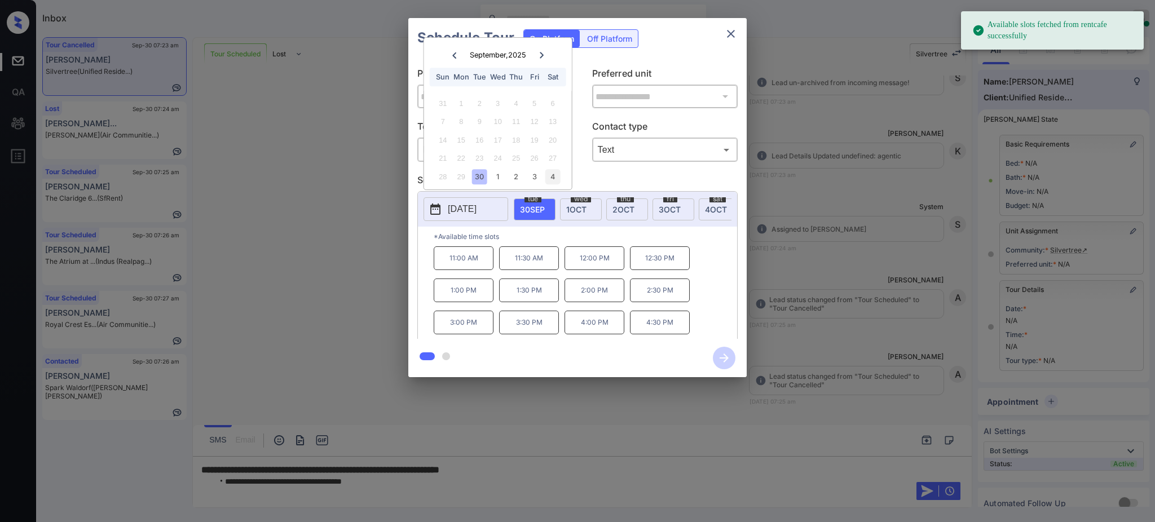
click at [553, 169] on div "4" at bounding box center [552, 176] width 15 height 15
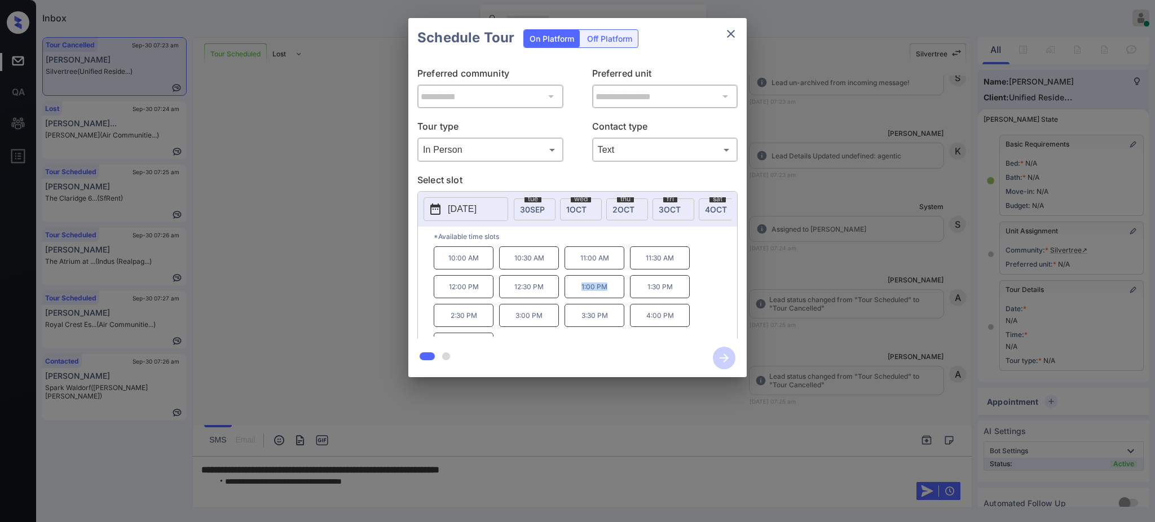
drag, startPoint x: 584, startPoint y: 298, endPoint x: 668, endPoint y: 257, distance: 93.3
type textarea "*******"
click at [618, 298] on p "1:00 PM" at bounding box center [594, 286] width 60 height 23
copy p "1:00 PM"
click at [731, 31] on icon "close" at bounding box center [731, 34] width 14 height 14
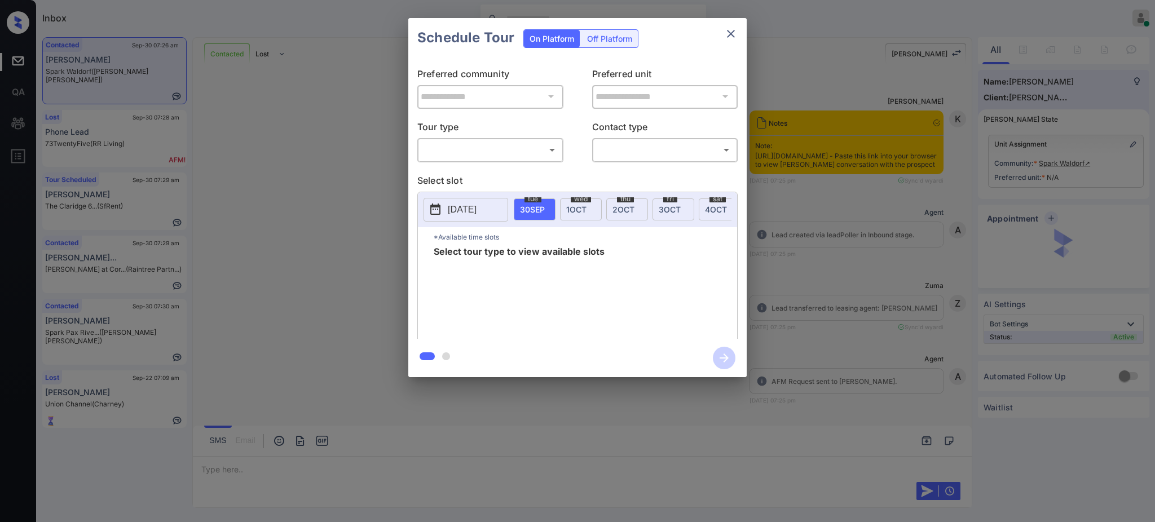
scroll to position [1135, 0]
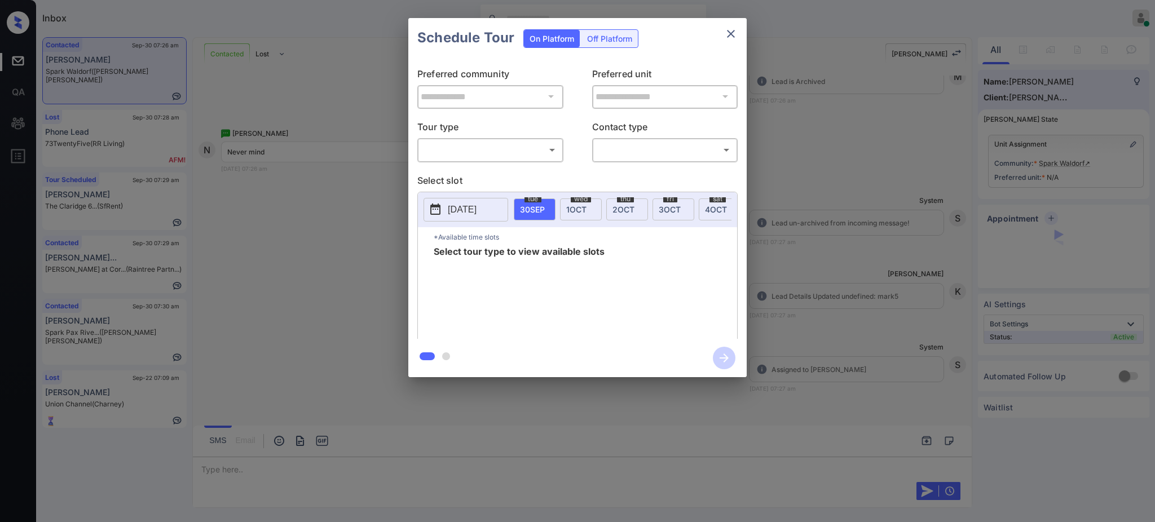
click at [483, 152] on body "Inbox [PERSON_NAME] Online Set yourself offline Set yourself on break Profile S…" at bounding box center [577, 261] width 1155 height 522
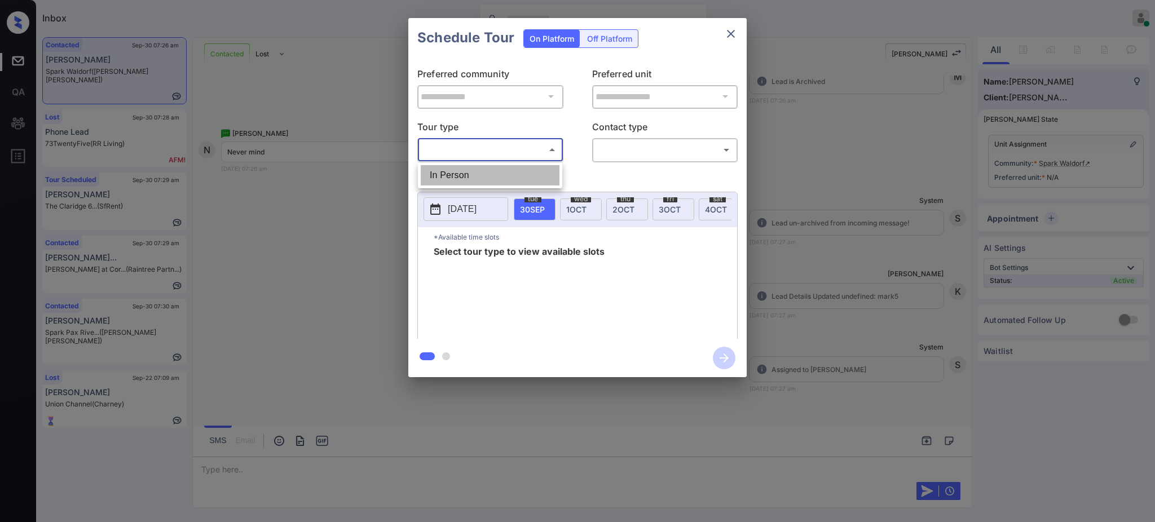
click at [467, 176] on li "In Person" at bounding box center [490, 175] width 139 height 20
type input "********"
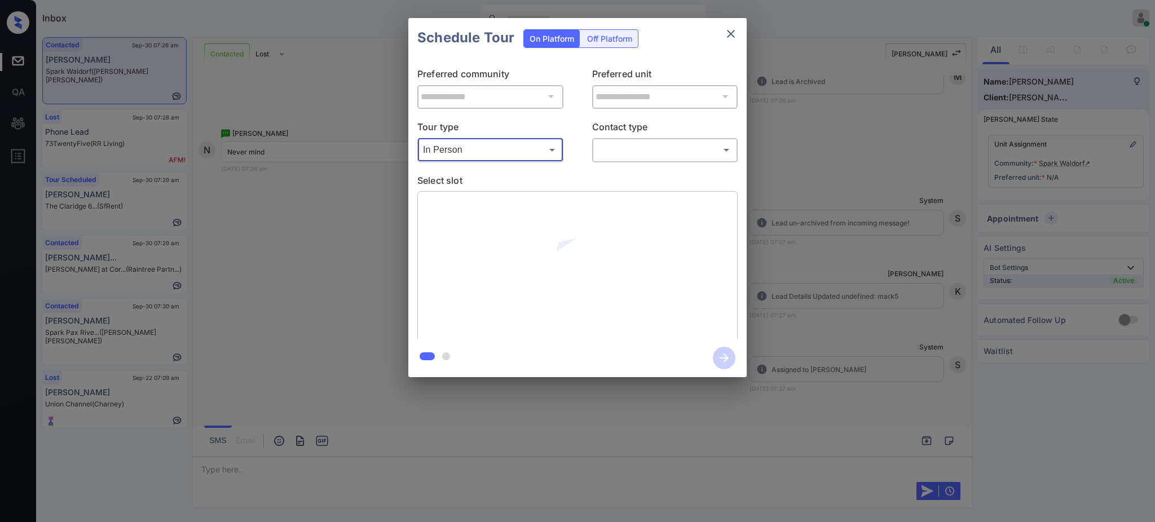
click at [633, 152] on body "Inbox Ajay Kumar Online Set yourself offline Set yourself on break Profile Swit…" at bounding box center [577, 261] width 1155 height 522
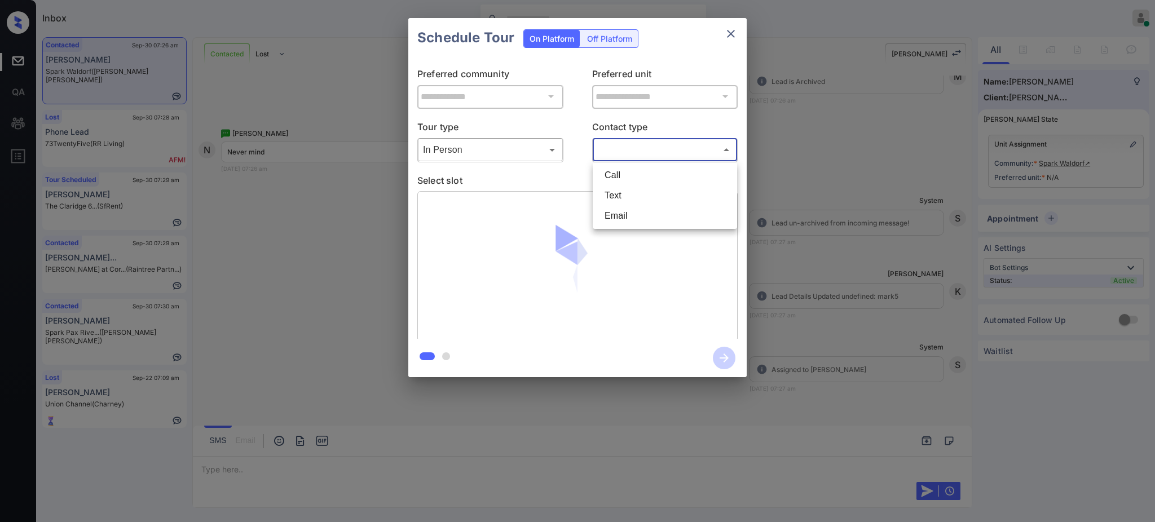
click at [625, 193] on li "Text" at bounding box center [664, 196] width 139 height 20
type input "****"
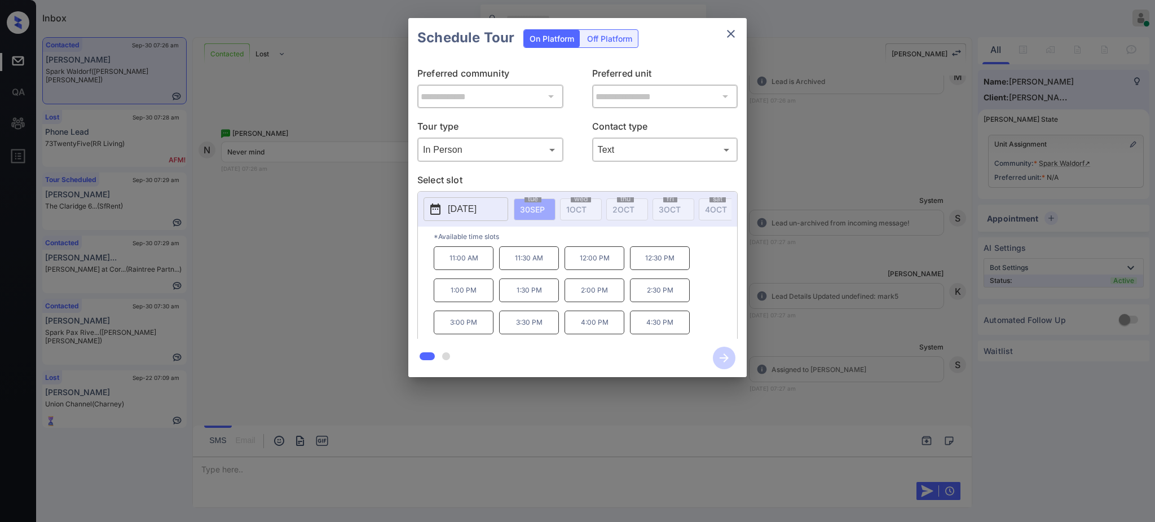
click at [556, 180] on p "Select slot" at bounding box center [577, 182] width 320 height 18
click at [470, 213] on p "[DATE]" at bounding box center [462, 209] width 29 height 14
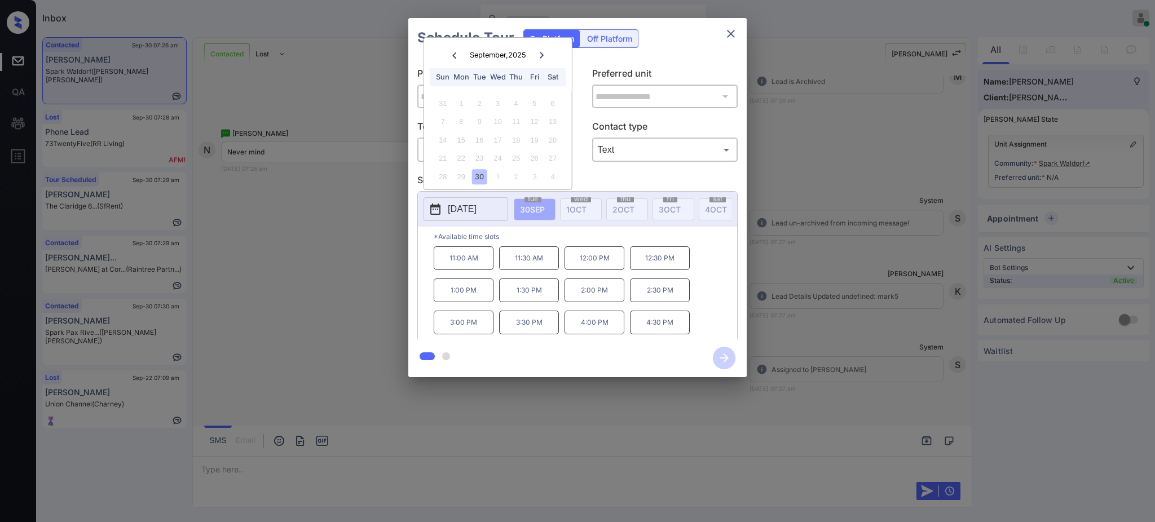
drag, startPoint x: 545, startPoint y: 44, endPoint x: 537, endPoint y: 62, distance: 19.9
click at [542, 50] on div "September , 2025 Sun Mon Tue Wed Thu Fri Sat" at bounding box center [498, 64] width 148 height 53
click at [537, 62] on div "September , 2025 Sun Mon Tue Wed Thu Fri Sat" at bounding box center [498, 64] width 148 height 53
drag, startPoint x: 860, startPoint y: 246, endPoint x: 877, endPoint y: 243, distance: 17.1
click at [877, 243] on div "**********" at bounding box center [577, 197] width 1155 height 395
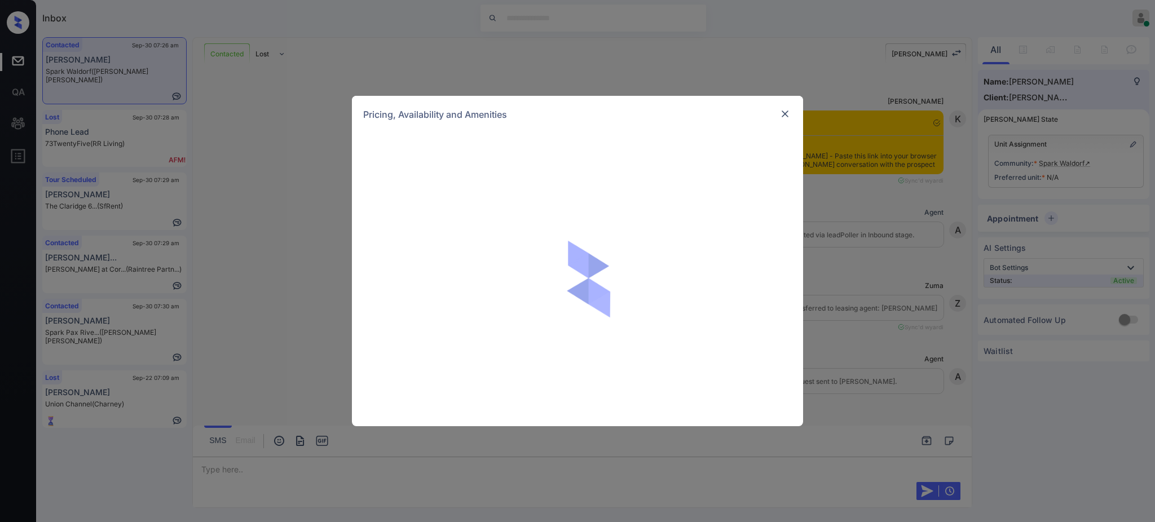
scroll to position [1135, 0]
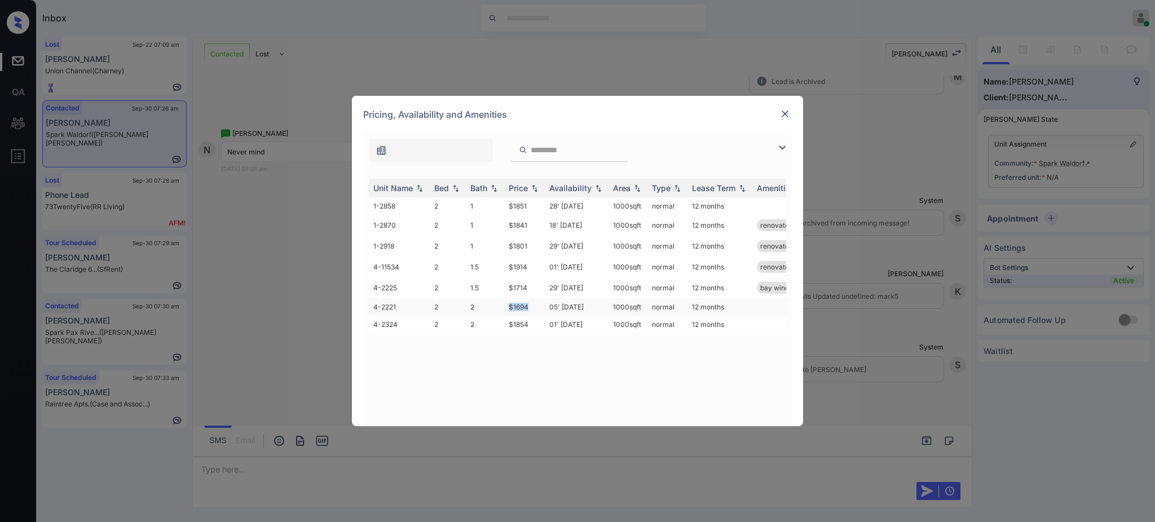
drag, startPoint x: 501, startPoint y: 306, endPoint x: 540, endPoint y: 309, distance: 39.0
click at [540, 309] on tr "4-2221 2 2 $1694 05' [DATE] sqft normal 12 months" at bounding box center [663, 306] width 589 height 17
copy tr "$1694"
drag, startPoint x: 782, startPoint y: 120, endPoint x: 782, endPoint y: 113, distance: 6.2
click at [782, 115] on div at bounding box center [785, 114] width 14 height 15
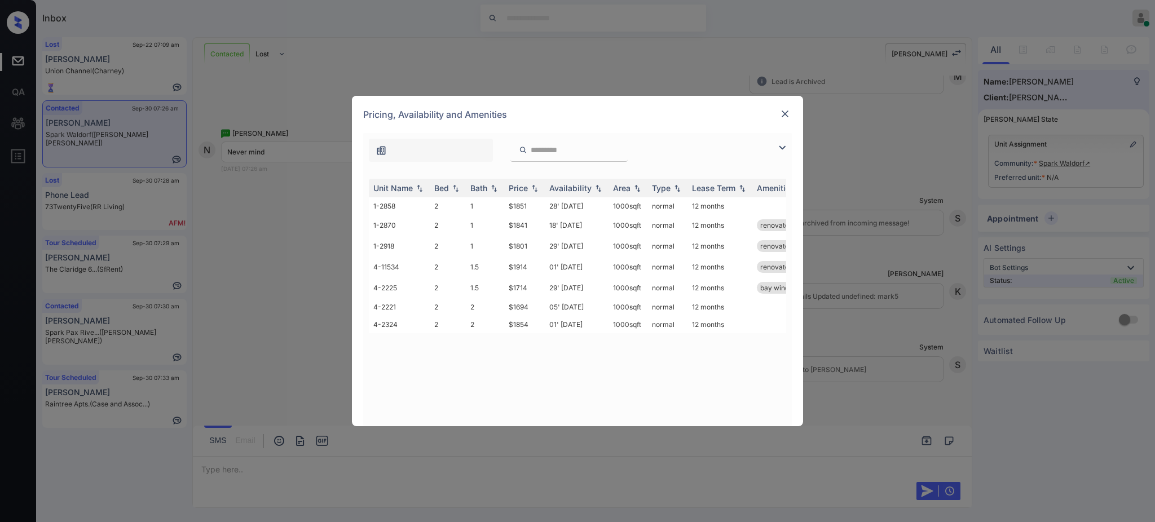
click at [782, 113] on img at bounding box center [784, 113] width 11 height 11
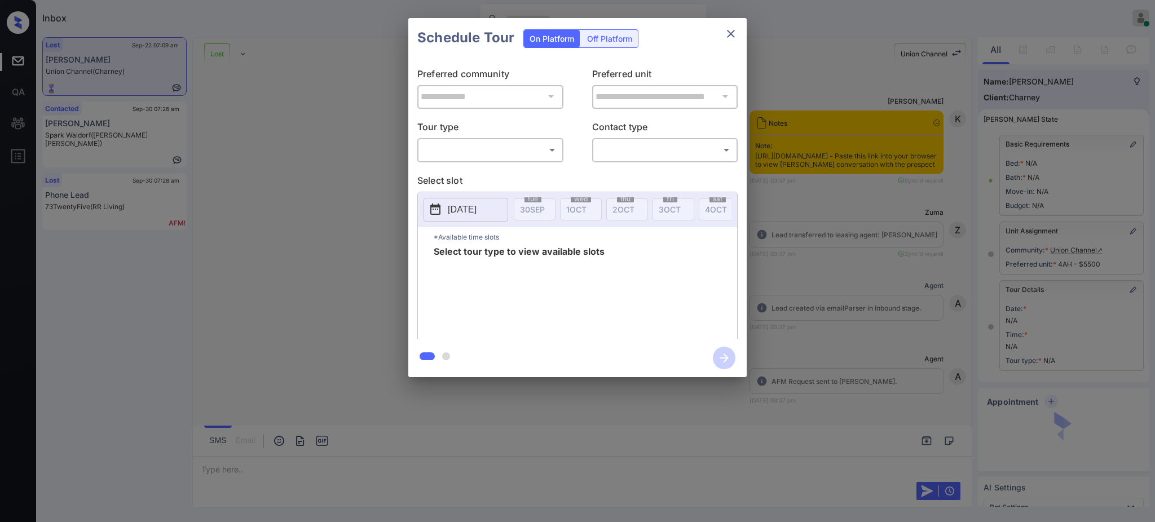
scroll to position [50, 0]
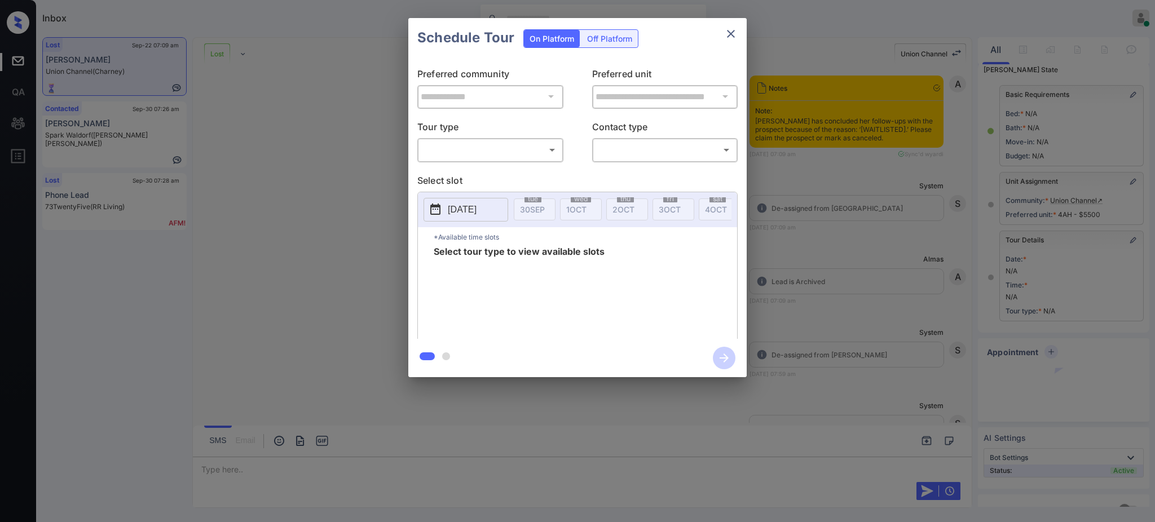
click at [485, 148] on body "Inbox Ajay Kumar Online Set yourself offline Set yourself on break Profile Swit…" at bounding box center [577, 261] width 1155 height 522
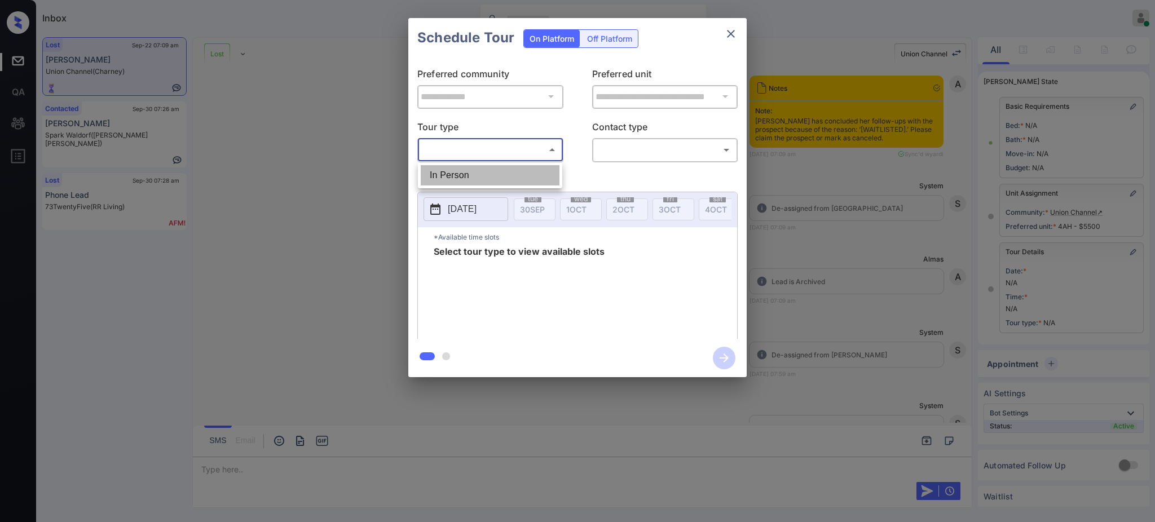
click at [479, 171] on li "In Person" at bounding box center [490, 175] width 139 height 20
type input "********"
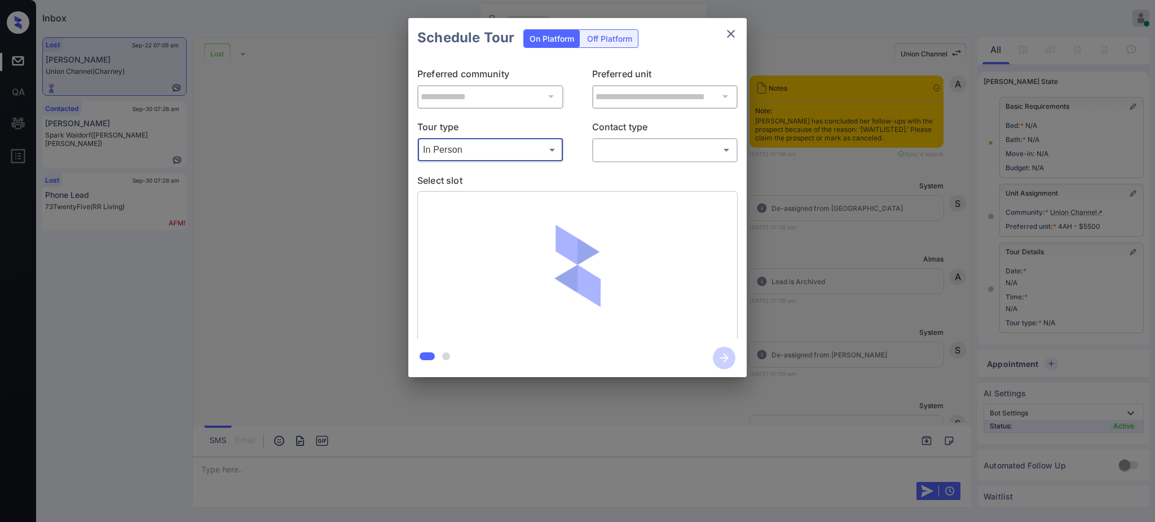
click at [624, 142] on body "Inbox Ajay Kumar Online Set yourself offline Set yourself on break Profile Swit…" at bounding box center [577, 261] width 1155 height 522
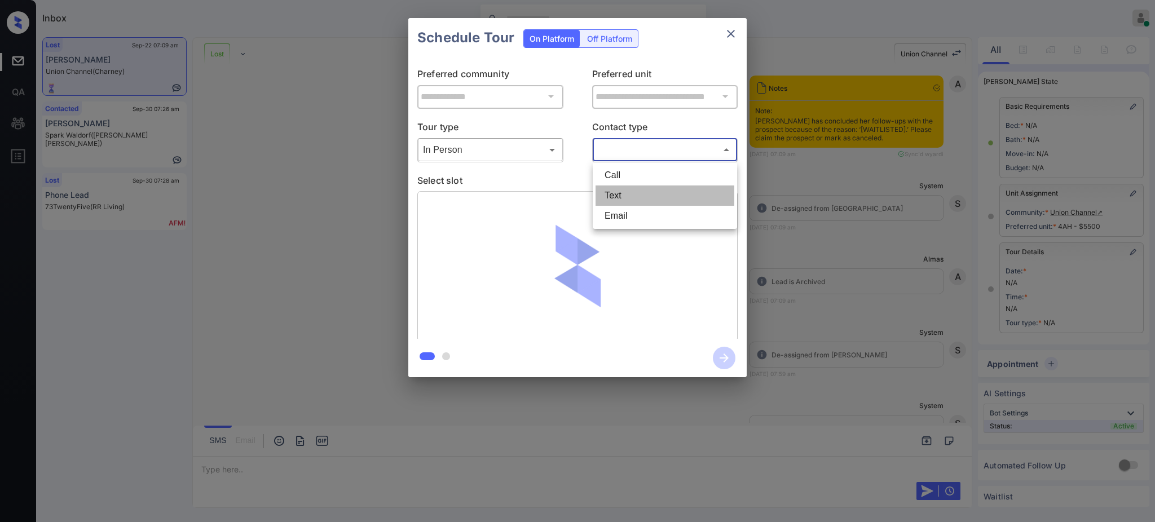
click at [617, 198] on li "Text" at bounding box center [664, 196] width 139 height 20
type input "****"
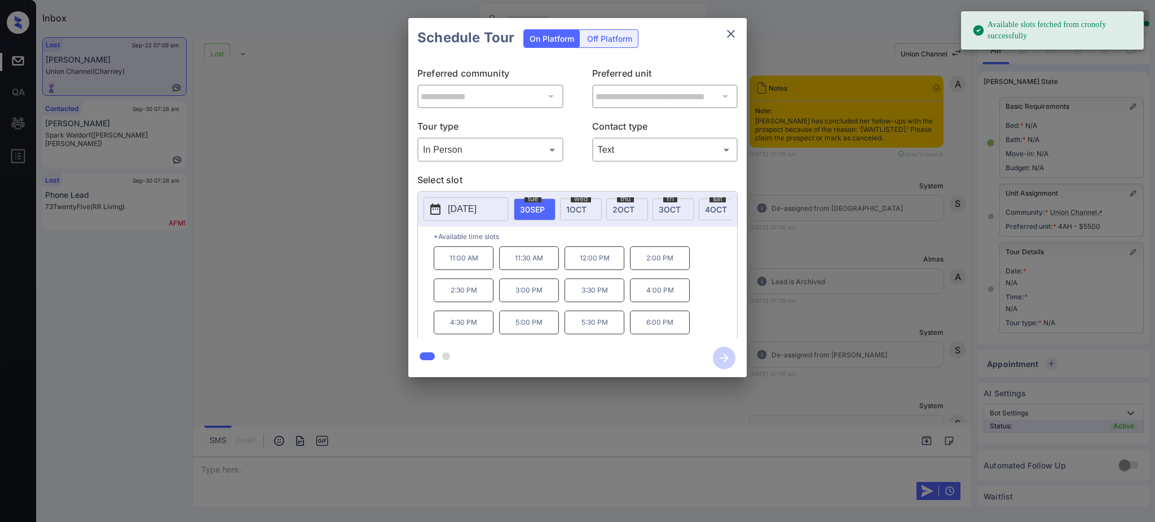
click at [476, 212] on p "[DATE]" at bounding box center [462, 209] width 29 height 14
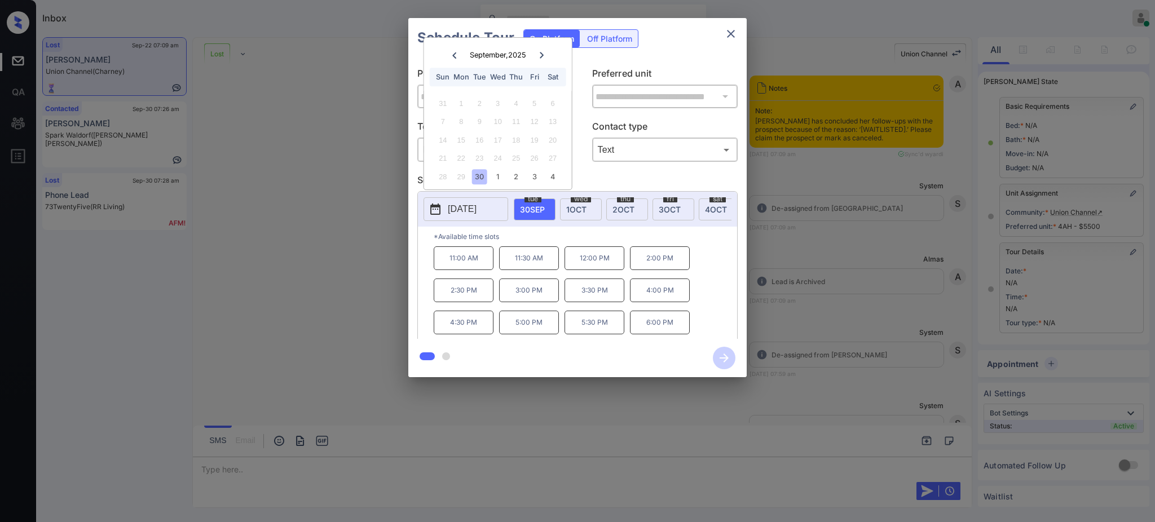
click at [540, 53] on icon at bounding box center [541, 55] width 7 height 7
click at [226, 455] on div at bounding box center [577, 261] width 1155 height 522
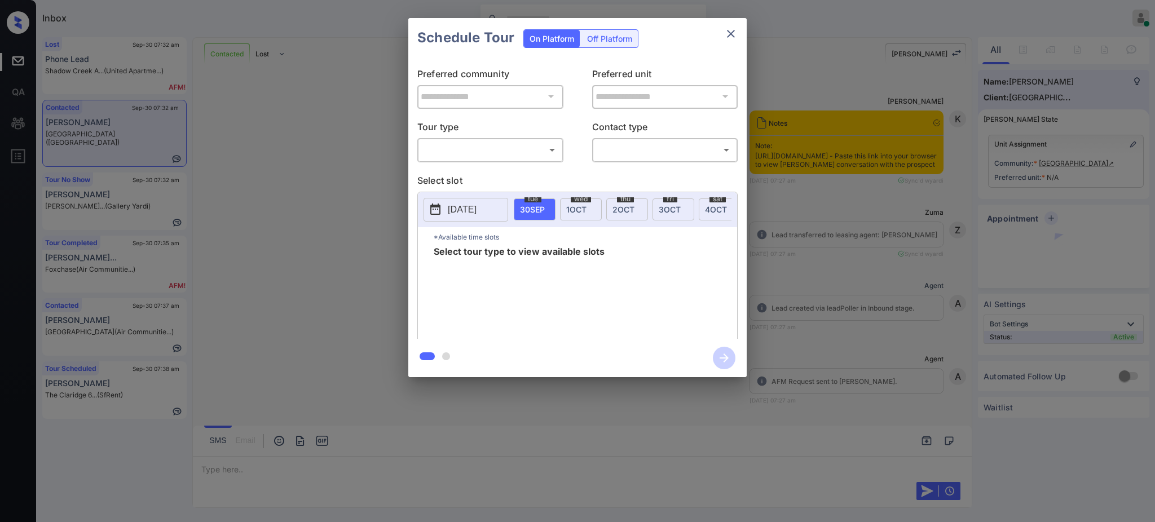
scroll to position [527, 0]
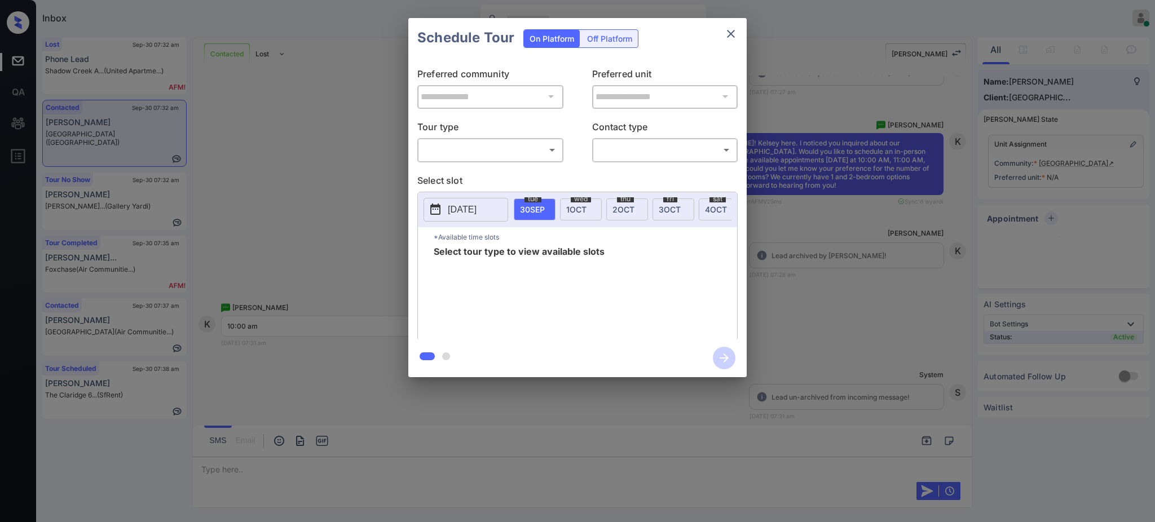
click at [465, 145] on body "Inbox Ajay Kumar Online Set yourself offline Set yourself on break Profile Swit…" at bounding box center [577, 261] width 1155 height 522
click at [477, 176] on li "In Person" at bounding box center [490, 175] width 139 height 20
type input "********"
click at [831, 311] on div "**********" at bounding box center [577, 197] width 1155 height 395
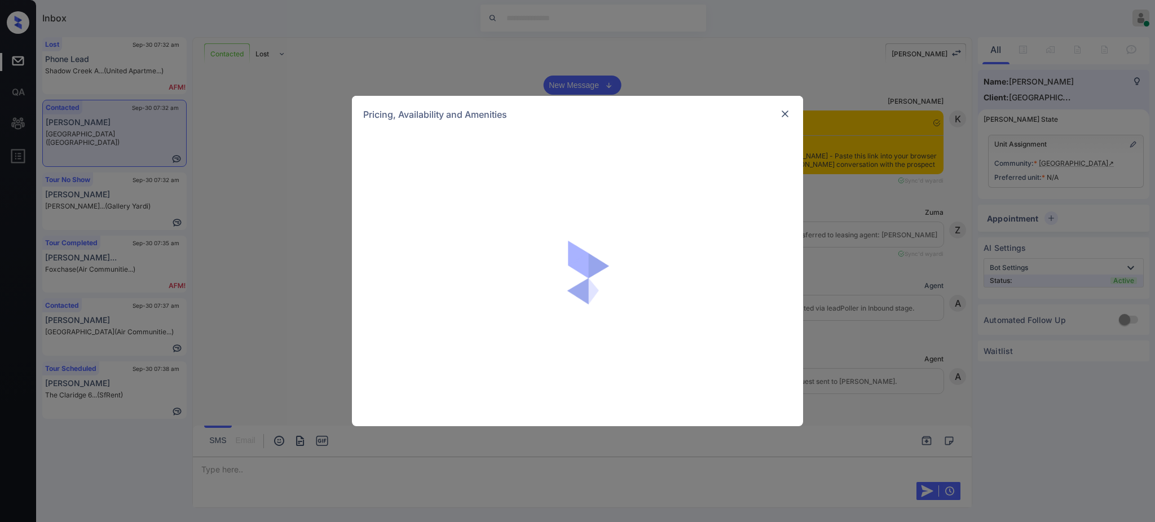
scroll to position [903, 0]
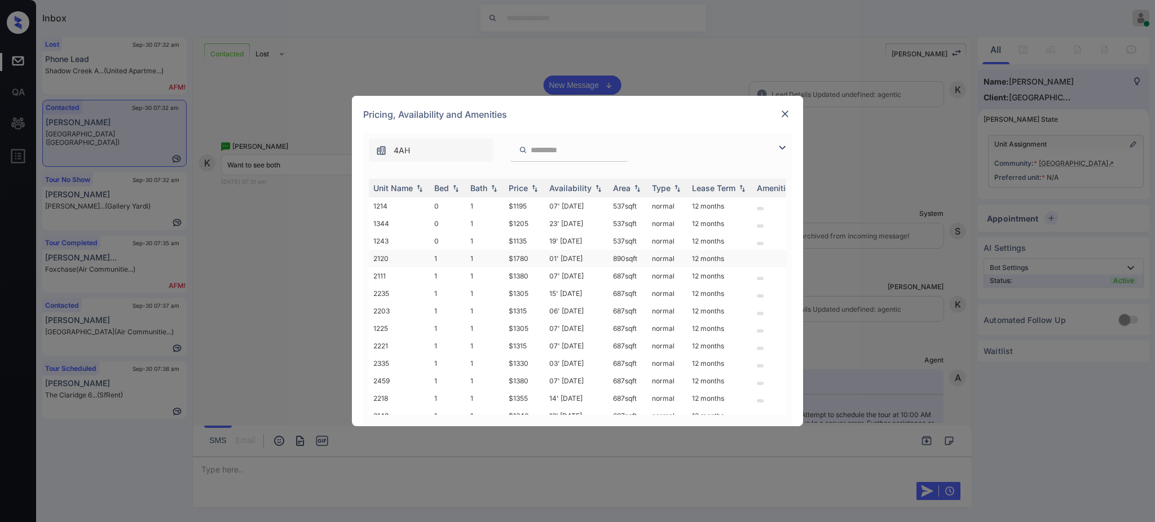
click at [518, 256] on td "$1780" at bounding box center [524, 258] width 41 height 17
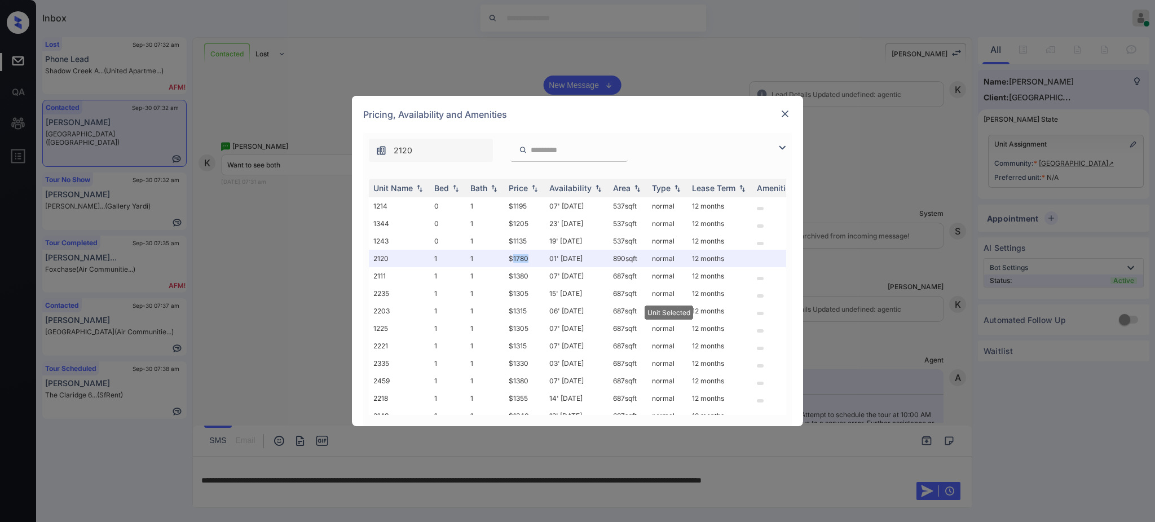
click at [784, 109] on img at bounding box center [784, 113] width 11 height 11
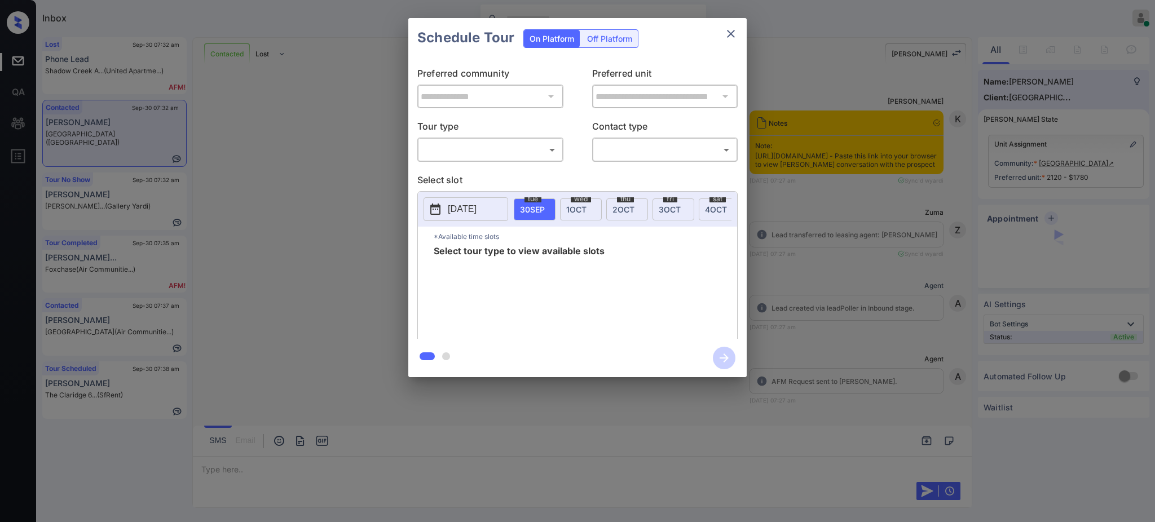
scroll to position [1278, 0]
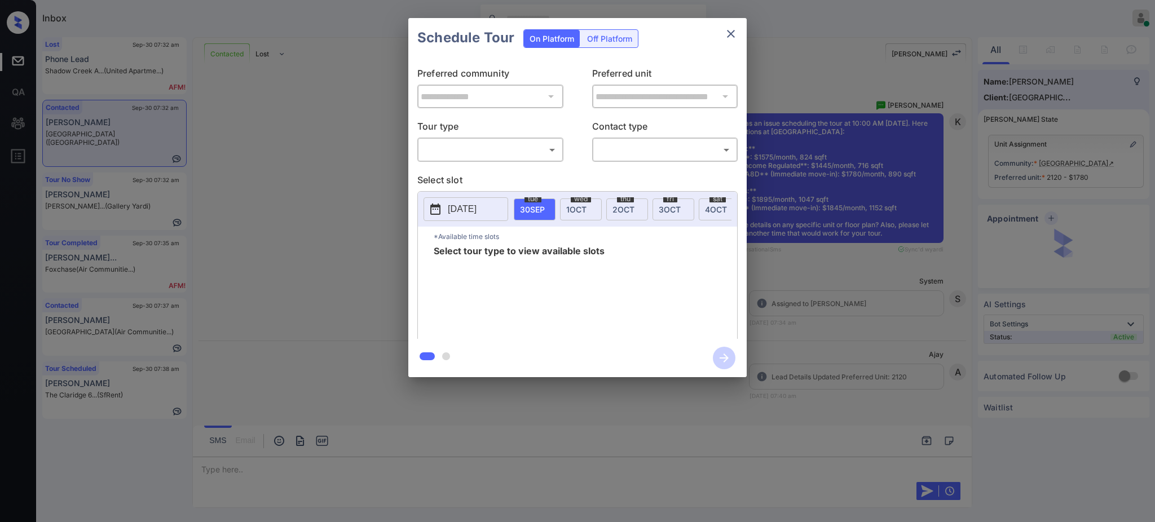
click at [917, 223] on div "**********" at bounding box center [577, 197] width 1155 height 395
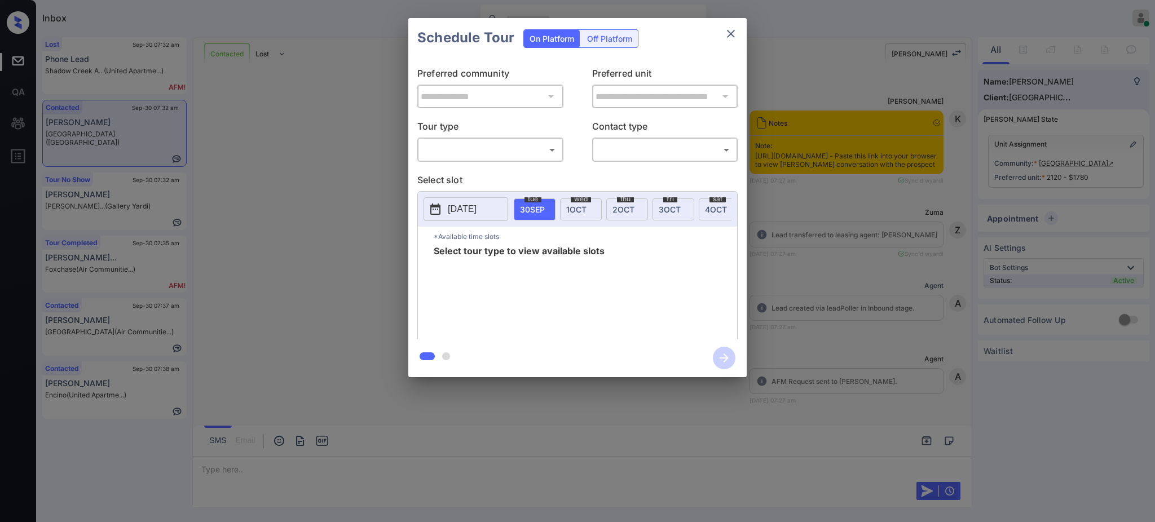
click at [497, 149] on body "Inbox Ajay Kumar Online Set yourself offline Set yourself on break Profile Swit…" at bounding box center [577, 261] width 1155 height 522
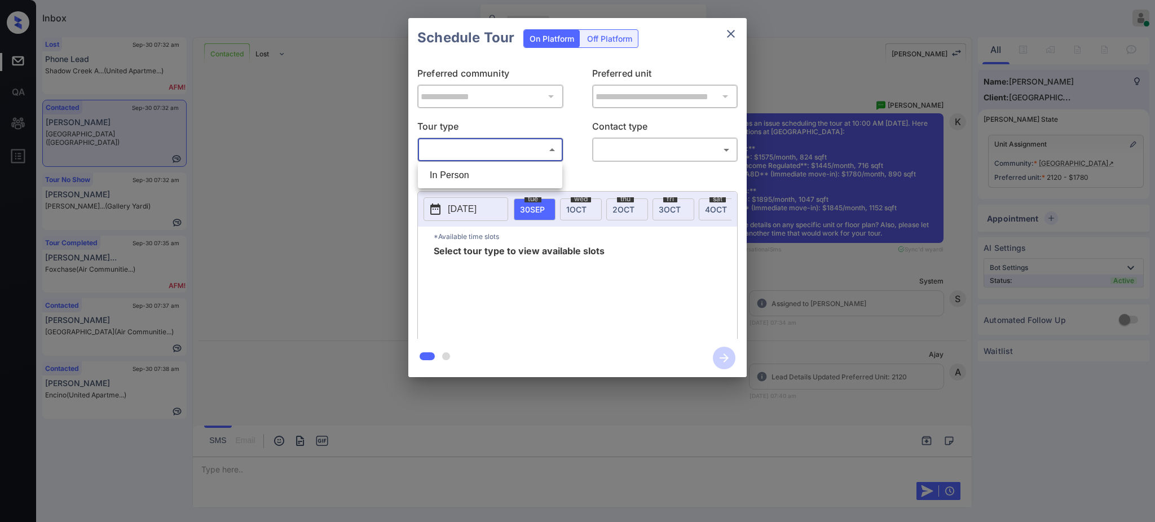
click at [476, 183] on li "In Person" at bounding box center [490, 175] width 139 height 20
type input "********"
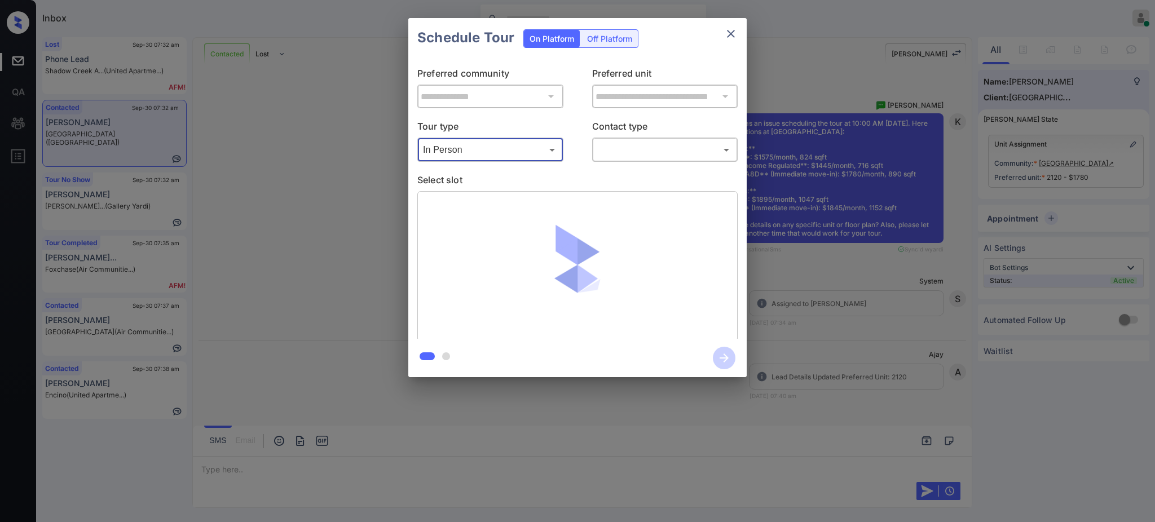
click at [624, 148] on body "Inbox Ajay Kumar Online Set yourself offline Set yourself on break Profile Swit…" at bounding box center [577, 261] width 1155 height 522
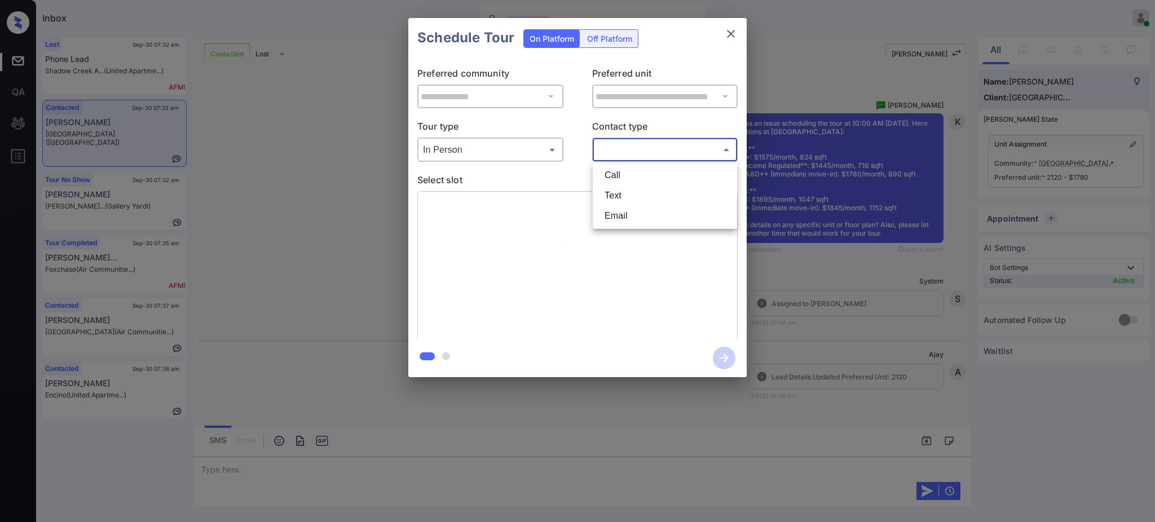
click at [623, 196] on li "Text" at bounding box center [664, 196] width 139 height 20
type input "****"
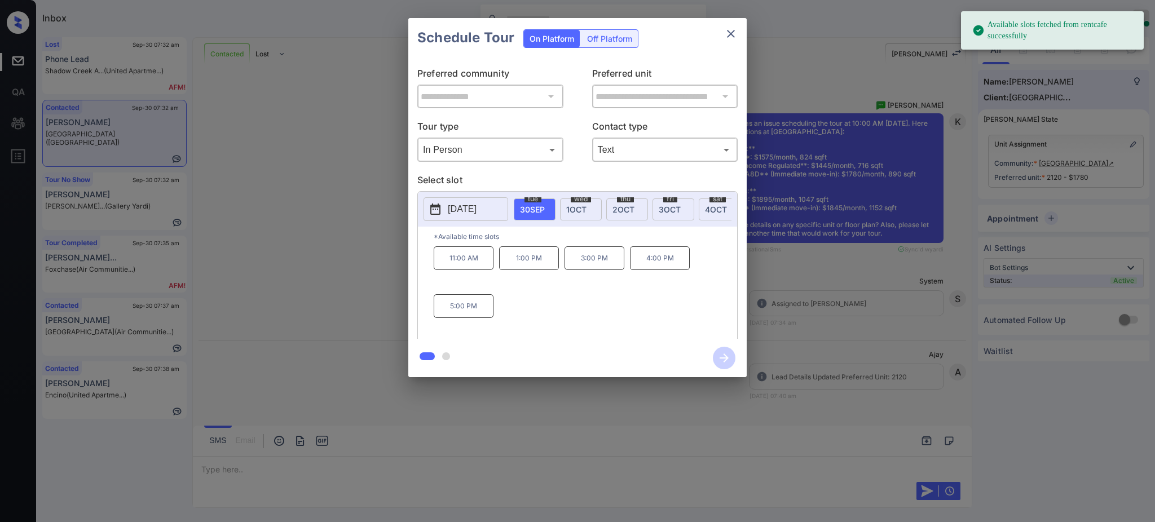
click at [524, 208] on span "30 SEP" at bounding box center [532, 210] width 25 height 10
click at [467, 270] on p "11:00 AM" at bounding box center [464, 258] width 60 height 24
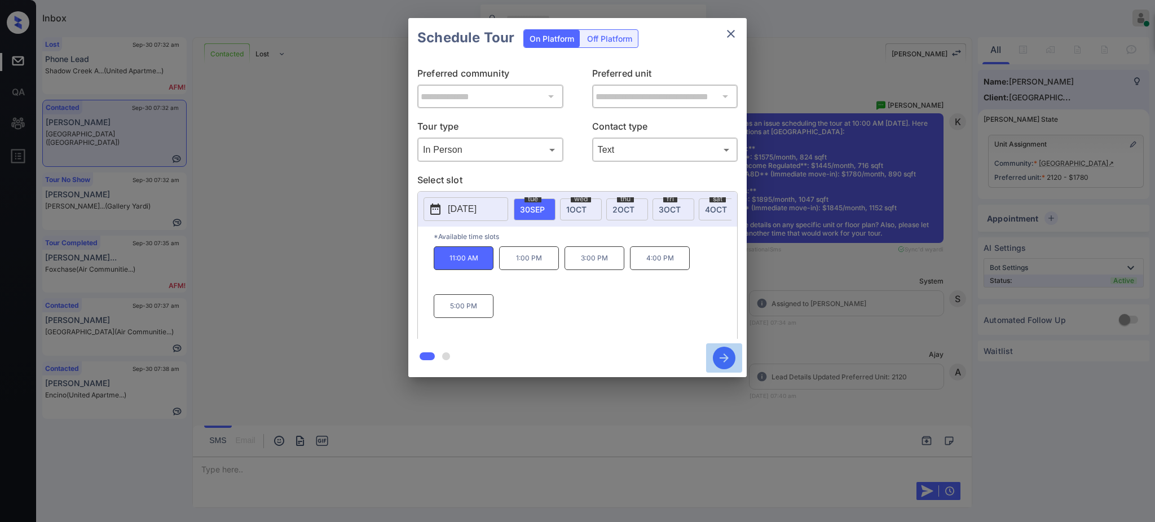
click at [717, 360] on icon "button" at bounding box center [724, 358] width 23 height 23
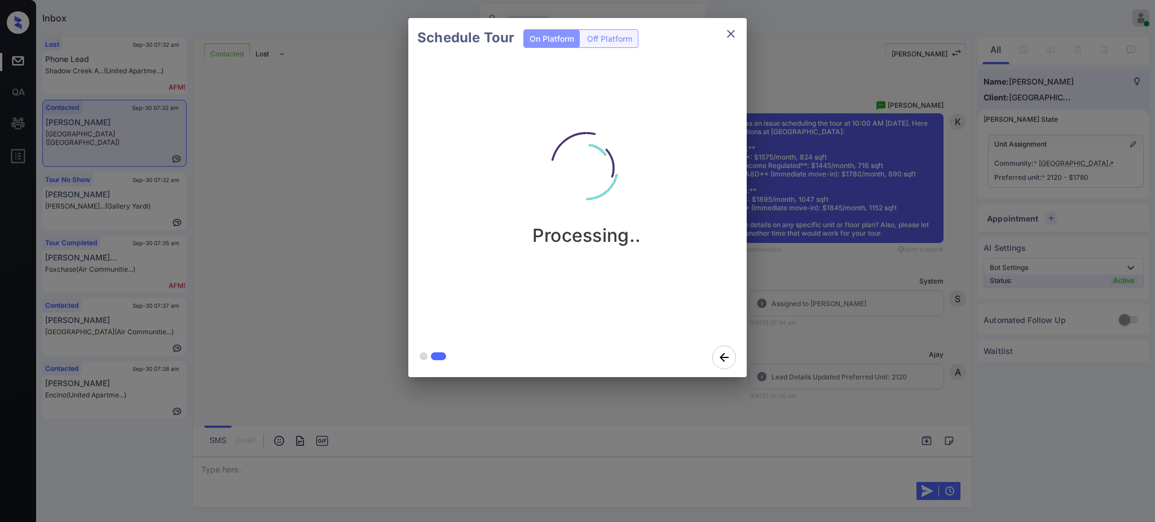
click at [832, 376] on div "Schedule Tour On Platform Off Platform Processing.." at bounding box center [577, 197] width 1155 height 395
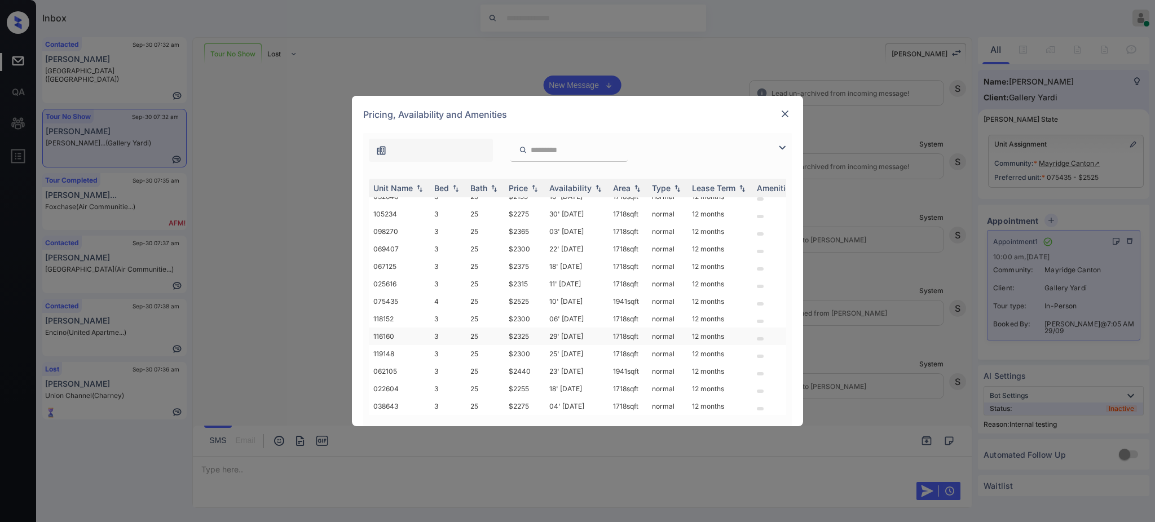
scroll to position [20, 0]
drag, startPoint x: 504, startPoint y: 396, endPoint x: 537, endPoint y: 398, distance: 33.3
click at [537, 398] on td "$2275" at bounding box center [524, 406] width 41 height 17
drag, startPoint x: 506, startPoint y: 377, endPoint x: 536, endPoint y: 377, distance: 29.9
click at [535, 380] on td "$2255" at bounding box center [524, 388] width 41 height 17
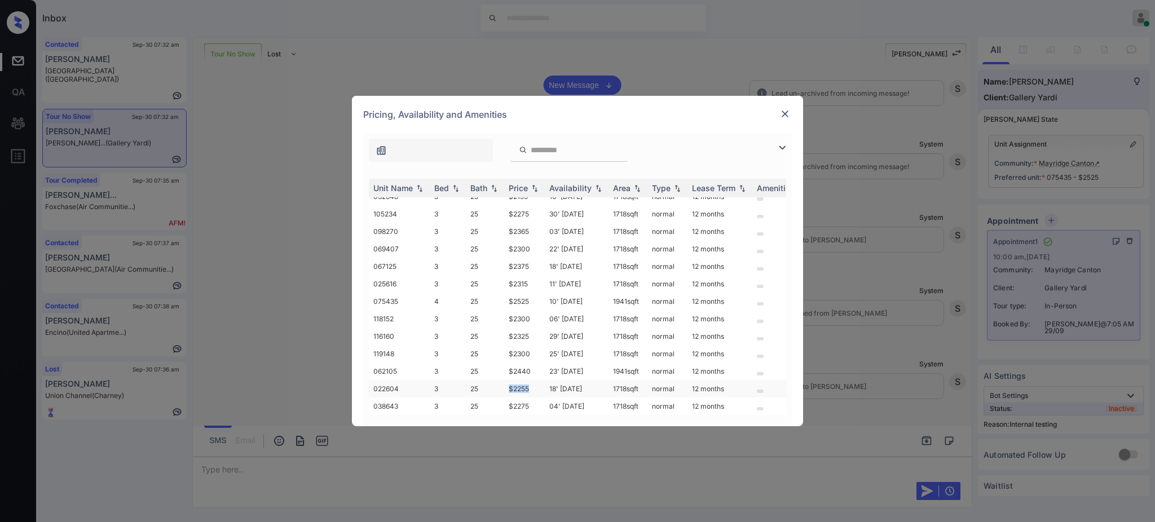
copy td "$2255"
drag, startPoint x: 497, startPoint y: 206, endPoint x: 546, endPoint y: 214, distance: 49.0
click at [534, 209] on tr "032648 3 25 $2195 10' Jul 25 1718 sqft normal 12 months" at bounding box center [663, 205] width 589 height 17
copy tr "$2195"
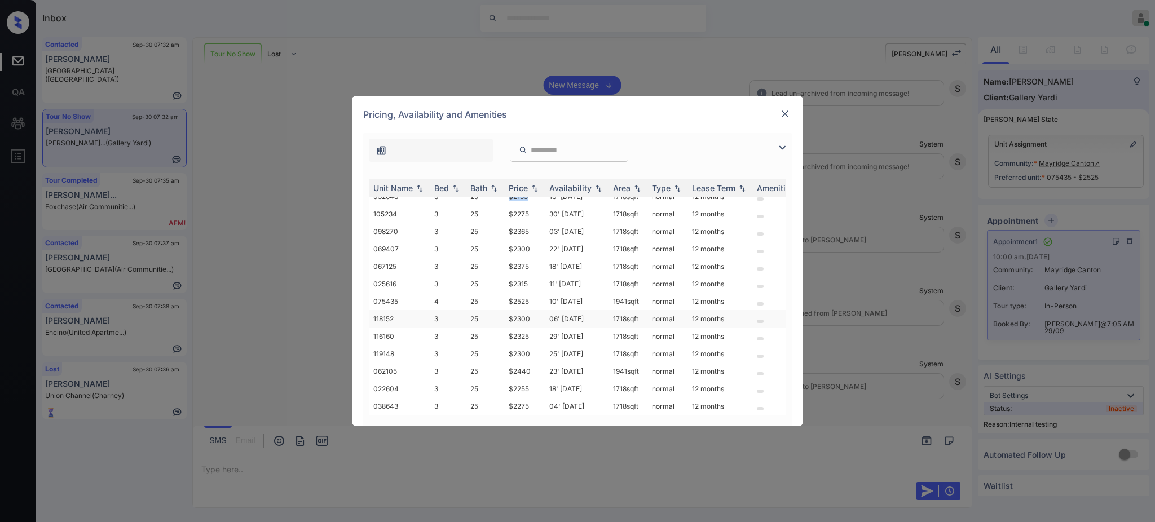
scroll to position [20, 0]
copy tr "$2195"
click at [787, 111] on img at bounding box center [784, 113] width 11 height 11
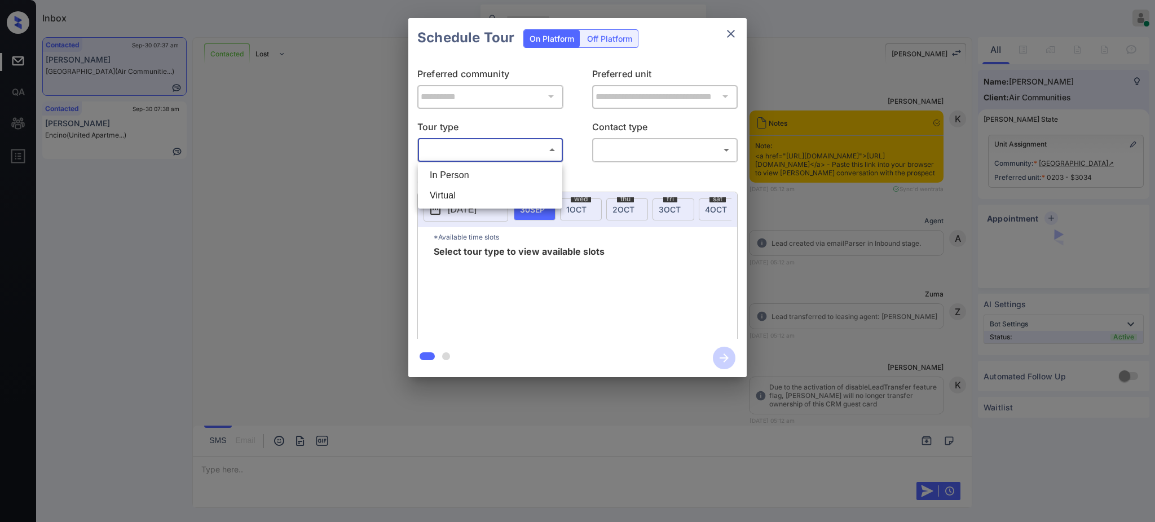
scroll to position [1463, 0]
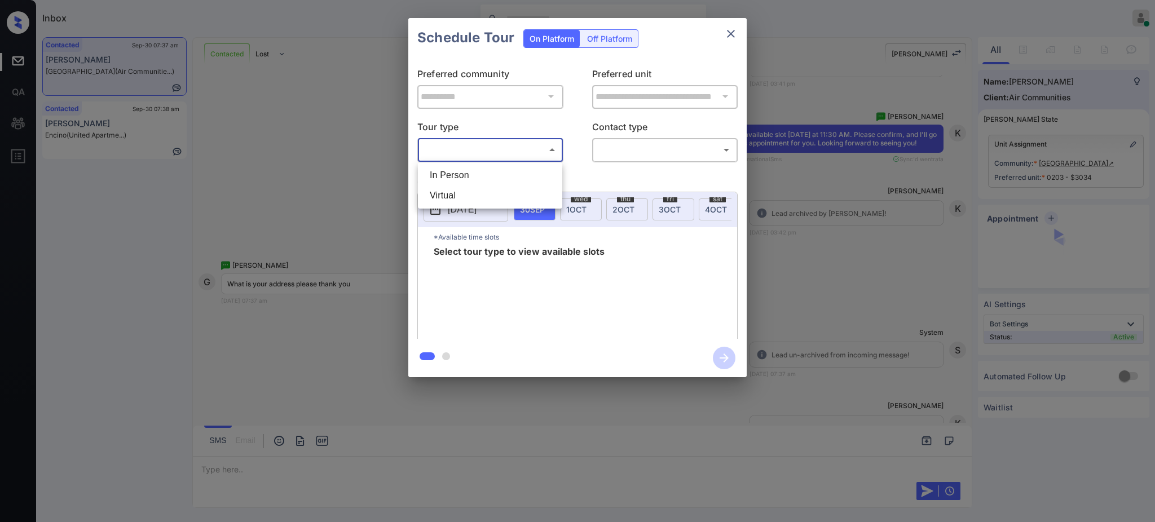
click at [489, 172] on li "In Person" at bounding box center [490, 175] width 139 height 20
type input "********"
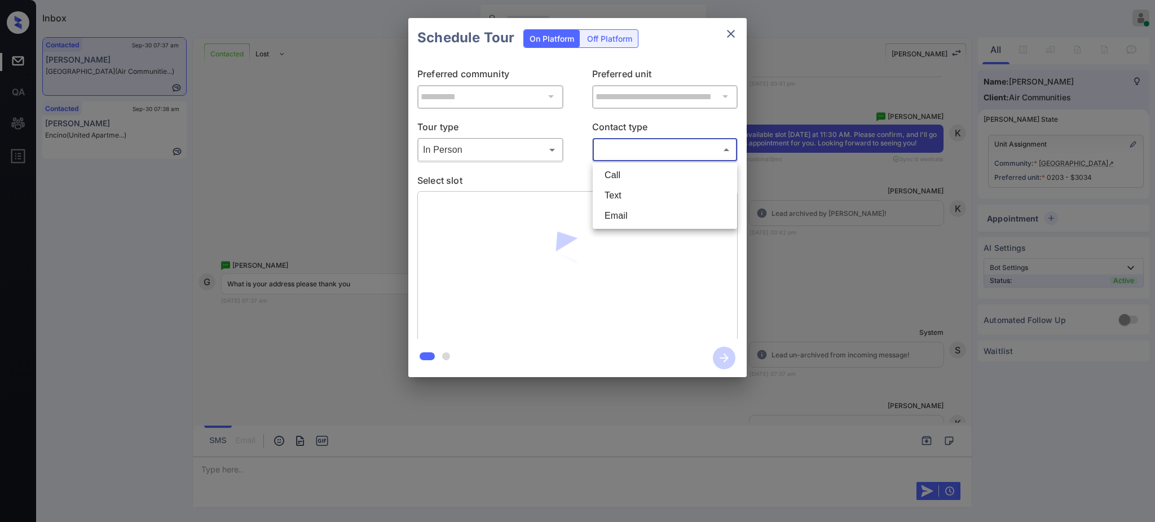
click at [628, 151] on body "Inbox Ajay Kumar Online Set yourself offline Set yourself on break Profile Swit…" at bounding box center [577, 261] width 1155 height 522
click at [628, 191] on li "Text" at bounding box center [664, 196] width 139 height 20
type input "****"
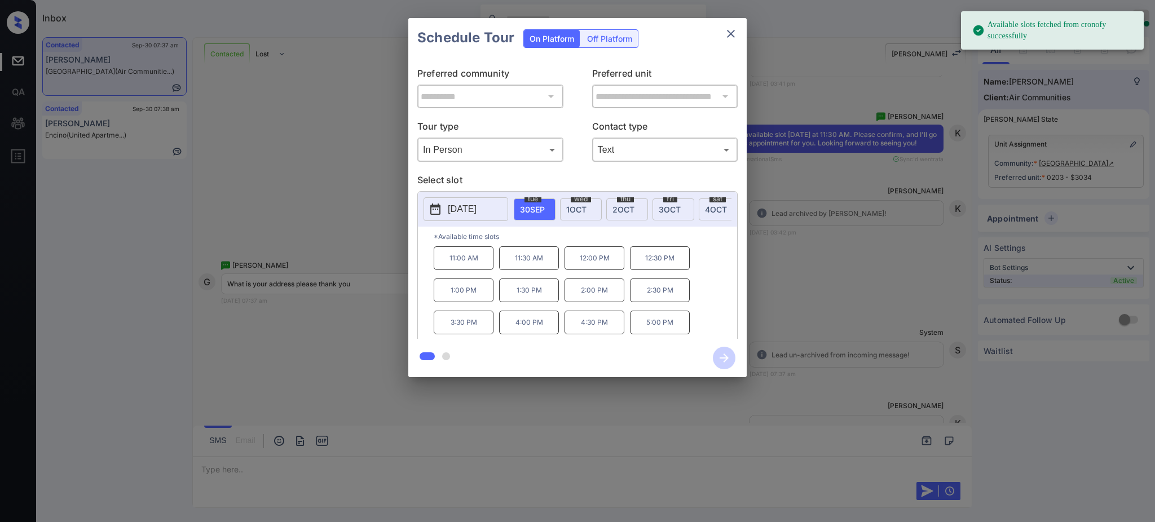
click at [524, 208] on span "30 SEP" at bounding box center [532, 210] width 25 height 10
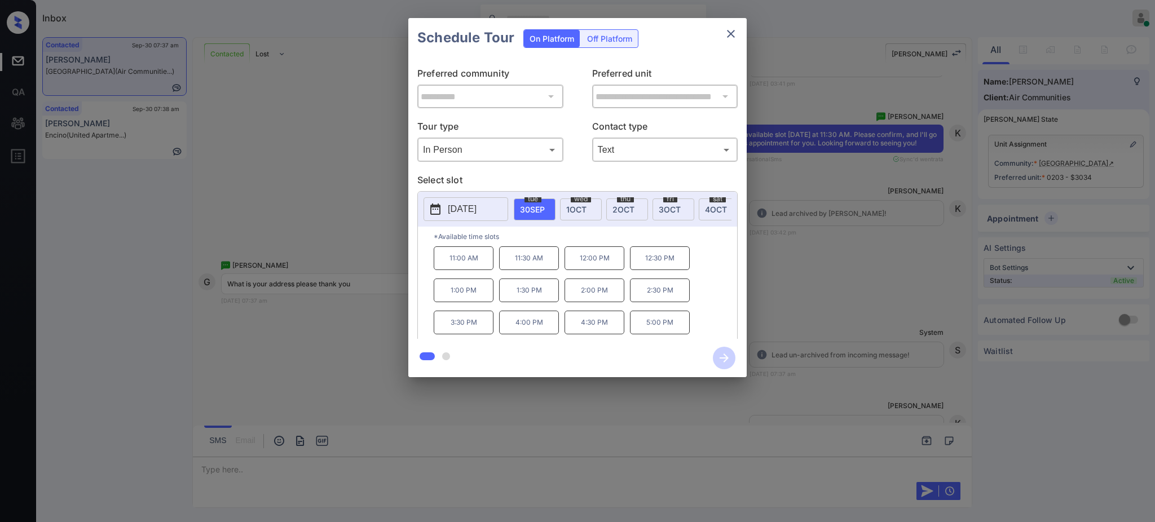
click at [536, 268] on p "11:30 AM" at bounding box center [529, 258] width 60 height 24
click at [728, 359] on icon "button" at bounding box center [724, 358] width 23 height 23
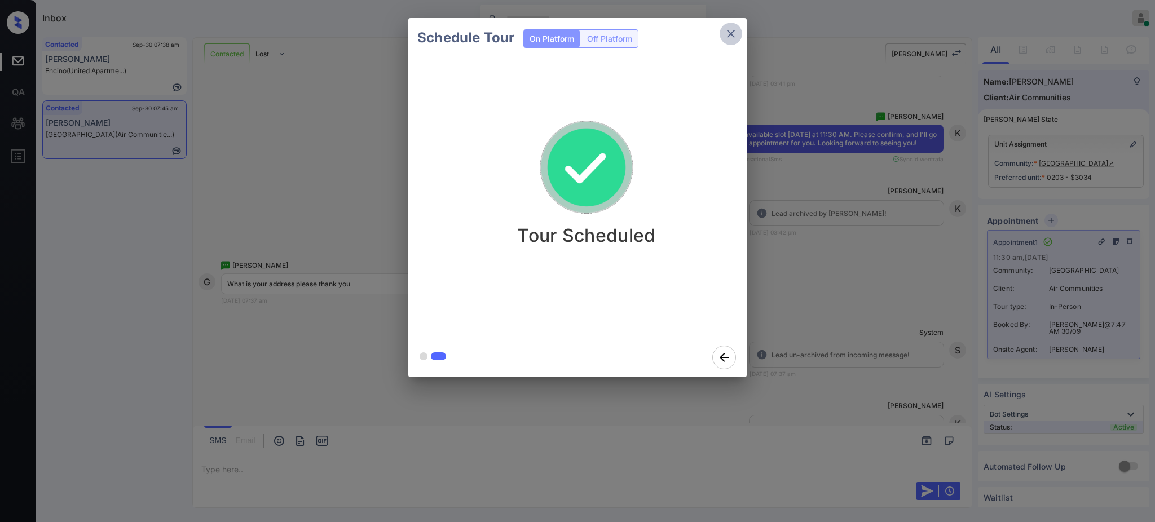
click at [731, 31] on icon "close" at bounding box center [731, 34] width 14 height 14
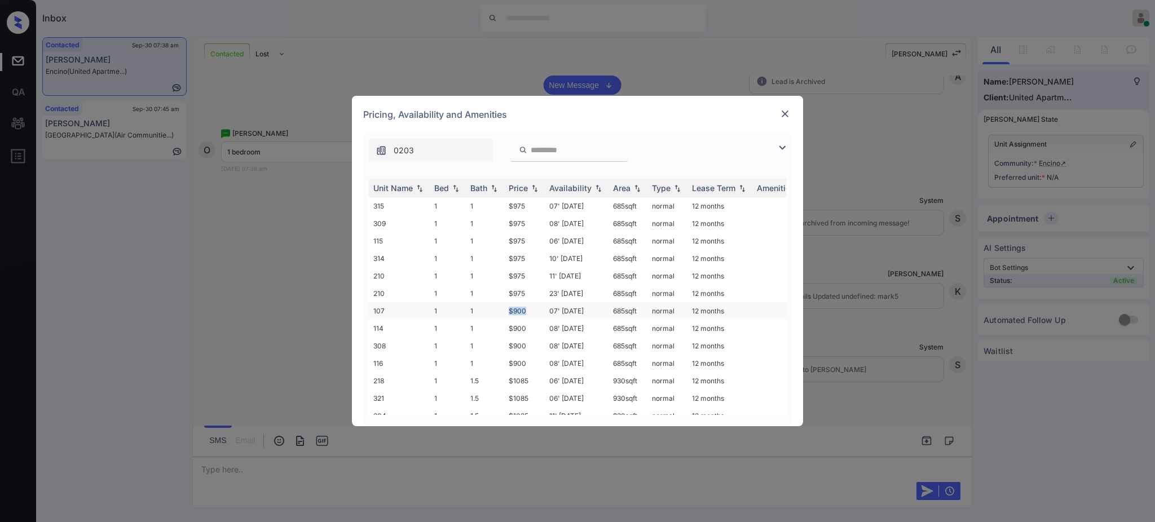
drag, startPoint x: 501, startPoint y: 312, endPoint x: 541, endPoint y: 312, distance: 40.0
click at [531, 309] on tr "107 1 1 $900 07' [DATE] 685 sqft normal 12 months" at bounding box center [663, 310] width 589 height 17
copy tr "$900"
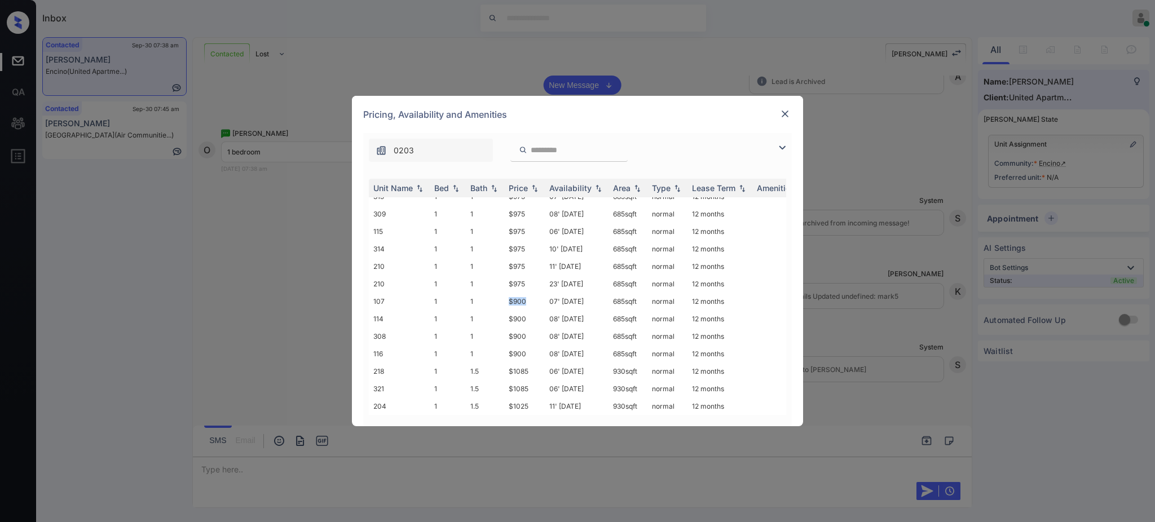
click at [783, 116] on img at bounding box center [784, 113] width 11 height 11
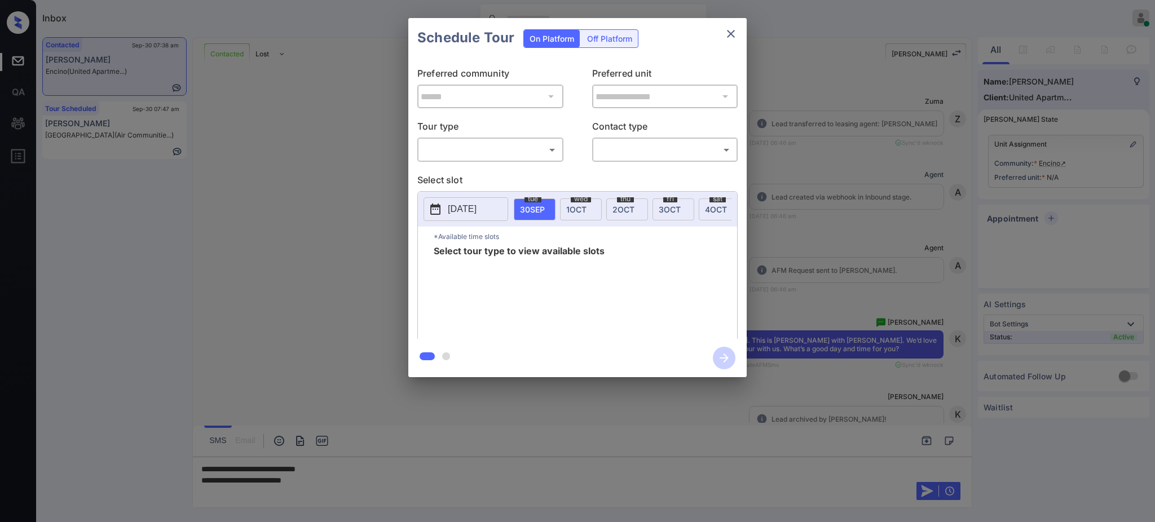
scroll to position [871, 0]
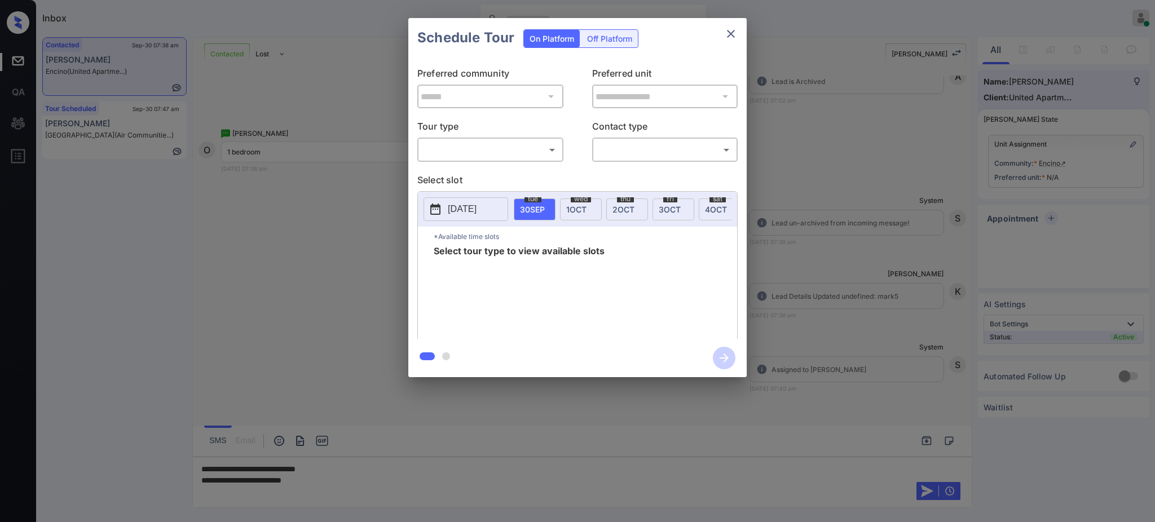
click at [482, 149] on body "Inbox [PERSON_NAME] Online Set yourself offline Set yourself on break Profile S…" at bounding box center [577, 261] width 1155 height 522
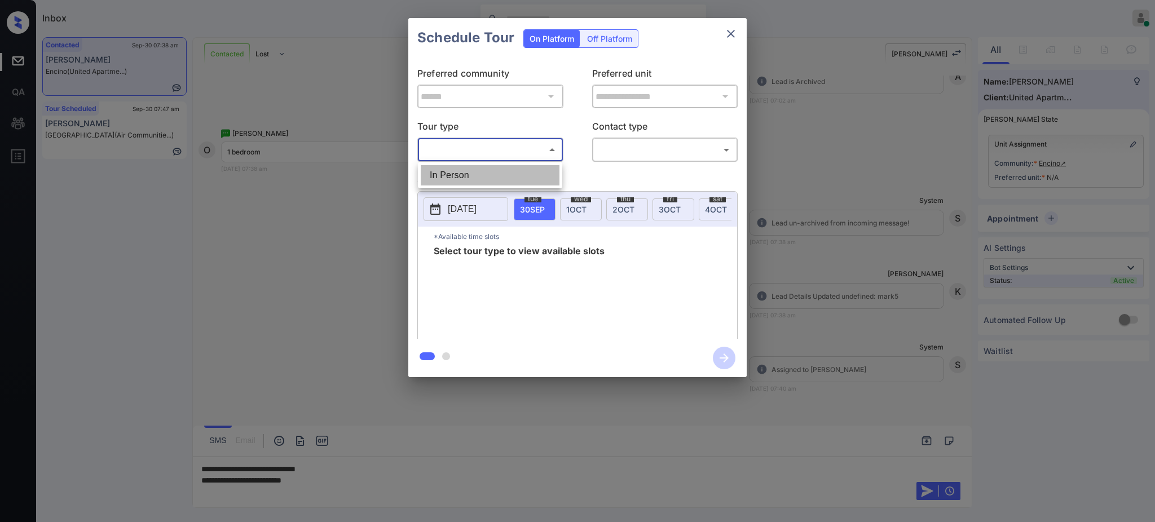
click at [483, 168] on li "In Person" at bounding box center [490, 175] width 139 height 20
type input "********"
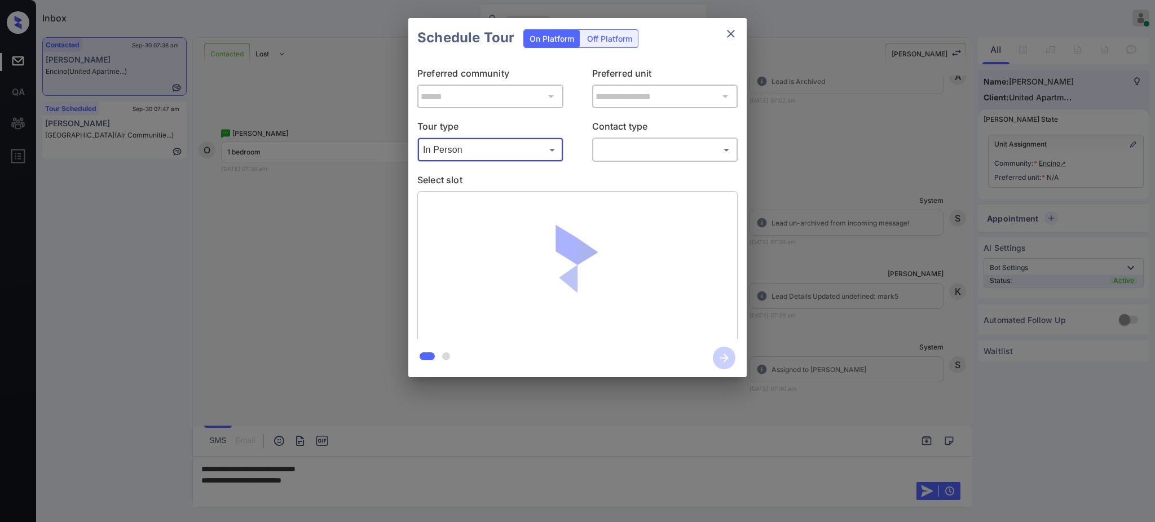
click at [660, 139] on div "​ ​" at bounding box center [665, 150] width 146 height 24
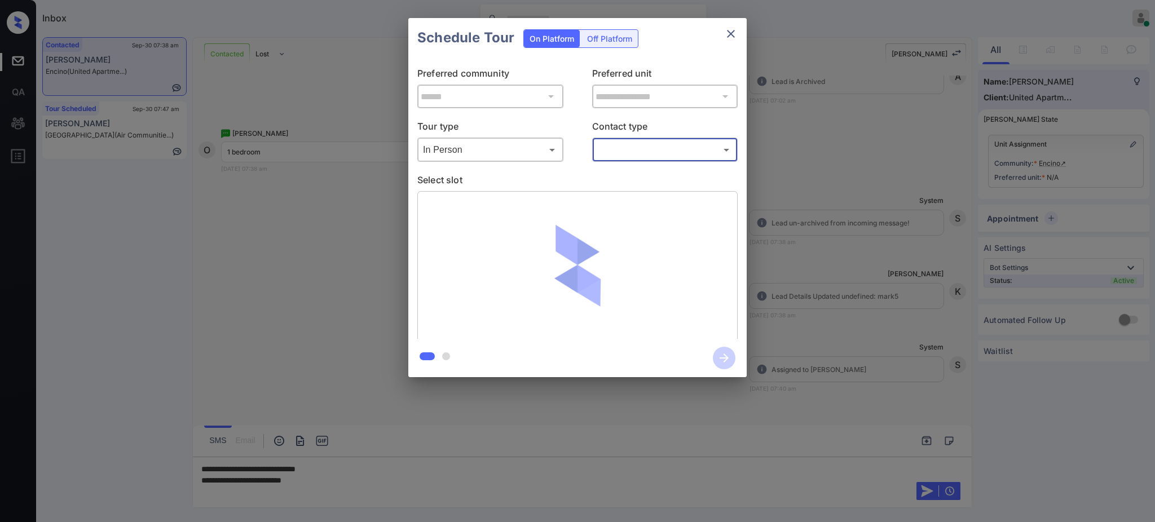
click at [639, 152] on body "Inbox Ajay Kumar Online Set yourself offline Set yourself on break Profile Swit…" at bounding box center [577, 261] width 1155 height 522
click at [624, 189] on li "Text" at bounding box center [664, 196] width 139 height 20
type input "****"
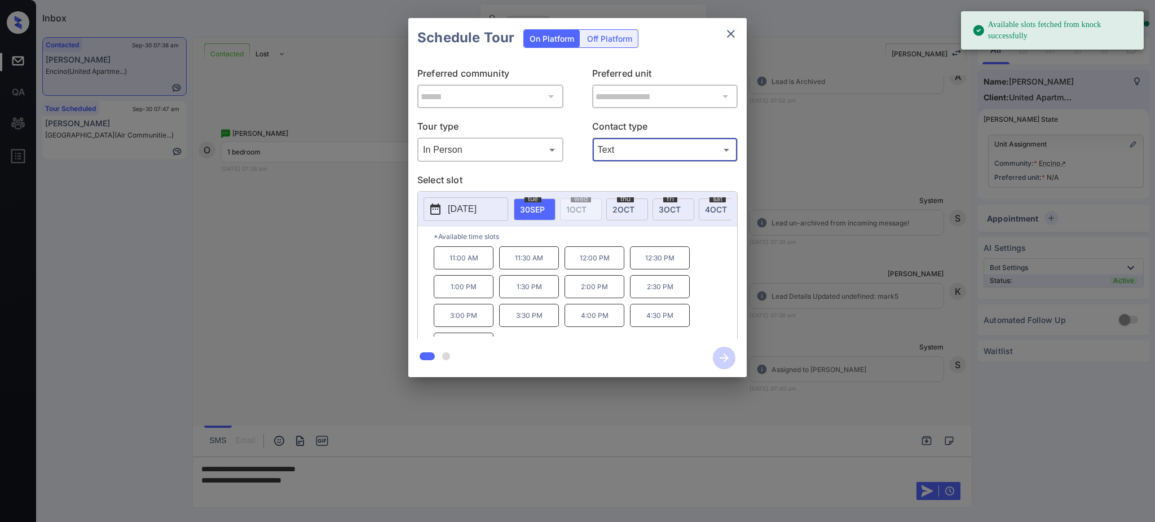
click at [476, 205] on p "2025-09-30" at bounding box center [462, 209] width 29 height 14
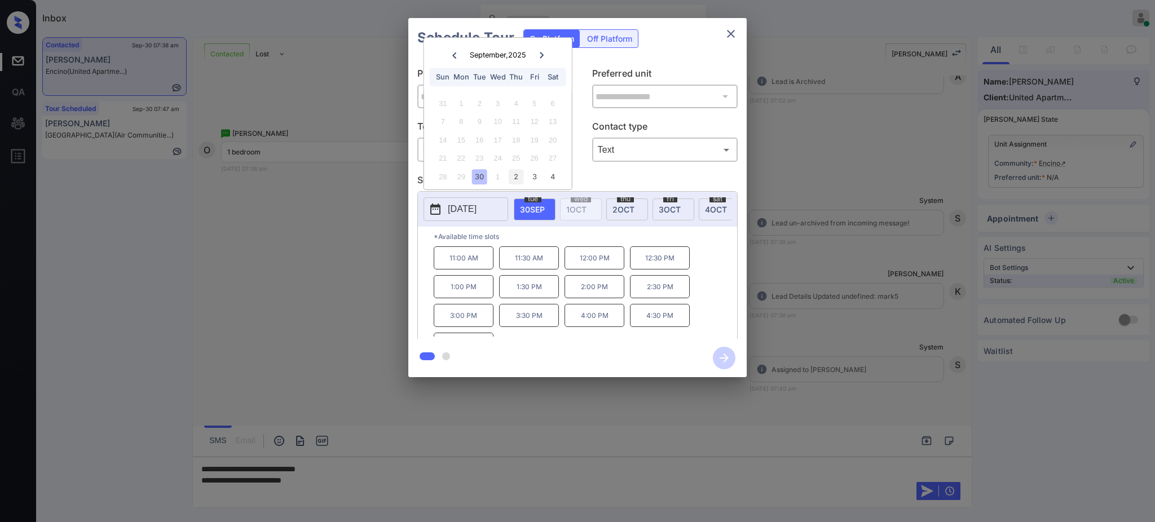
click at [516, 180] on div "2" at bounding box center [516, 176] width 15 height 15
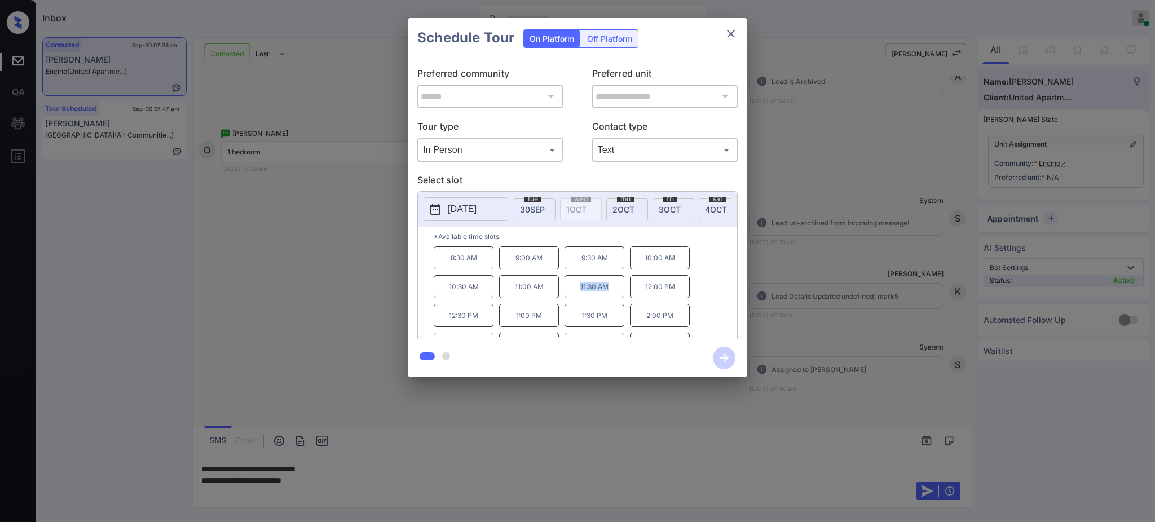
drag, startPoint x: 572, startPoint y: 297, endPoint x: 612, endPoint y: 298, distance: 40.1
click at [611, 298] on p "11:30 AM" at bounding box center [594, 286] width 60 height 23
copy p "11:30 AM"
click at [729, 33] on icon "close" at bounding box center [731, 34] width 14 height 14
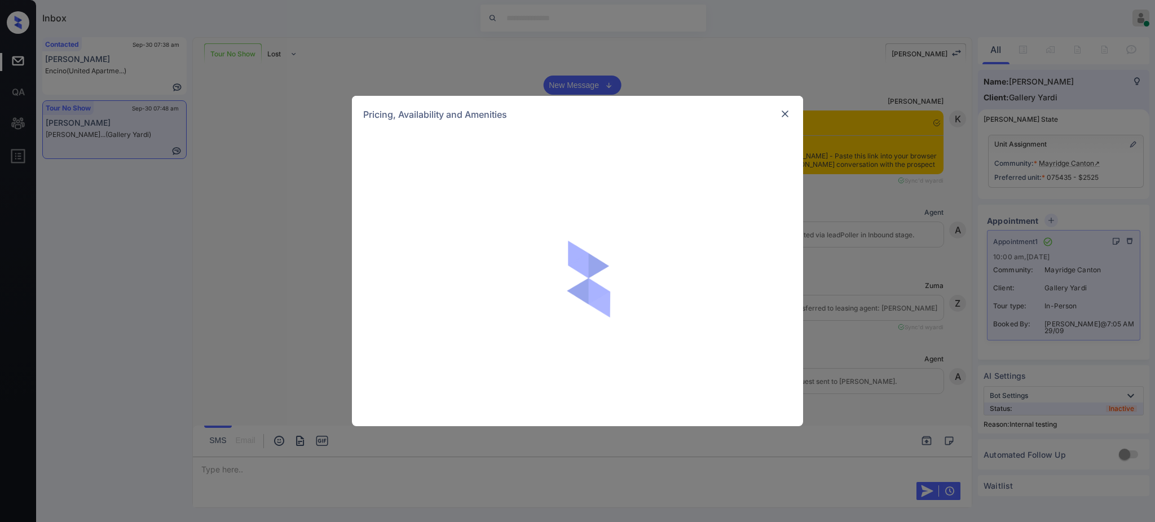
scroll to position [7770, 0]
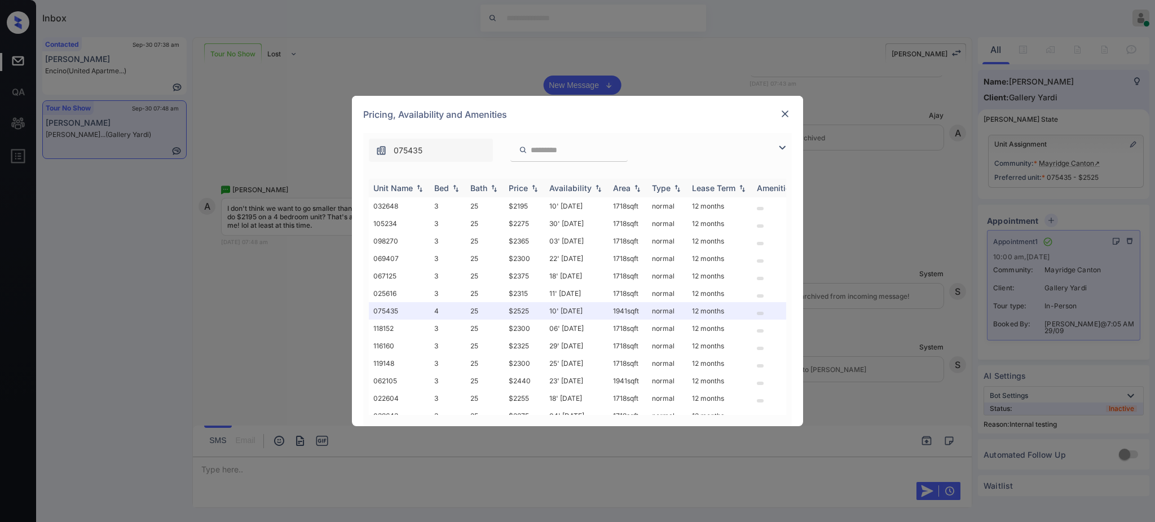
click at [451, 184] on div "Bed" at bounding box center [447, 188] width 27 height 10
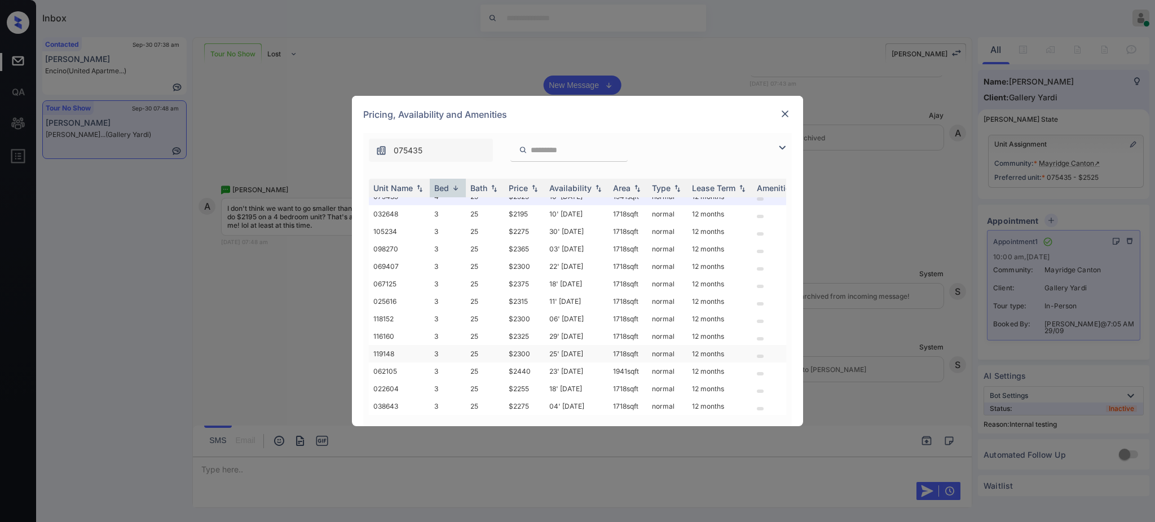
scroll to position [0, 0]
drag, startPoint x: 503, startPoint y: 211, endPoint x: 561, endPoint y: 219, distance: 58.7
click at [544, 214] on tr "075435 4 25 $2525 10' [DATE] sqft normal 12 months" at bounding box center [663, 205] width 589 height 17
copy tr "$2525"
click at [783, 114] on img at bounding box center [784, 113] width 11 height 11
